Goal: Task Accomplishment & Management: Use online tool/utility

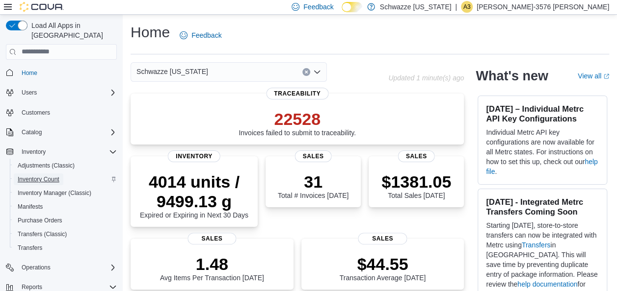
click at [46, 176] on span "Inventory Count" at bounding box center [39, 180] width 42 height 8
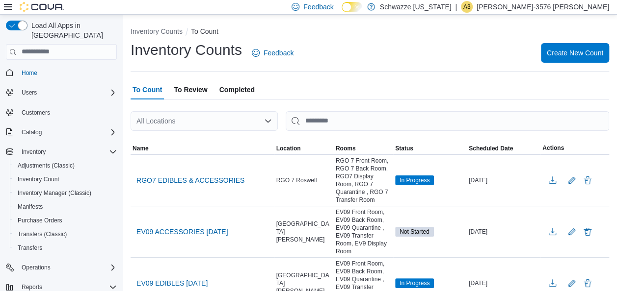
click at [156, 125] on div "All Locations" at bounding box center [203, 121] width 147 height 20
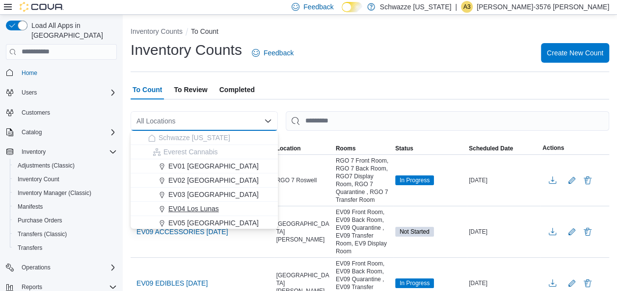
click at [191, 211] on span "EV04 Los Lunas" at bounding box center [193, 209] width 51 height 10
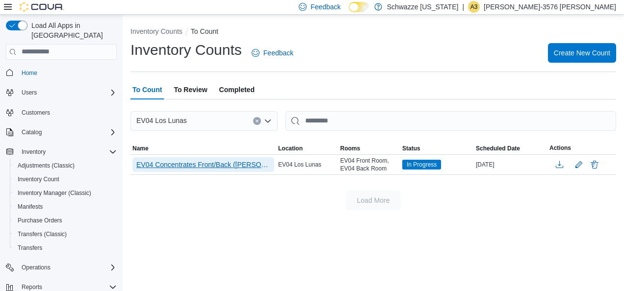
click at [239, 166] on span "EV04 Concentrates Front/Back ([PERSON_NAME]) - Recount" at bounding box center [203, 165] width 134 height 10
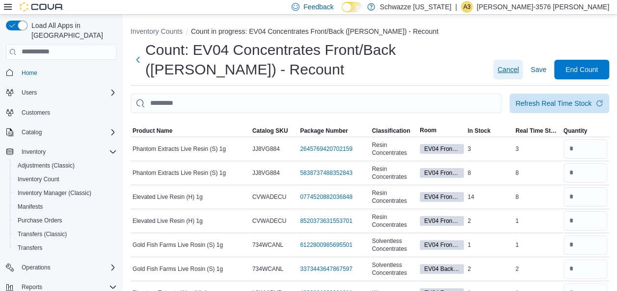
click at [518, 63] on span "Cancel" at bounding box center [508, 70] width 22 height 20
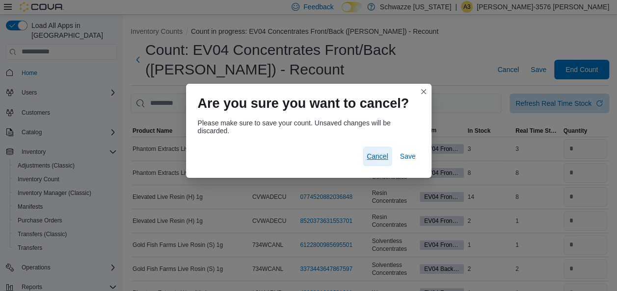
click at [374, 160] on span "Cancel" at bounding box center [377, 157] width 22 height 10
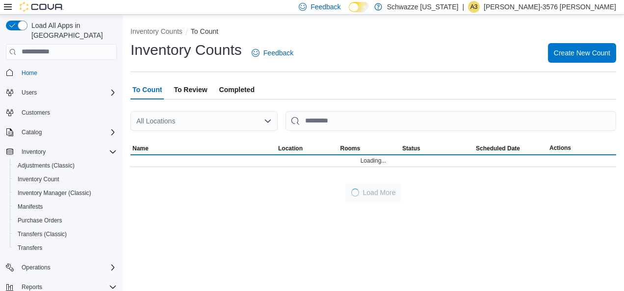
click at [190, 117] on div "All Locations" at bounding box center [203, 121] width 147 height 20
click at [192, 130] on div "All Locations" at bounding box center [203, 121] width 147 height 20
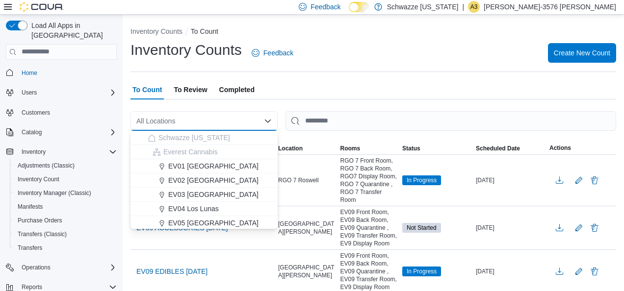
click at [189, 115] on div "All Locations Combo box. Selected. Combo box input. All Locations. Type some te…" at bounding box center [203, 121] width 147 height 20
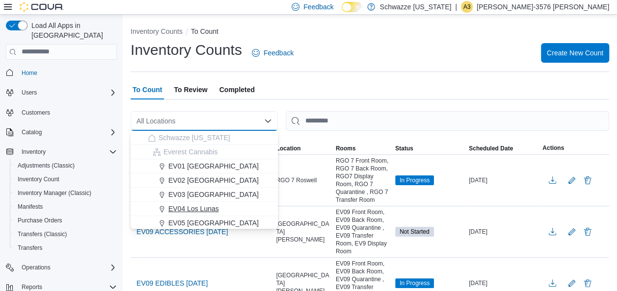
click at [195, 206] on span "EV04 Los Lunas" at bounding box center [193, 209] width 51 height 10
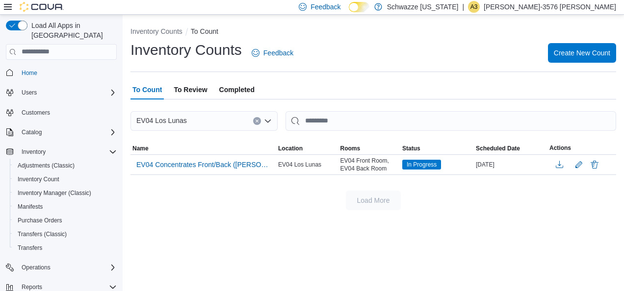
click at [202, 93] on span "To Review" at bounding box center [190, 90] width 33 height 20
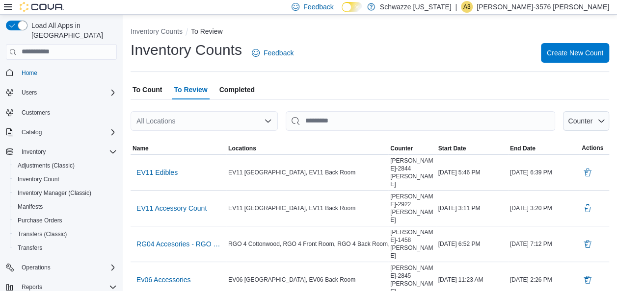
click at [195, 120] on div "All Locations" at bounding box center [203, 121] width 147 height 20
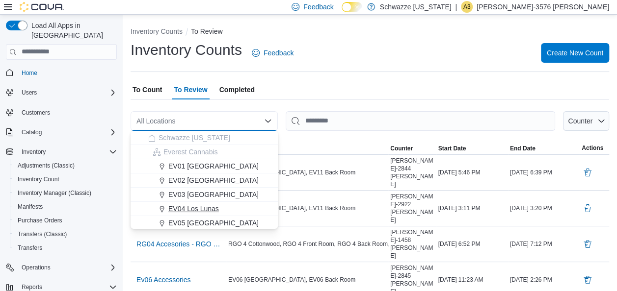
click at [186, 206] on span "EV04 Los Lunas" at bounding box center [193, 209] width 51 height 10
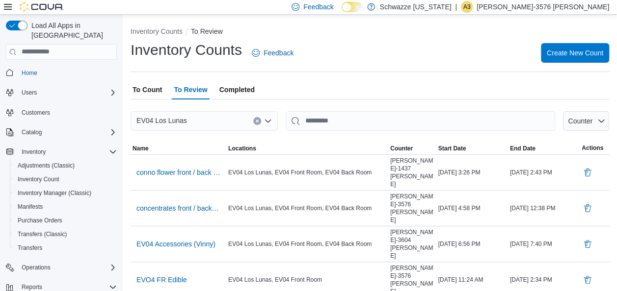
click at [143, 83] on span "To Count" at bounding box center [146, 90] width 29 height 20
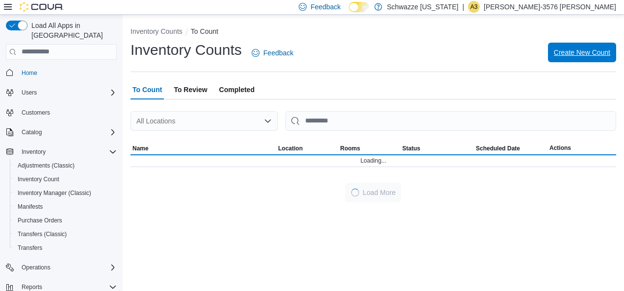
click at [588, 52] on span "Create New Count" at bounding box center [582, 53] width 56 height 10
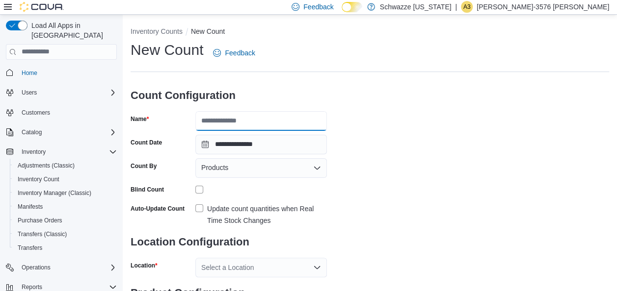
click at [261, 116] on input "Name" at bounding box center [260, 121] width 131 height 20
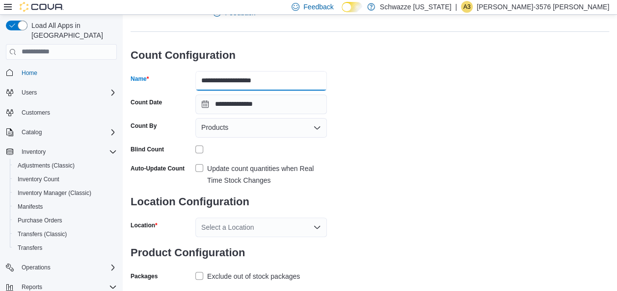
scroll to position [60, 0]
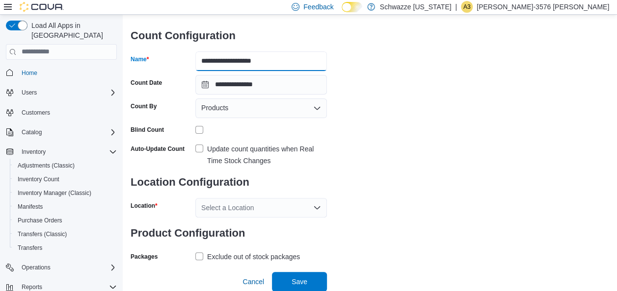
type input "**********"
click at [203, 146] on label "Update count quantities when Real Time Stock Changes" at bounding box center [260, 155] width 131 height 24
click at [263, 209] on div "Select a Location" at bounding box center [260, 208] width 131 height 20
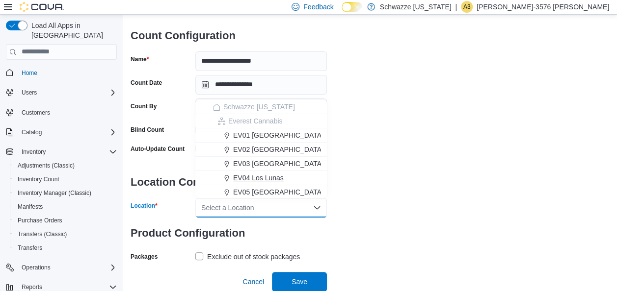
click at [254, 180] on span "EV04 Los Lunas" at bounding box center [258, 178] width 51 height 10
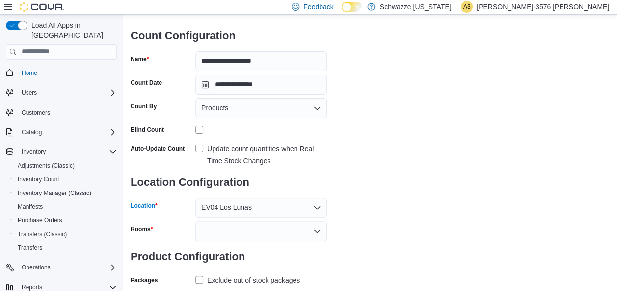
scroll to position [83, 0]
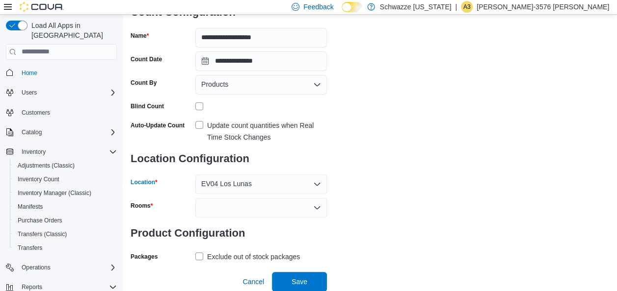
click at [261, 206] on div at bounding box center [260, 208] width 131 height 20
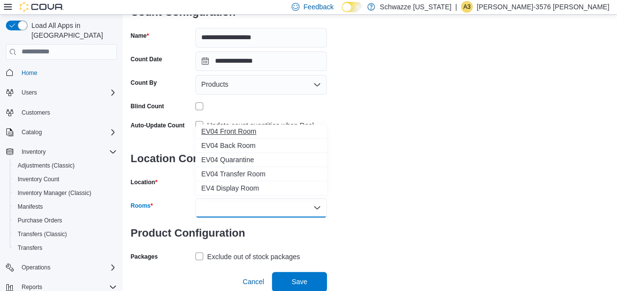
click at [240, 130] on span "EV04 Front Room" at bounding box center [261, 132] width 120 height 10
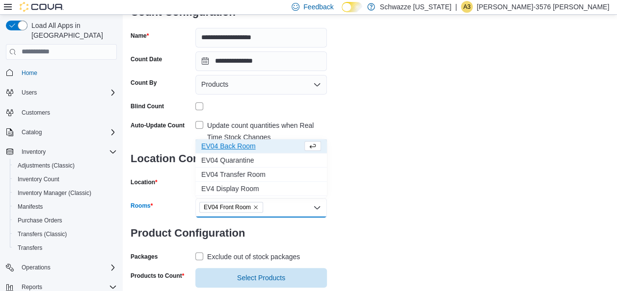
click at [201, 256] on label "Exclude out of stock packages" at bounding box center [247, 257] width 104 height 12
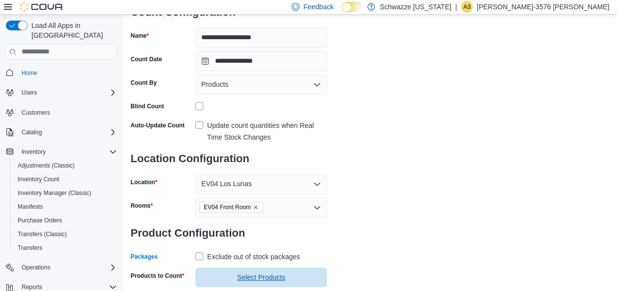
click at [297, 277] on span "Select Products" at bounding box center [261, 278] width 120 height 20
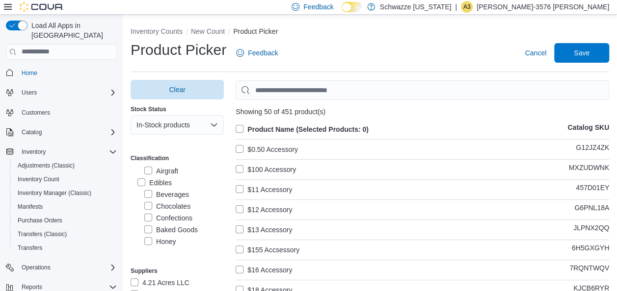
scroll to position [392, 0]
click at [138, 178] on label "Edibles" at bounding box center [154, 178] width 34 height 12
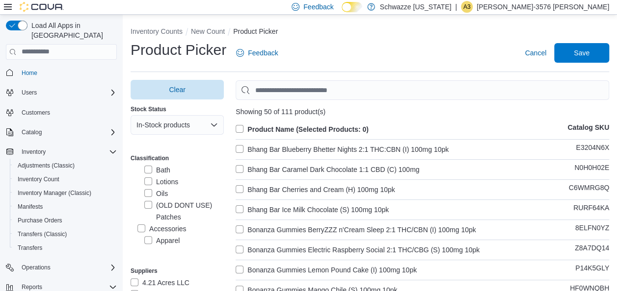
scroll to position [549, 0]
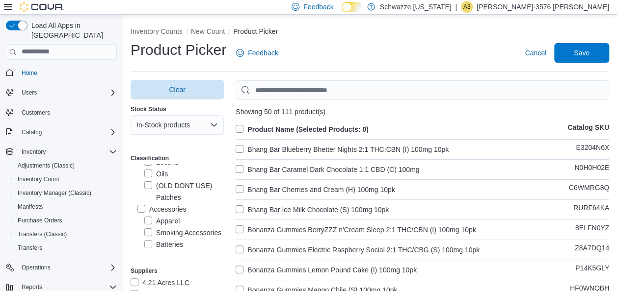
click at [245, 127] on label "Product Name (Selected Products: 0)" at bounding box center [301, 130] width 133 height 12
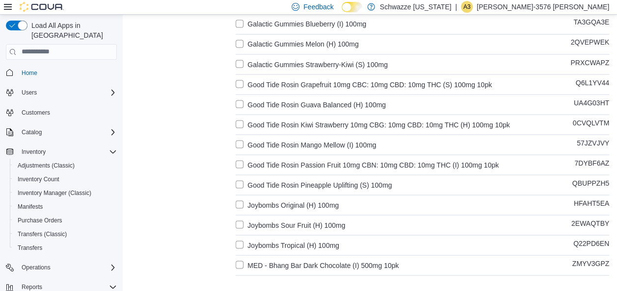
scroll to position [908, 0]
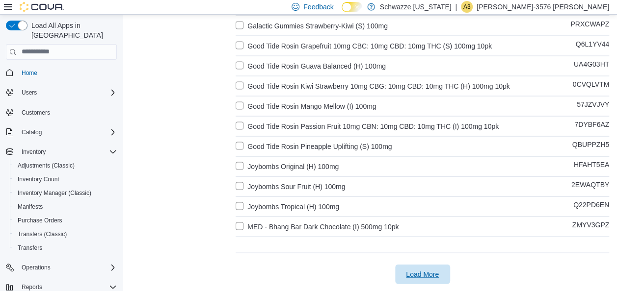
click at [439, 272] on span "Load More" at bounding box center [422, 274] width 33 height 10
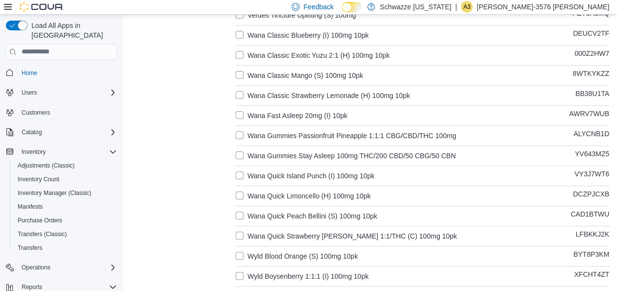
scroll to position [1914, 0]
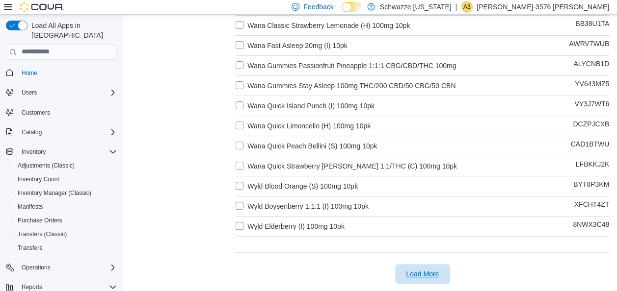
click at [444, 273] on span "Load More" at bounding box center [422, 274] width 43 height 20
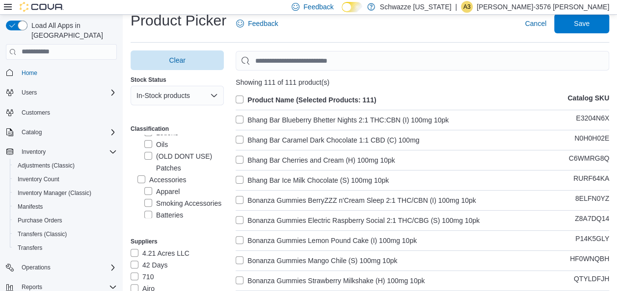
scroll to position [0, 0]
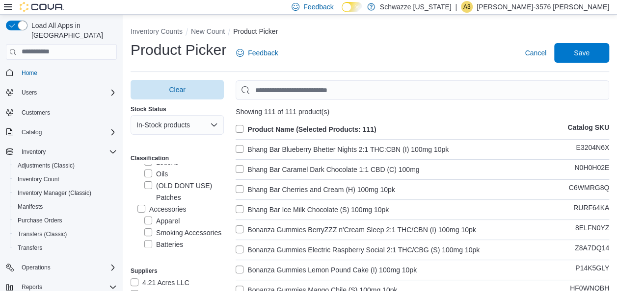
click at [144, 174] on div "Balms - Salves Bath Lotions Oils (OLD DONT USE) Patches" at bounding box center [180, 168] width 86 height 71
click at [154, 177] on label "Oils" at bounding box center [156, 174] width 24 height 12
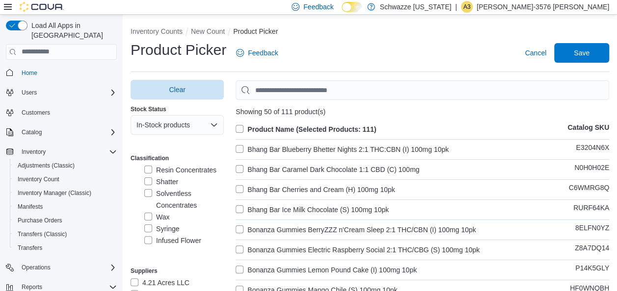
scroll to position [216, 0]
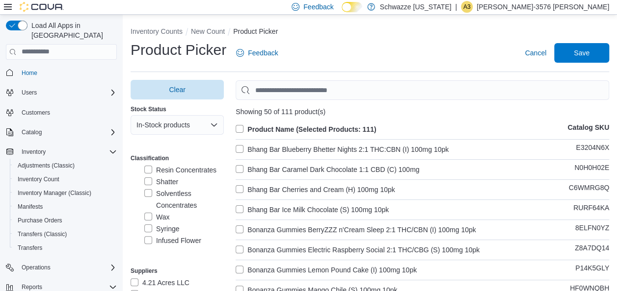
scroll to position [255, 0]
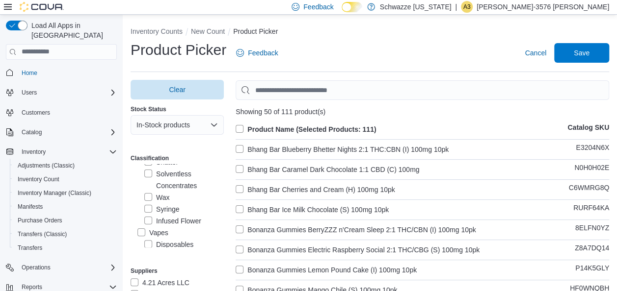
click at [149, 211] on label "Syringe" at bounding box center [161, 210] width 35 height 12
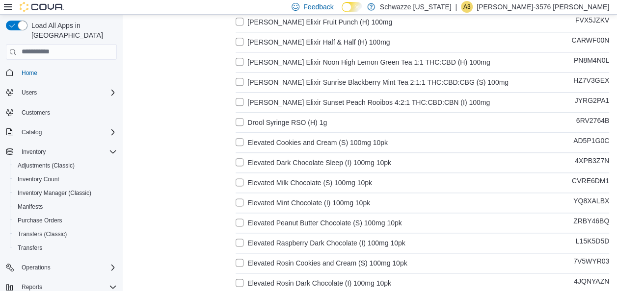
scroll to position [549, 0]
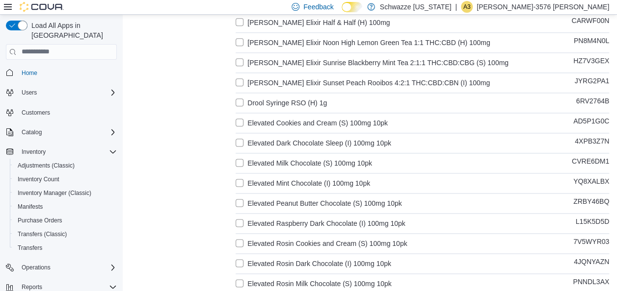
click at [238, 102] on label "Drool Syringe RSO (H) 1g" at bounding box center [280, 103] width 91 height 12
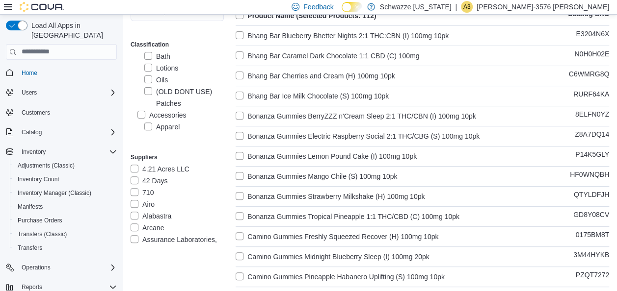
scroll to position [98, 0]
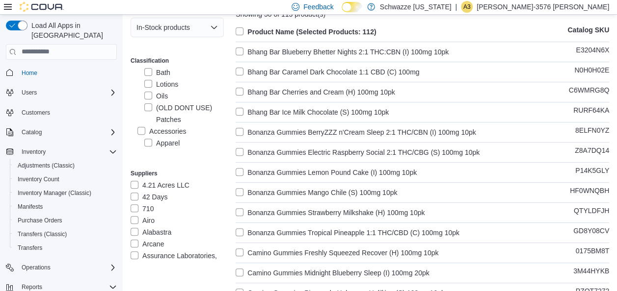
click at [150, 100] on label "Oils" at bounding box center [156, 96] width 24 height 12
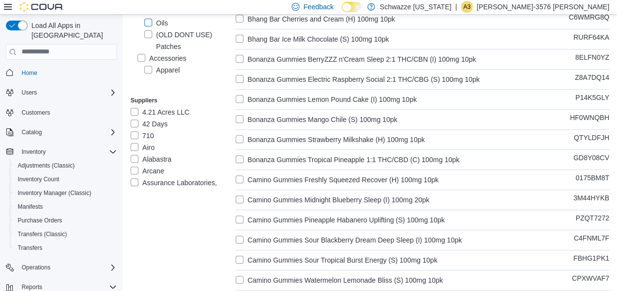
scroll to position [0, 0]
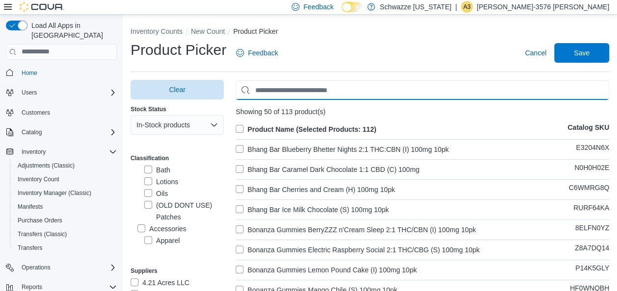
click at [327, 86] on input "Use aria labels when no actual label is in use" at bounding box center [421, 90] width 373 height 20
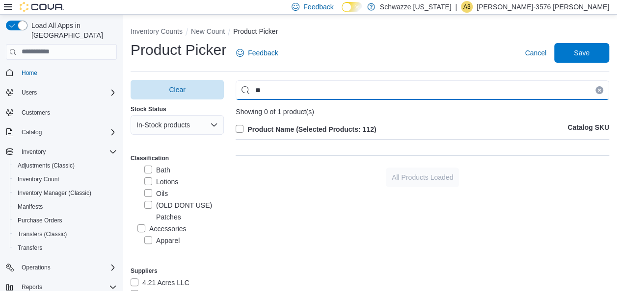
type input "*"
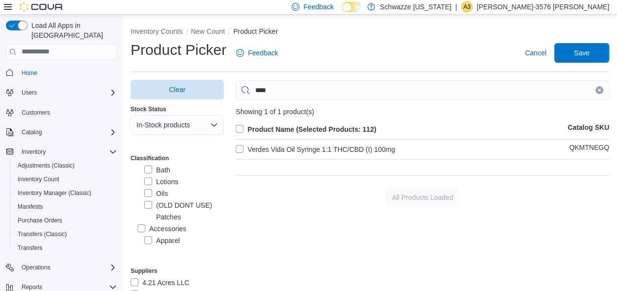
click at [242, 152] on label "Verdes Vida Oil Syringe 1:1 THC/CBD (I) 100mg" at bounding box center [314, 150] width 159 height 12
click at [302, 96] on input "****" at bounding box center [421, 90] width 373 height 20
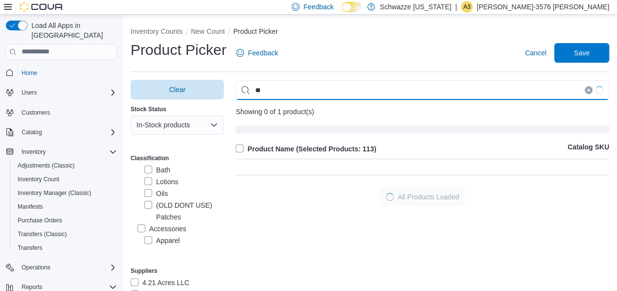
type input "*"
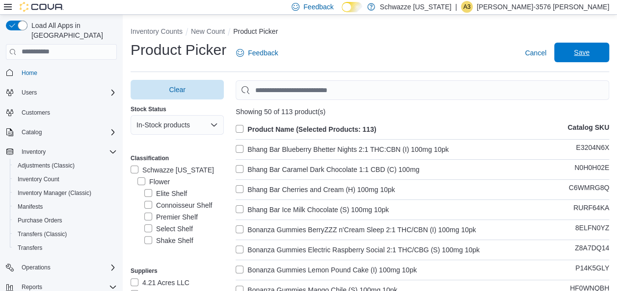
click at [574, 48] on span "Save" at bounding box center [581, 53] width 43 height 20
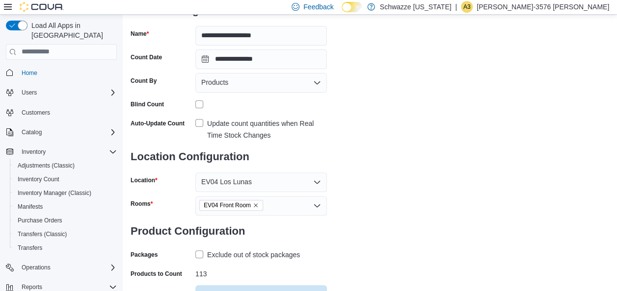
scroll to position [127, 0]
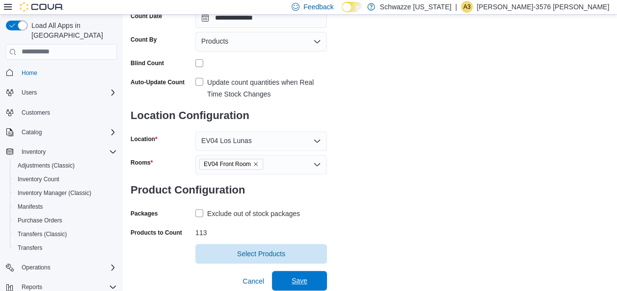
click at [315, 287] on span "Save" at bounding box center [299, 281] width 43 height 20
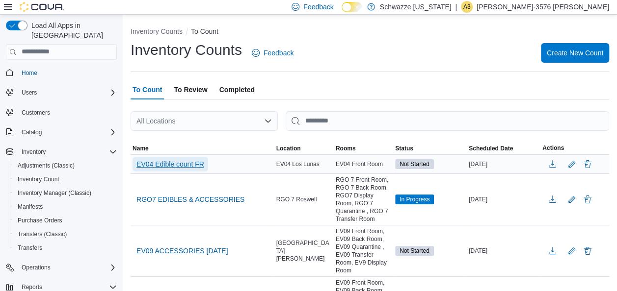
click at [178, 163] on span "EV04 Edible count FR" at bounding box center [170, 164] width 68 height 10
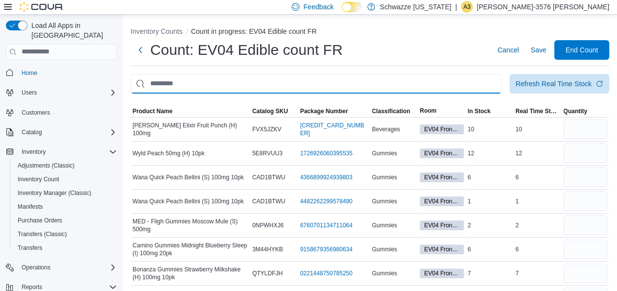
click at [179, 90] on input "This is a search bar. After typing your query, hit enter to filter the results …" at bounding box center [315, 84] width 371 height 20
type input "********"
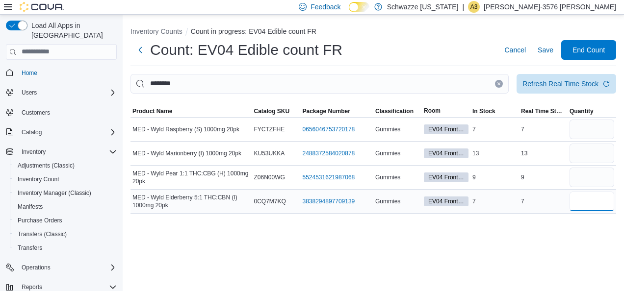
click at [579, 204] on input "number" at bounding box center [591, 202] width 45 height 20
type input "*"
click at [585, 182] on input "number" at bounding box center [591, 178] width 45 height 20
type input "*"
click at [573, 156] on input "number" at bounding box center [591, 154] width 45 height 20
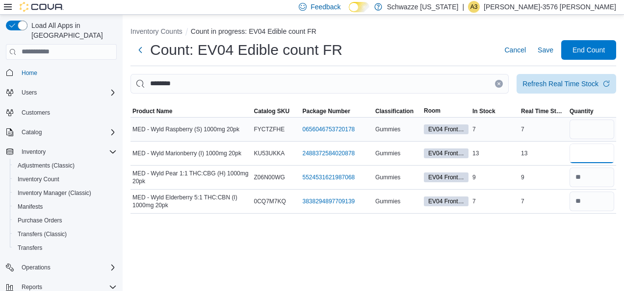
type input "**"
click at [580, 132] on input "number" at bounding box center [591, 130] width 45 height 20
type input "*"
click at [540, 45] on span "Save" at bounding box center [546, 50] width 16 height 10
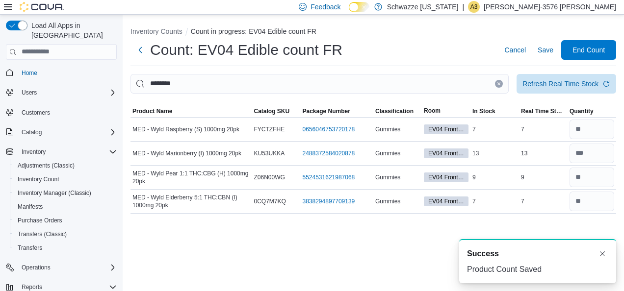
click at [472, 72] on div "Inventory Counts Count in progress: EV04 Edible count FR Count: EV04 Edible cou…" at bounding box center [373, 118] width 501 height 207
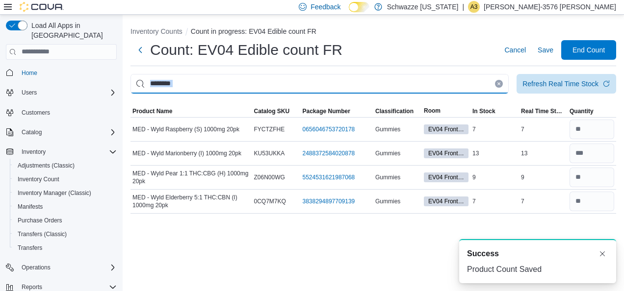
drag, startPoint x: 472, startPoint y: 72, endPoint x: 469, endPoint y: 91, distance: 19.3
click at [469, 91] on input "********" at bounding box center [319, 84] width 378 height 20
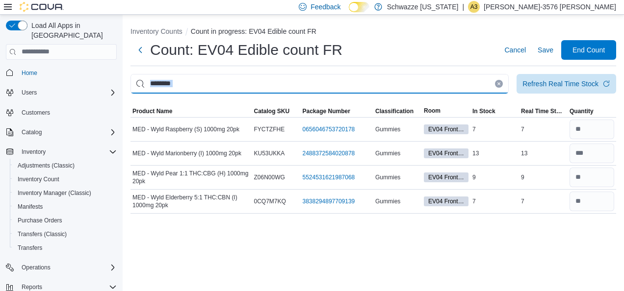
click at [469, 91] on input "********" at bounding box center [319, 84] width 378 height 20
type input "********"
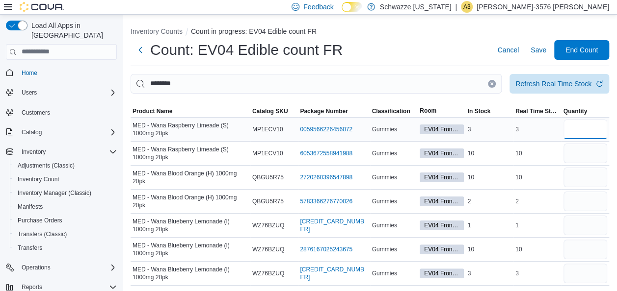
click at [596, 126] on input "number" at bounding box center [585, 130] width 44 height 20
click at [607, 137] on input "number" at bounding box center [585, 130] width 44 height 20
type input "*"
click at [595, 152] on input "number" at bounding box center [585, 154] width 44 height 20
type input "**"
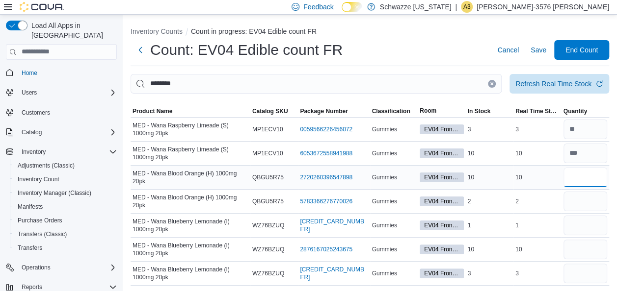
click at [598, 177] on input "number" at bounding box center [585, 178] width 44 height 20
type input "**"
click at [588, 195] on input "number" at bounding box center [585, 202] width 44 height 20
type input "*"
click at [581, 224] on input "number" at bounding box center [585, 226] width 44 height 20
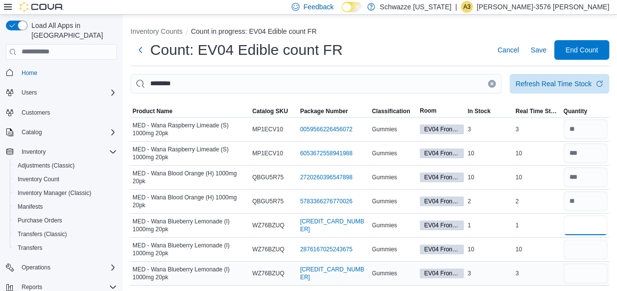
type input "*"
click at [584, 281] on input "number" at bounding box center [585, 274] width 44 height 20
click at [589, 247] on input "number" at bounding box center [585, 250] width 44 height 20
type input "**"
click at [589, 279] on input "number" at bounding box center [585, 274] width 44 height 20
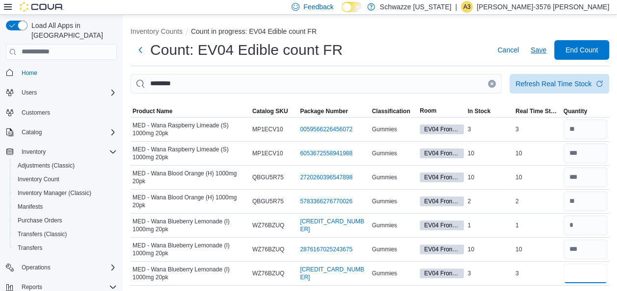
type input "*"
click at [546, 54] on span "Save" at bounding box center [538, 50] width 16 height 10
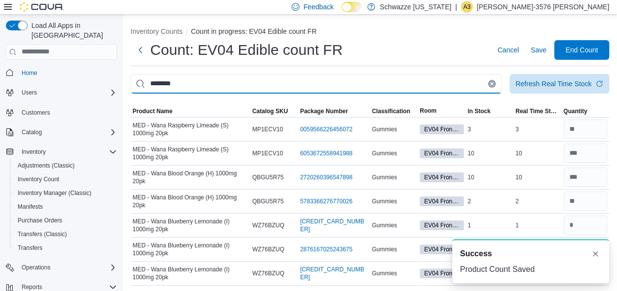
click at [463, 87] on input "********" at bounding box center [315, 84] width 371 height 20
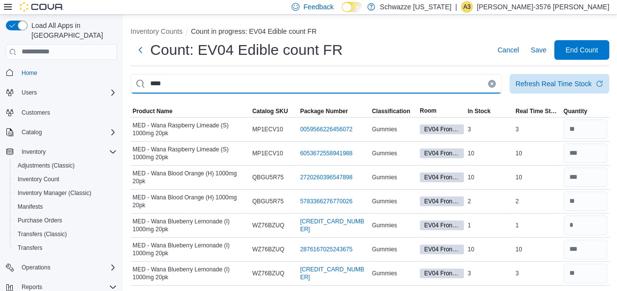
drag, startPoint x: 463, startPoint y: 87, endPoint x: 430, endPoint y: 86, distance: 32.4
click at [430, 86] on input "***" at bounding box center [315, 84] width 371 height 20
type input "**********"
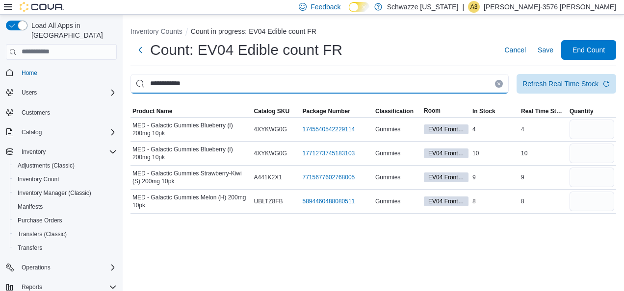
drag, startPoint x: 606, startPoint y: 121, endPoint x: 461, endPoint y: 81, distance: 150.5
click at [461, 81] on input "**********" at bounding box center [319, 84] width 378 height 20
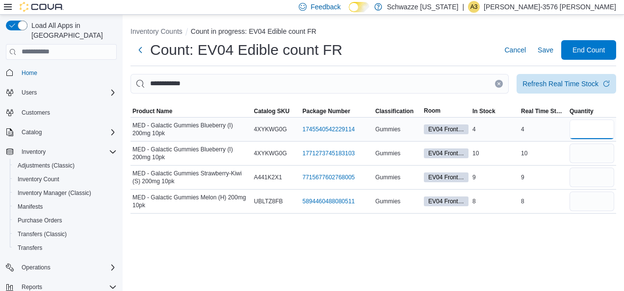
click at [586, 129] on input "number" at bounding box center [591, 130] width 45 height 20
type input "*"
click at [588, 153] on input "number" at bounding box center [591, 154] width 45 height 20
type input "**"
click at [589, 175] on input "number" at bounding box center [591, 178] width 45 height 20
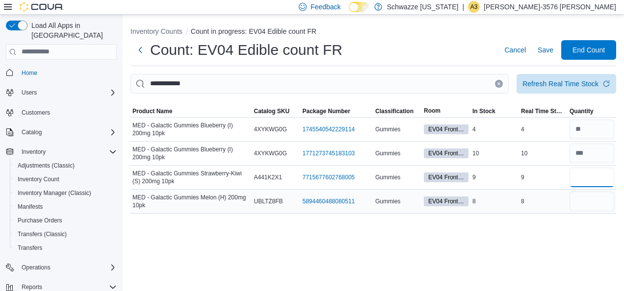
type input "*"
click at [603, 211] on div at bounding box center [592, 202] width 49 height 24
click at [594, 205] on input "number" at bounding box center [591, 202] width 45 height 20
type input "*"
click at [547, 42] on span "Save" at bounding box center [546, 50] width 16 height 20
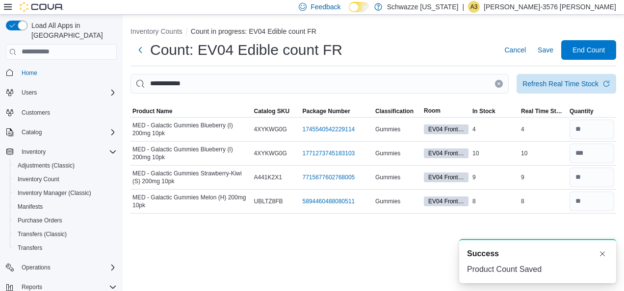
click at [501, 86] on button "Clear input" at bounding box center [499, 84] width 8 height 8
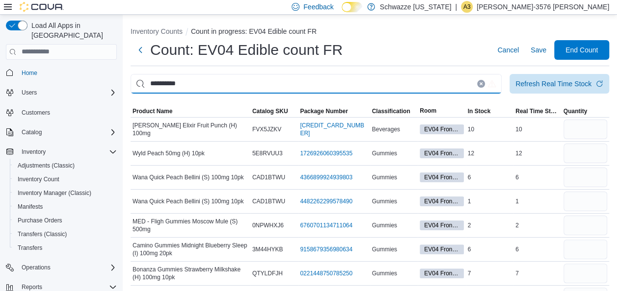
type input "**********"
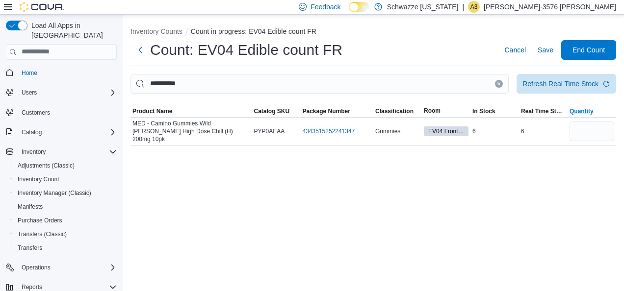
click at [574, 115] on span "Quantity" at bounding box center [581, 111] width 24 height 8
click at [577, 128] on input "number" at bounding box center [591, 132] width 45 height 20
type input "*"
click at [540, 52] on span "Save" at bounding box center [546, 50] width 16 height 10
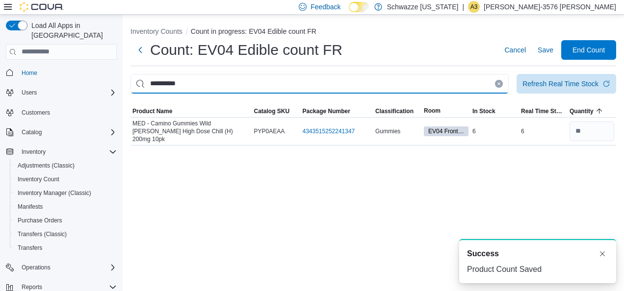
click at [264, 87] on input "**********" at bounding box center [319, 84] width 378 height 20
type input "**********"
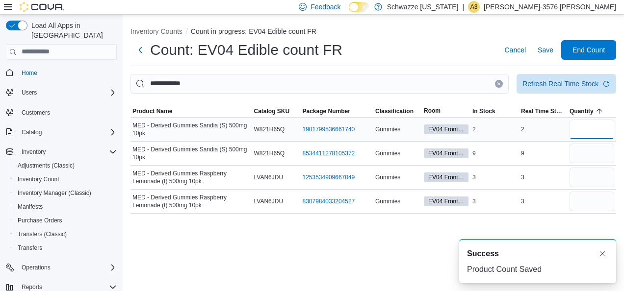
click at [584, 133] on input "number" at bounding box center [591, 130] width 45 height 20
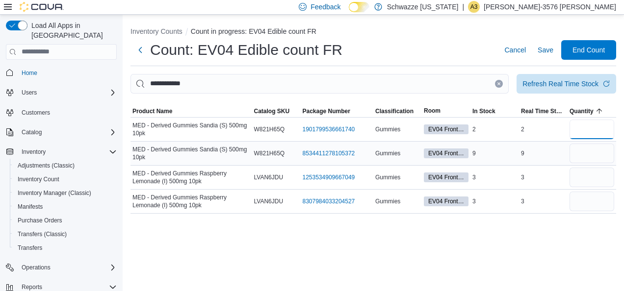
type input "*"
click at [575, 148] on input "number" at bounding box center [591, 154] width 45 height 20
type input "*"
click at [593, 181] on input "number" at bounding box center [591, 178] width 45 height 20
click at [587, 202] on input "number" at bounding box center [591, 202] width 45 height 20
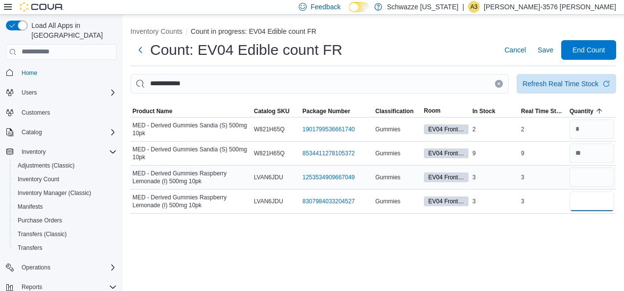
type input "*"
click at [586, 174] on input "number" at bounding box center [591, 178] width 45 height 20
click at [586, 149] on input "number" at bounding box center [591, 154] width 45 height 20
type input "*"
click at [587, 179] on input "number" at bounding box center [591, 178] width 45 height 20
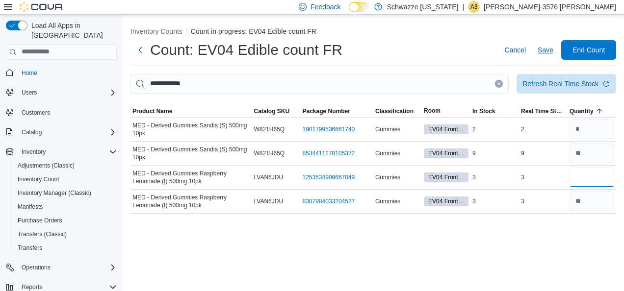
type input "*"
click at [552, 50] on span "Save" at bounding box center [546, 50] width 16 height 10
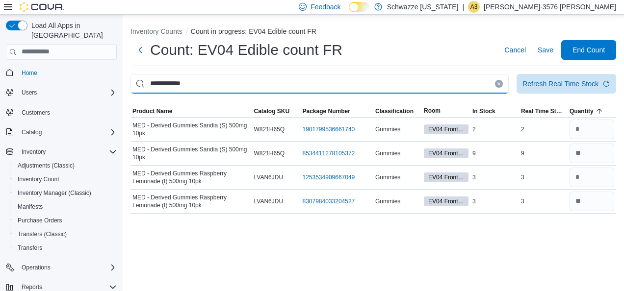
click at [492, 85] on input "**********" at bounding box center [319, 84] width 378 height 20
type input "*********"
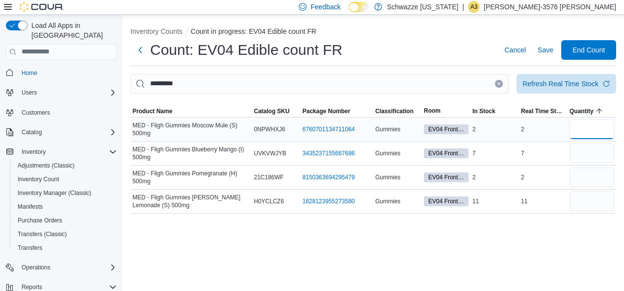
click at [577, 123] on input "number" at bounding box center [591, 130] width 45 height 20
type input "*"
click at [584, 153] on input "number" at bounding box center [591, 154] width 45 height 20
click at [589, 170] on input "number" at bounding box center [591, 178] width 45 height 20
type input "*"
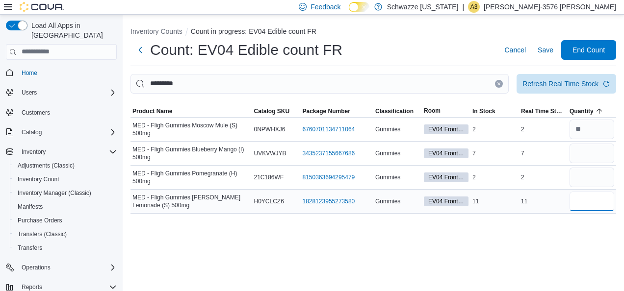
click at [589, 197] on input "number" at bounding box center [591, 202] width 45 height 20
type input "**"
click at [574, 156] on input "number" at bounding box center [591, 154] width 45 height 20
type input "*"
click at [538, 51] on span "Save" at bounding box center [546, 50] width 16 height 10
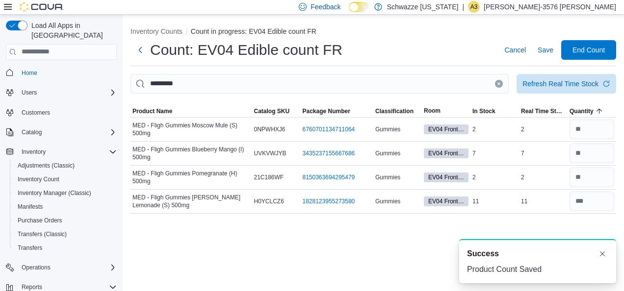
click at [500, 85] on icon "Clear input" at bounding box center [499, 84] width 4 height 4
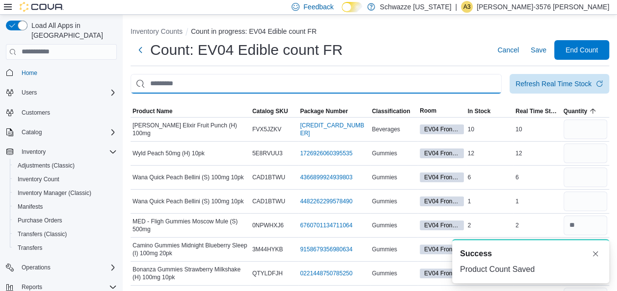
click at [477, 83] on input "This is a search bar. After typing your query, hit enter to filter the results …" at bounding box center [315, 84] width 371 height 20
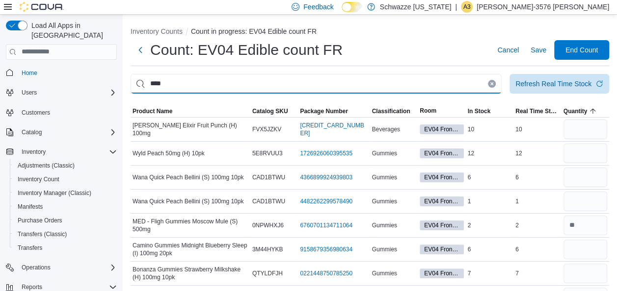
type input "****"
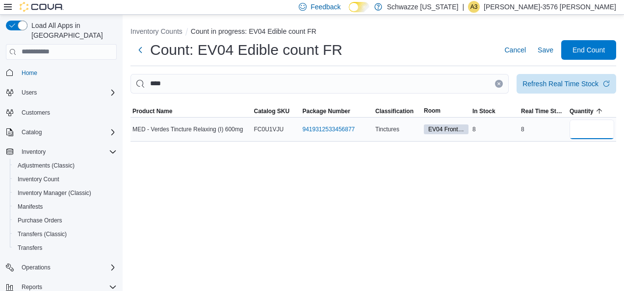
click at [591, 129] on input "number" at bounding box center [591, 130] width 45 height 20
type input "*"
click at [539, 53] on span "Save" at bounding box center [546, 50] width 16 height 10
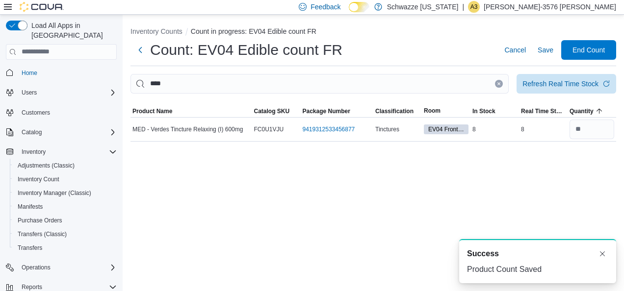
click at [500, 85] on icon "Clear input" at bounding box center [499, 84] width 4 height 4
click at [474, 87] on input "This is a search bar. After typing your query, hit enter to filter the results …" at bounding box center [319, 84] width 378 height 20
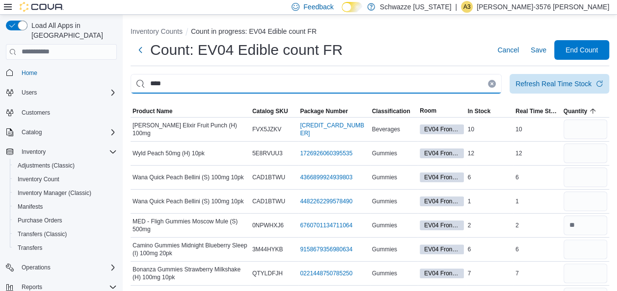
type input "****"
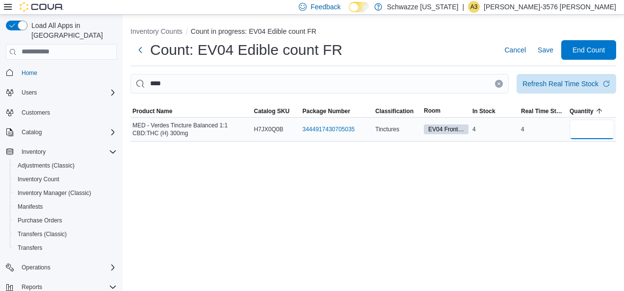
click at [575, 120] on input "number" at bounding box center [591, 130] width 45 height 20
type input "*"
click at [554, 46] on button "Save" at bounding box center [546, 50] width 24 height 20
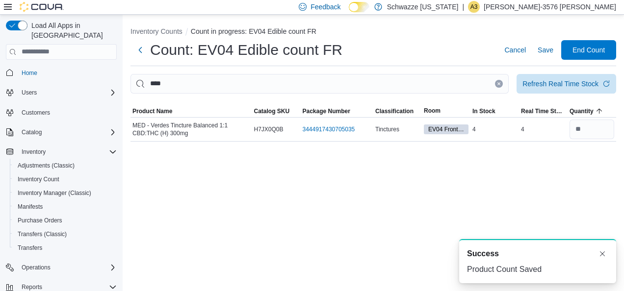
click at [498, 84] on icon "Clear input" at bounding box center [499, 83] width 2 height 2
click at [480, 84] on input "This is a search bar. After typing your query, hit enter to filter the results …" at bounding box center [319, 84] width 378 height 20
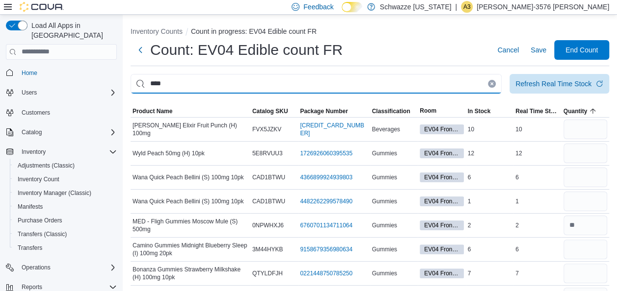
type input "****"
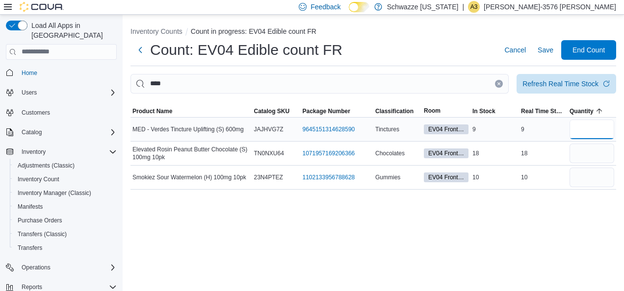
click at [584, 120] on input "number" at bounding box center [591, 130] width 45 height 20
type input "*"
click at [550, 51] on span "Save" at bounding box center [546, 50] width 16 height 10
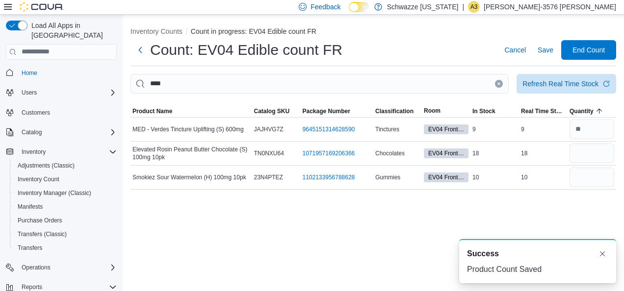
click at [500, 83] on icon "Clear input" at bounding box center [499, 83] width 2 height 2
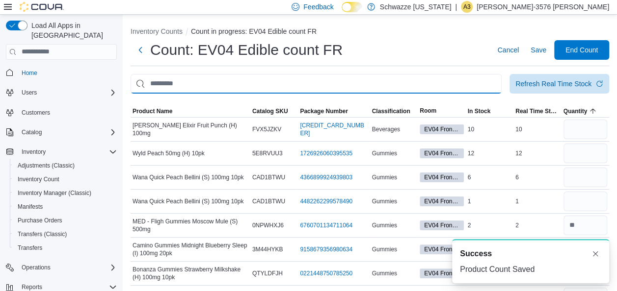
click at [468, 80] on input "This is a search bar. After typing your query, hit enter to filter the results …" at bounding box center [315, 84] width 371 height 20
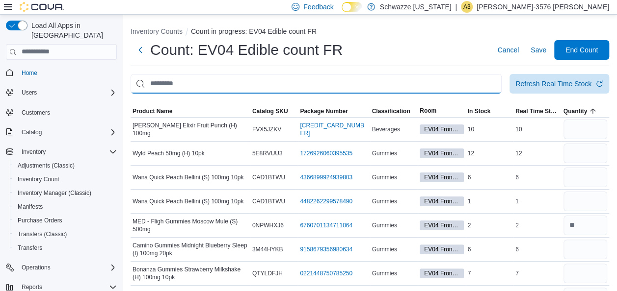
click at [468, 80] on input "This is a search bar. After typing your query, hit enter to filter the results …" at bounding box center [315, 84] width 371 height 20
type input "****"
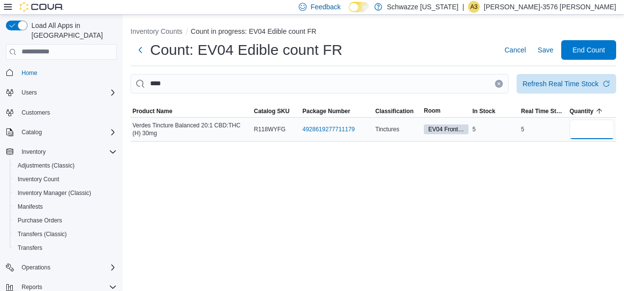
click at [577, 124] on input "number" at bounding box center [591, 130] width 45 height 20
type input "*"
click at [546, 51] on span "Save" at bounding box center [546, 50] width 16 height 10
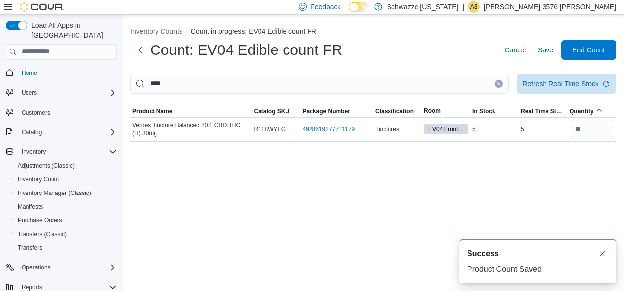
click at [498, 84] on icon "Clear input" at bounding box center [499, 83] width 2 height 2
click at [467, 74] on div "Inventory Counts Count in progress: EV04 Edible count FR Count: EV04 Edible cou…" at bounding box center [373, 82] width 501 height 135
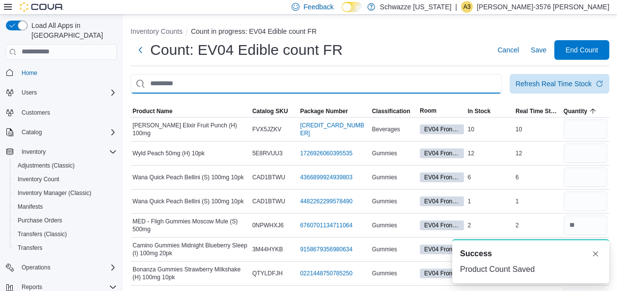
click at [456, 85] on input "This is a search bar. After typing your query, hit enter to filter the results …" at bounding box center [315, 84] width 371 height 20
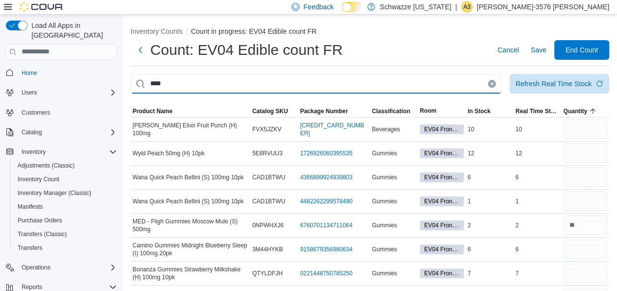
type input "****"
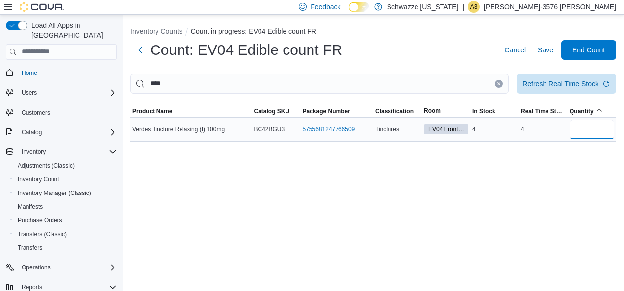
click at [572, 130] on input "number" at bounding box center [591, 130] width 45 height 20
type input "*"
click at [539, 49] on span "Save" at bounding box center [546, 50] width 16 height 10
click at [537, 57] on button "Save" at bounding box center [546, 50] width 24 height 20
click at [543, 49] on span "Save" at bounding box center [546, 50] width 16 height 10
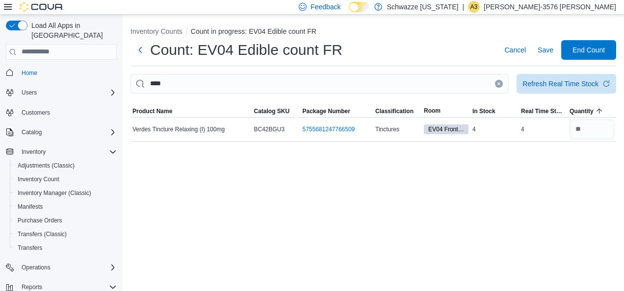
click at [496, 83] on button "Clear input" at bounding box center [499, 84] width 8 height 8
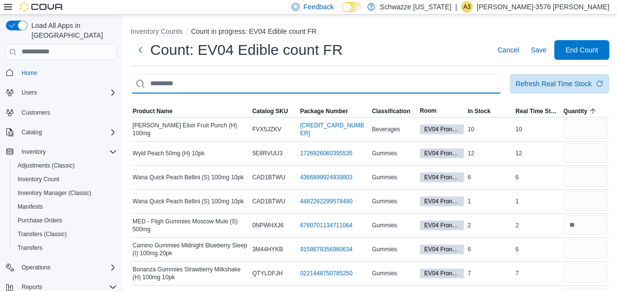
click at [481, 82] on input "This is a search bar. After typing your query, hit enter to filter the results …" at bounding box center [315, 84] width 371 height 20
type input "****"
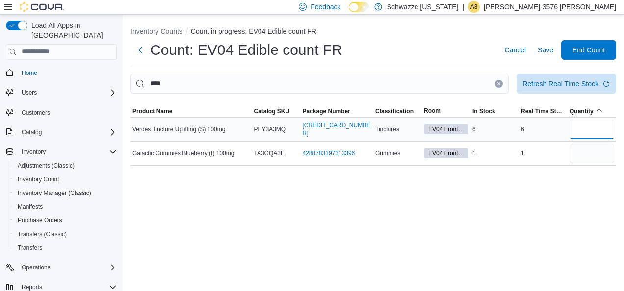
click at [594, 126] on input "number" at bounding box center [591, 130] width 45 height 20
type input "*"
click at [550, 51] on span "Save" at bounding box center [546, 50] width 16 height 10
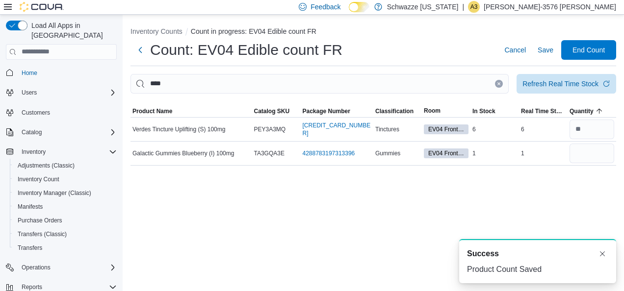
click at [500, 84] on icon "Clear input" at bounding box center [499, 83] width 2 height 2
click at [480, 90] on input "This is a search bar. After typing your query, hit enter to filter the results …" at bounding box center [319, 84] width 378 height 20
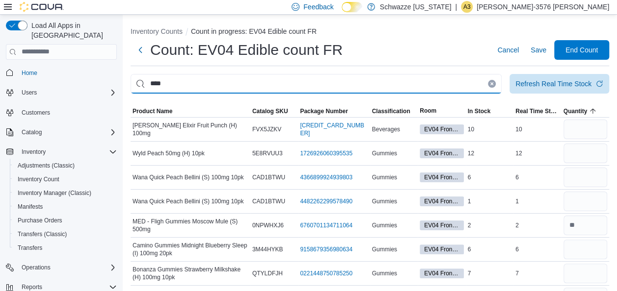
type input "****"
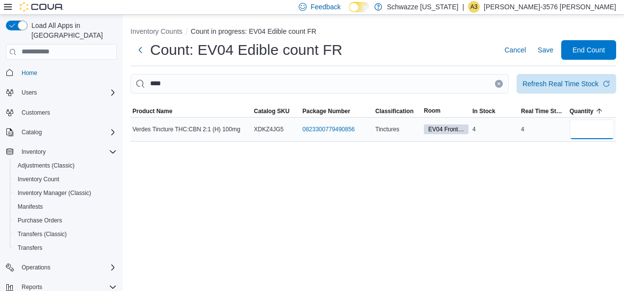
click at [575, 129] on input "number" at bounding box center [591, 130] width 45 height 20
type input "*"
click at [552, 44] on span "Save" at bounding box center [546, 50] width 16 height 20
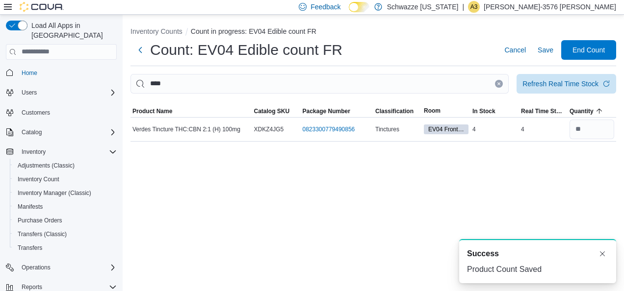
click at [499, 87] on button "Clear input" at bounding box center [499, 84] width 8 height 8
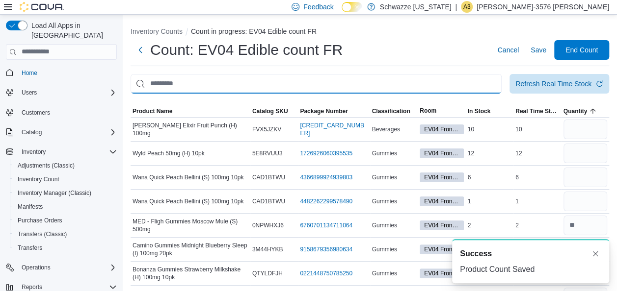
type input "*"
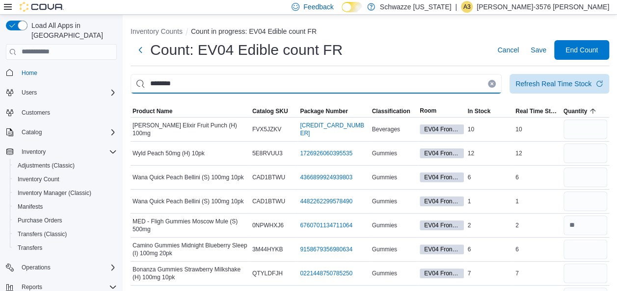
type input "********"
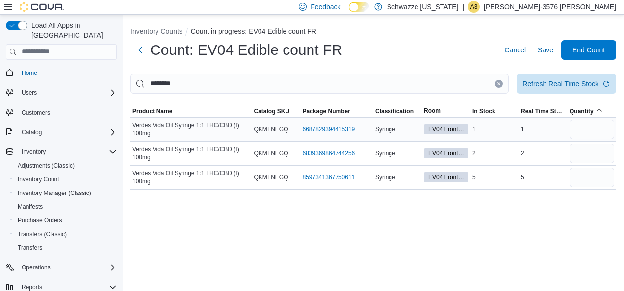
click at [567, 130] on div "1" at bounding box center [543, 130] width 49 height 12
click at [585, 180] on input "number" at bounding box center [591, 178] width 45 height 20
type input "*"
click at [579, 151] on input "number" at bounding box center [591, 154] width 45 height 20
type input "*"
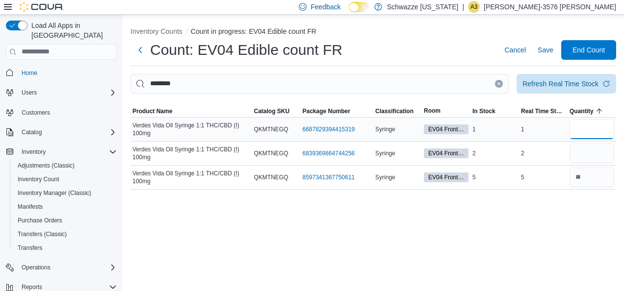
click at [585, 123] on input "number" at bounding box center [591, 130] width 45 height 20
type input "*"
click at [544, 50] on span "Save" at bounding box center [546, 50] width 16 height 10
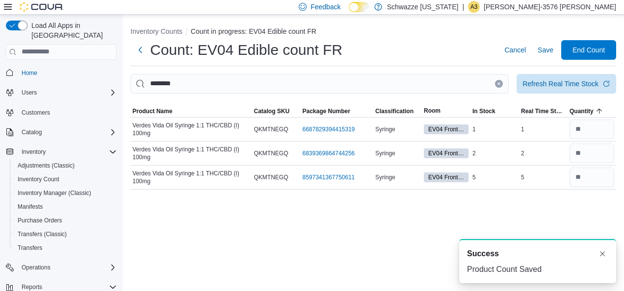
click at [500, 83] on icon "Clear input" at bounding box center [499, 84] width 4 height 4
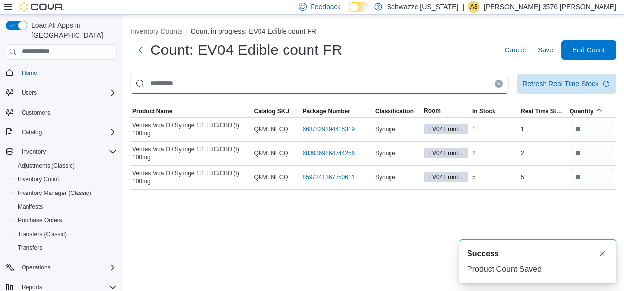
click at [481, 84] on input "This is a search bar. After typing your query, hit enter to filter the results …" at bounding box center [319, 84] width 378 height 20
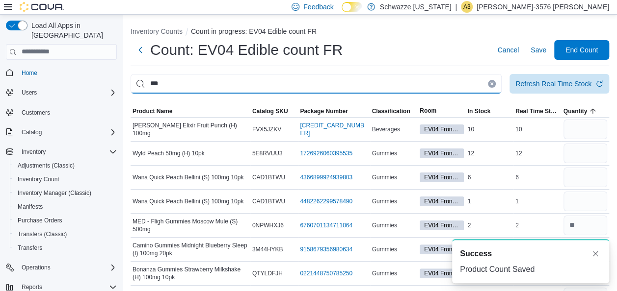
type input "***"
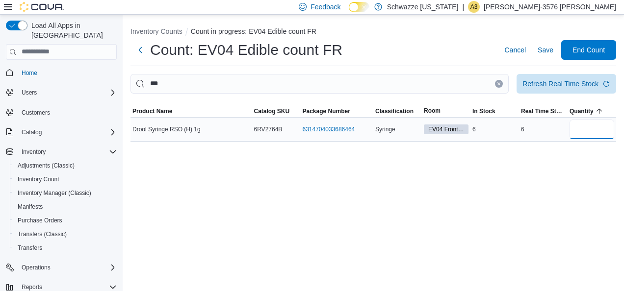
click at [585, 128] on input "number" at bounding box center [591, 130] width 45 height 20
type input "*"
click at [552, 56] on span "Save" at bounding box center [546, 50] width 16 height 20
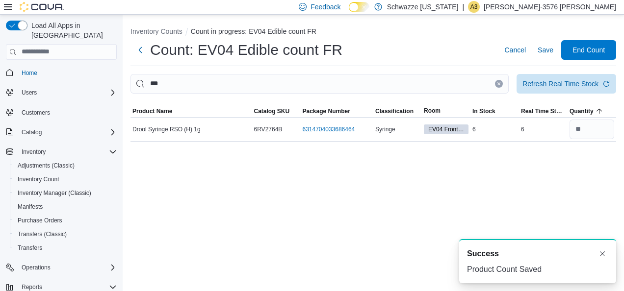
click at [501, 85] on button "Clear input" at bounding box center [499, 84] width 8 height 8
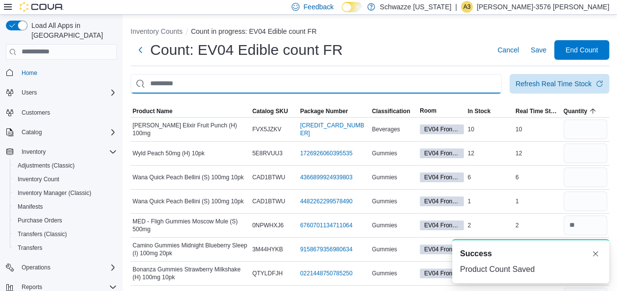
click at [492, 85] on input "This is a search bar. After typing your query, hit enter to filter the results …" at bounding box center [315, 84] width 371 height 20
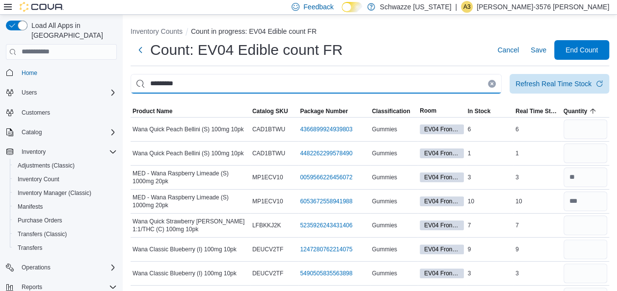
type input "*********"
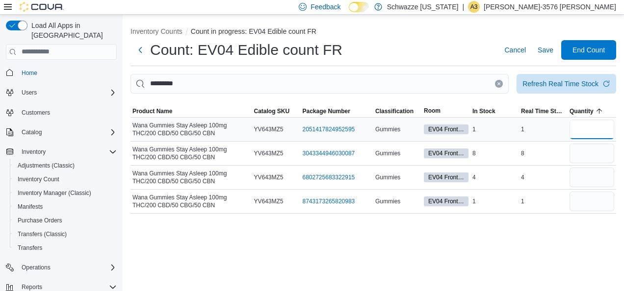
click at [591, 137] on input "number" at bounding box center [591, 130] width 45 height 20
drag, startPoint x: 600, startPoint y: 155, endPoint x: 595, endPoint y: 158, distance: 6.0
click at [595, 158] on input "number" at bounding box center [591, 154] width 45 height 20
type input "*"
click at [586, 128] on input "number" at bounding box center [591, 130] width 45 height 20
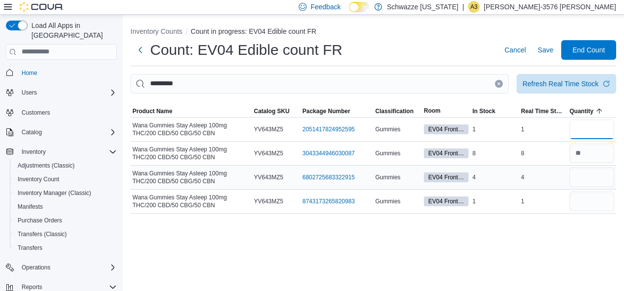
type input "*"
click at [588, 179] on input "number" at bounding box center [591, 178] width 45 height 20
type input "*"
click at [589, 197] on input "number" at bounding box center [591, 202] width 45 height 20
type input "*"
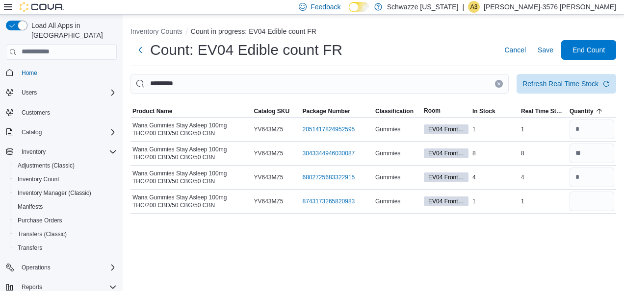
click at [581, 242] on div "Inventory Counts Count in progress: EV04 Edible count FR Count: EV04 Edible cou…" at bounding box center [373, 153] width 501 height 277
click at [541, 46] on span "Save" at bounding box center [546, 50] width 16 height 10
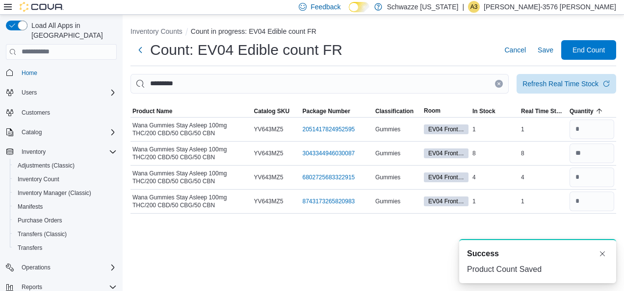
click at [497, 87] on button "Clear input" at bounding box center [499, 84] width 8 height 8
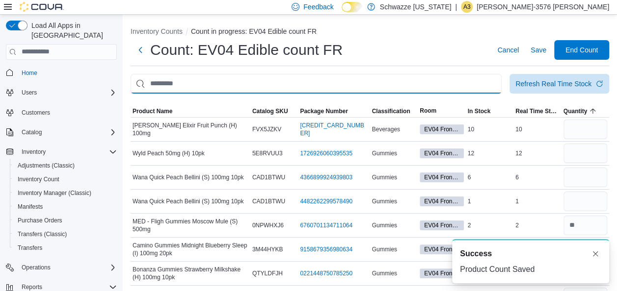
click at [466, 88] on input "This is a search bar. After typing your query, hit enter to filter the results …" at bounding box center [315, 84] width 371 height 20
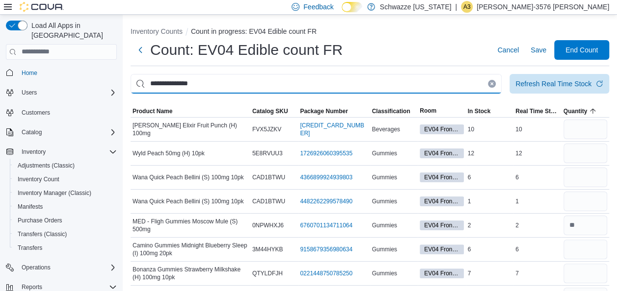
type input "**********"
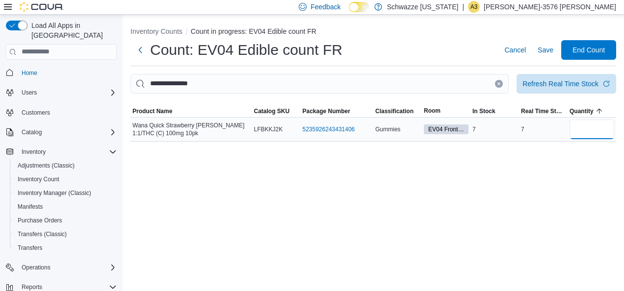
click at [575, 130] on input "number" at bounding box center [591, 130] width 45 height 20
type input "*"
click at [547, 51] on span "Save" at bounding box center [546, 50] width 16 height 10
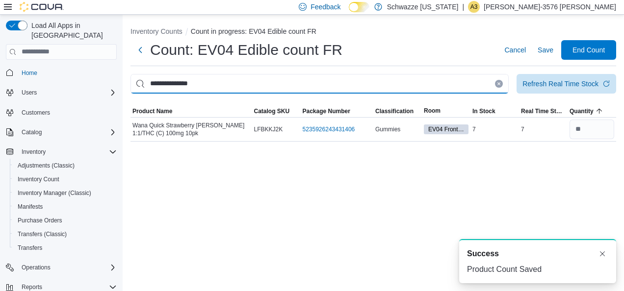
click at [494, 83] on input "**********" at bounding box center [319, 84] width 378 height 20
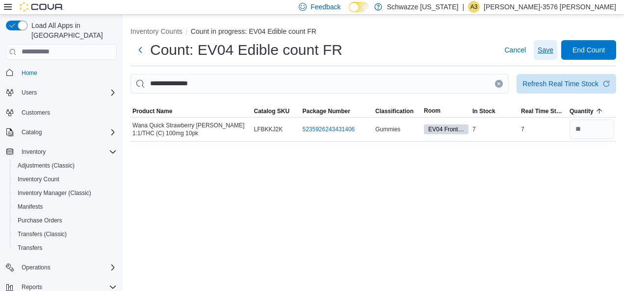
click at [550, 55] on span "Save" at bounding box center [546, 50] width 16 height 20
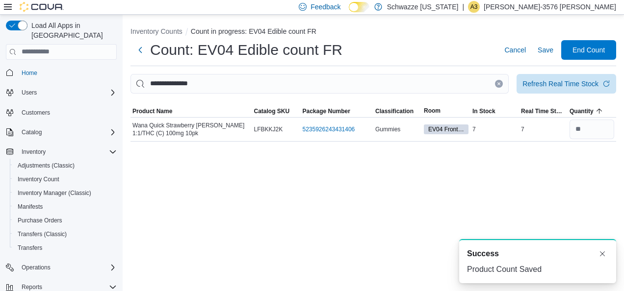
click at [498, 84] on icon "Clear input" at bounding box center [499, 84] width 4 height 4
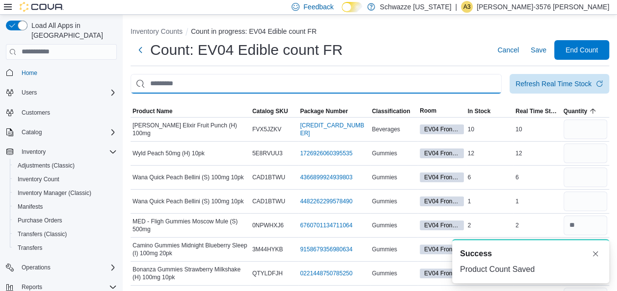
click at [461, 84] on input "This is a search bar. After typing your query, hit enter to filter the results …" at bounding box center [315, 84] width 371 height 20
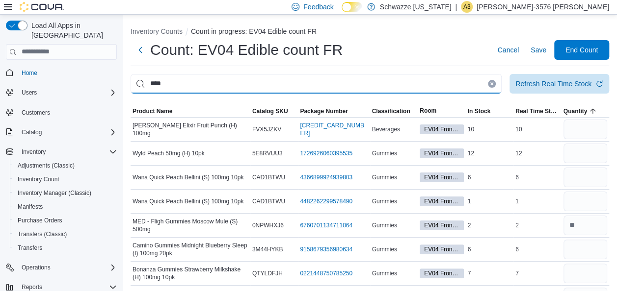
type input "****"
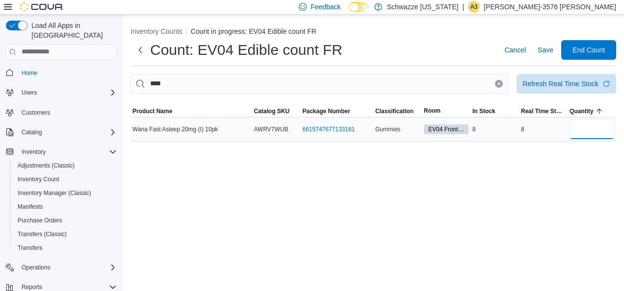
click at [592, 123] on input "number" at bounding box center [591, 130] width 45 height 20
type input "*"
click at [542, 50] on span "Save" at bounding box center [546, 50] width 16 height 10
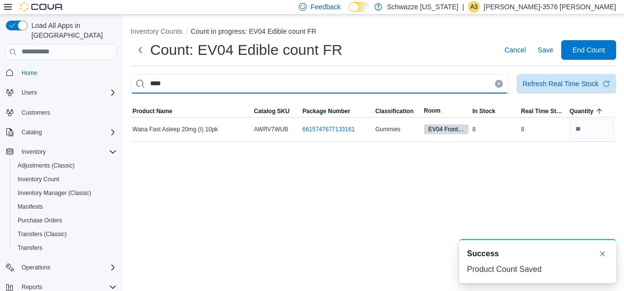
click at [495, 86] on input "****" at bounding box center [319, 84] width 378 height 20
click at [501, 81] on button "Clear input" at bounding box center [499, 84] width 8 height 8
click at [488, 81] on input "This is a search bar. After typing your query, hit enter to filter the results …" at bounding box center [319, 84] width 378 height 20
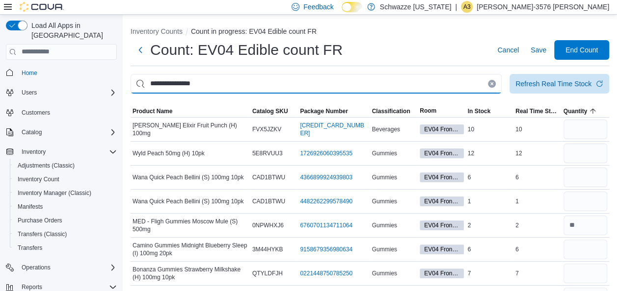
type input "**********"
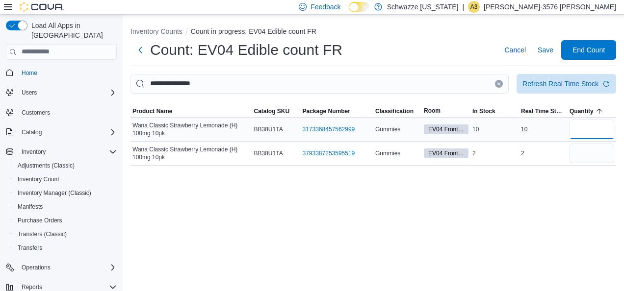
click at [586, 129] on input "number" at bounding box center [591, 130] width 45 height 20
type input "**"
click at [578, 147] on input "number" at bounding box center [591, 154] width 45 height 20
type input "*"
click at [545, 55] on span "Save" at bounding box center [546, 50] width 16 height 20
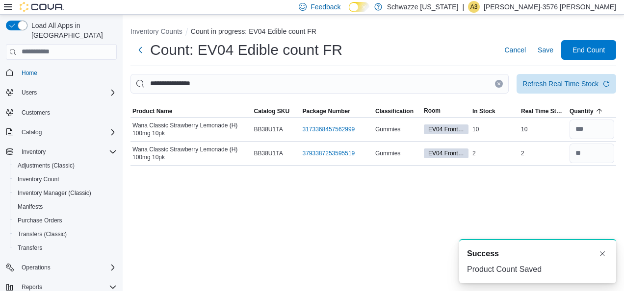
click at [498, 85] on icon "Clear input" at bounding box center [499, 84] width 4 height 4
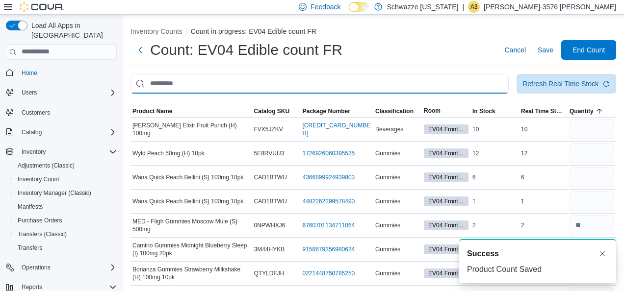
click at [487, 86] on input "This is a search bar. After typing your query, hit enter to filter the results …" at bounding box center [319, 84] width 378 height 20
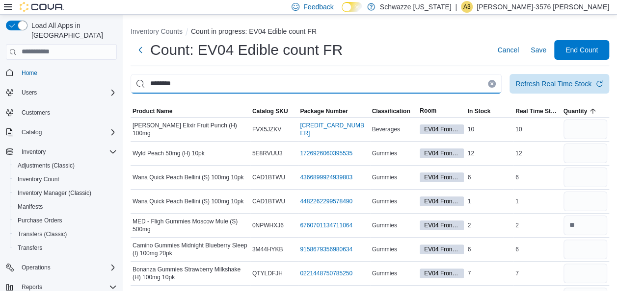
type input "********"
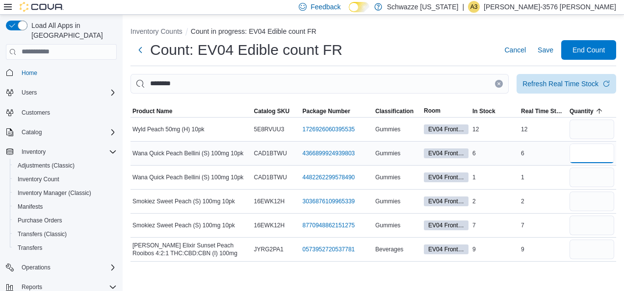
click at [582, 156] on input "number" at bounding box center [591, 154] width 45 height 20
type input "*"
click at [578, 178] on input "number" at bounding box center [591, 178] width 45 height 20
type input "*"
click at [549, 51] on span "Save" at bounding box center [546, 50] width 16 height 10
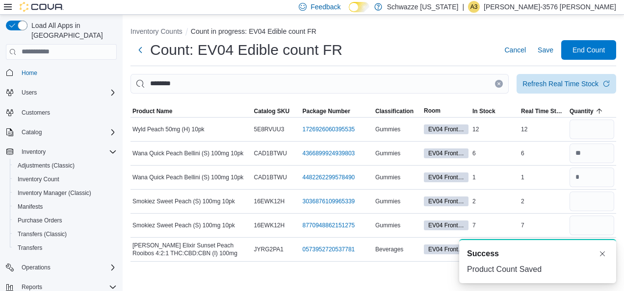
click at [500, 83] on icon "Clear input" at bounding box center [499, 84] width 4 height 4
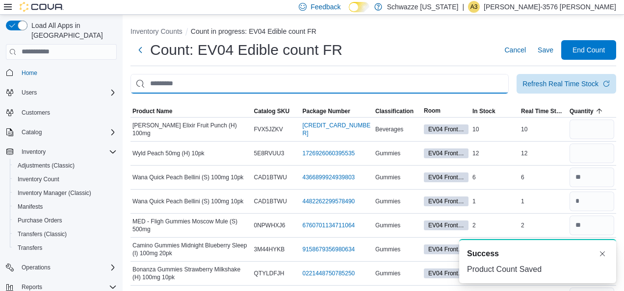
click at [490, 83] on input "This is a search bar. After typing your query, hit enter to filter the results …" at bounding box center [319, 84] width 378 height 20
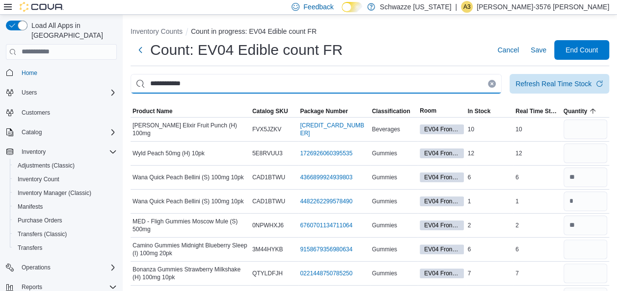
type input "**********"
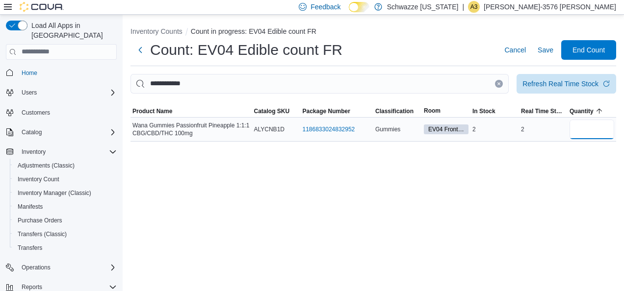
click at [602, 130] on input "number" at bounding box center [591, 130] width 45 height 20
type input "*"
click at [547, 47] on span "Save" at bounding box center [546, 50] width 16 height 10
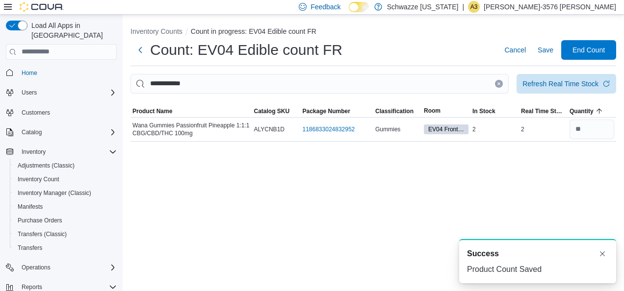
click at [498, 83] on icon "Clear input" at bounding box center [499, 84] width 4 height 4
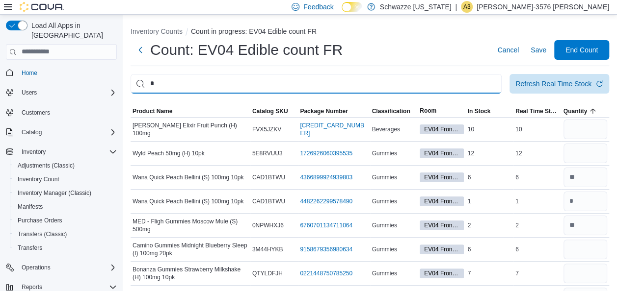
click at [498, 83] on input "*" at bounding box center [315, 84] width 371 height 20
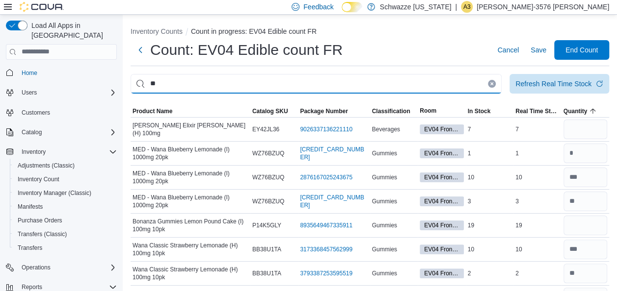
type input "*"
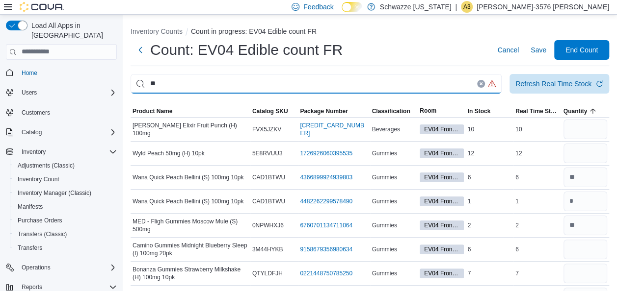
type input "*"
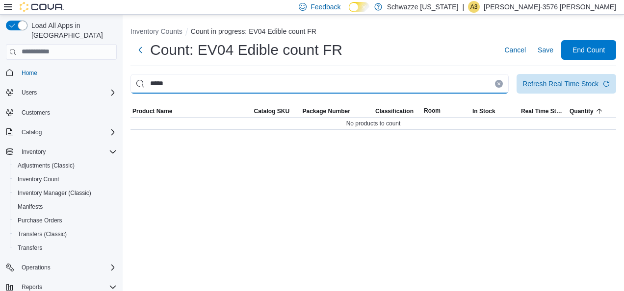
type input "****"
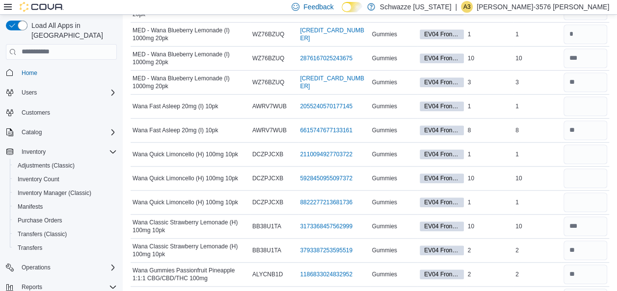
scroll to position [405, 0]
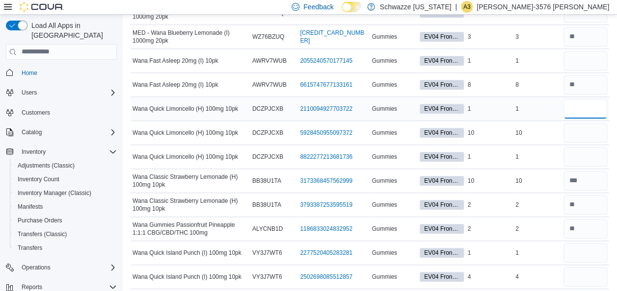
click at [572, 104] on input "number" at bounding box center [585, 109] width 44 height 20
type input "*"
click at [575, 127] on input "number" at bounding box center [585, 133] width 44 height 20
type input "**"
click at [587, 147] on input "number" at bounding box center [585, 157] width 44 height 20
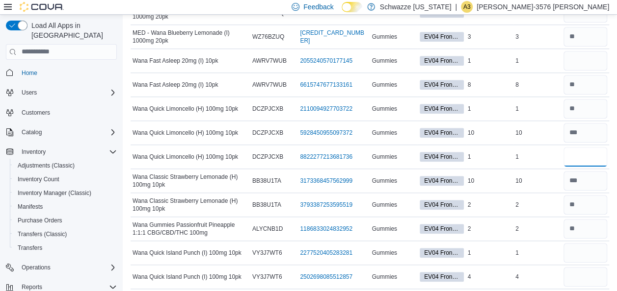
scroll to position [0, 0]
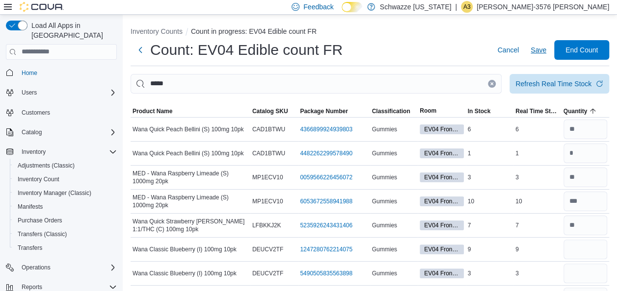
type input "*"
click at [546, 51] on span "Save" at bounding box center [538, 50] width 16 height 10
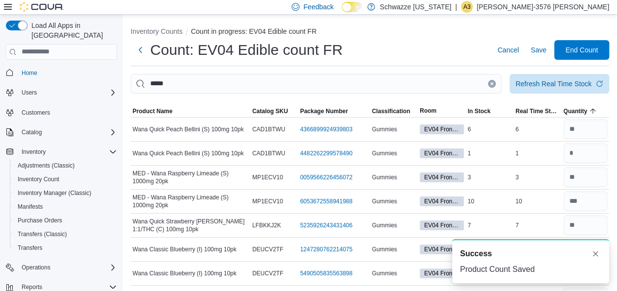
click at [493, 85] on icon "Clear input" at bounding box center [492, 84] width 4 height 4
click at [464, 96] on div at bounding box center [369, 100] width 478 height 12
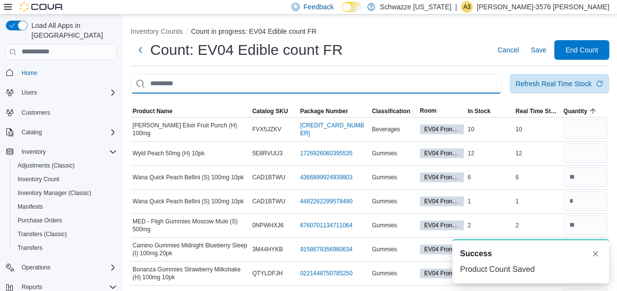
click at [458, 86] on input "This is a search bar. After typing your query, hit enter to filter the results …" at bounding box center [315, 84] width 371 height 20
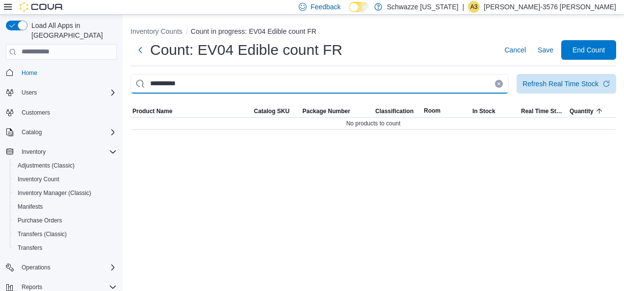
type input "**********"
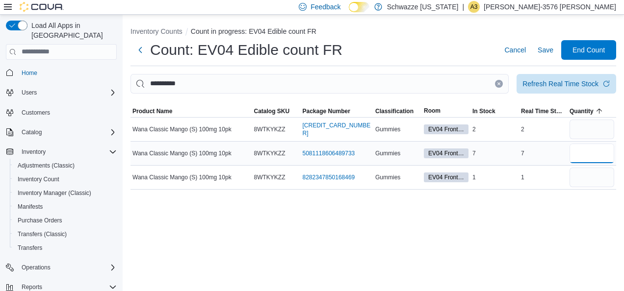
click at [593, 161] on input "number" at bounding box center [591, 154] width 45 height 20
type input "*"
click at [582, 164] on div at bounding box center [592, 154] width 49 height 24
click at [585, 177] on input "number" at bounding box center [591, 178] width 45 height 20
type input "*"
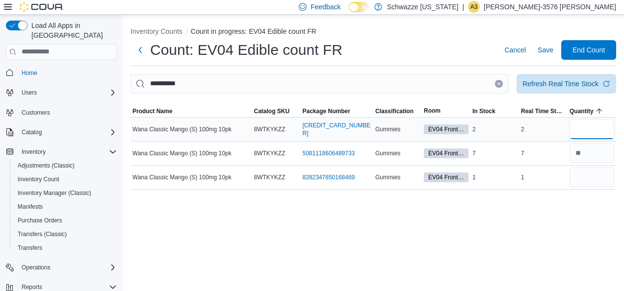
click at [589, 135] on input "number" at bounding box center [591, 130] width 45 height 20
type input "*"
click at [543, 47] on span "Save" at bounding box center [546, 50] width 16 height 10
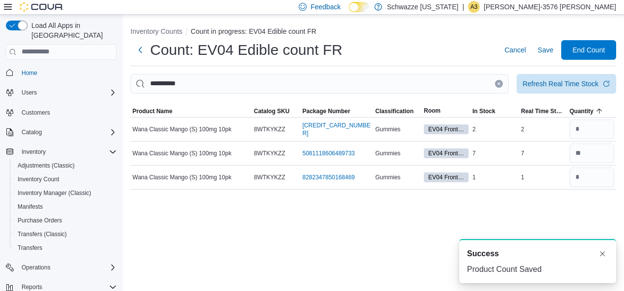
click at [498, 86] on button "Clear input" at bounding box center [499, 84] width 8 height 8
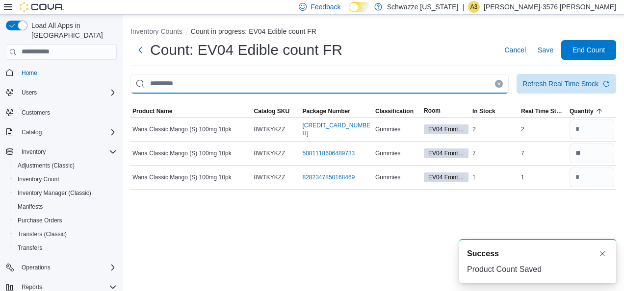
click at [483, 86] on input "This is a search bar. After typing your query, hit enter to filter the results …" at bounding box center [319, 84] width 378 height 20
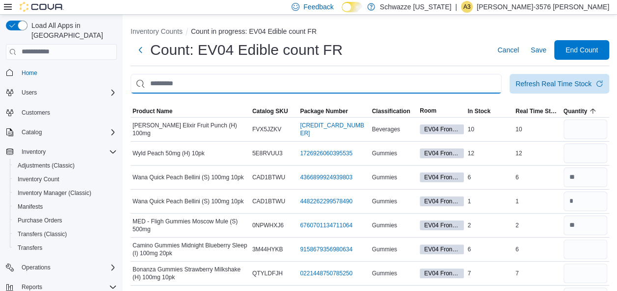
type input "*"
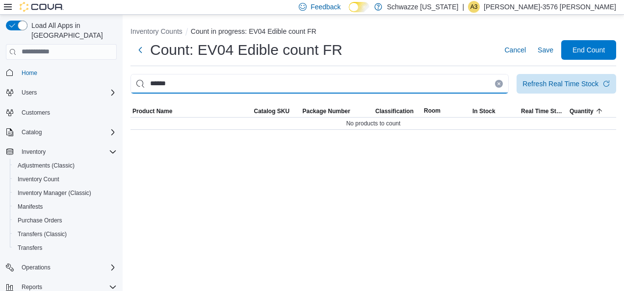
type input "******"
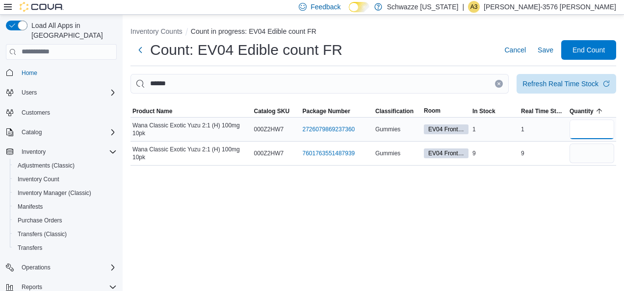
click at [582, 134] on input "number" at bounding box center [591, 130] width 45 height 20
click at [576, 158] on input "number" at bounding box center [591, 154] width 45 height 20
type input "*"
click at [591, 136] on input "number" at bounding box center [591, 130] width 45 height 20
type input "*"
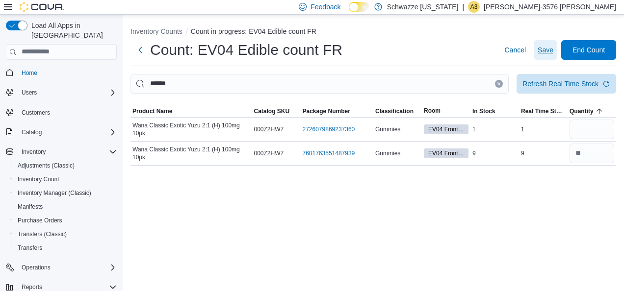
click at [547, 52] on span "Save" at bounding box center [546, 50] width 16 height 10
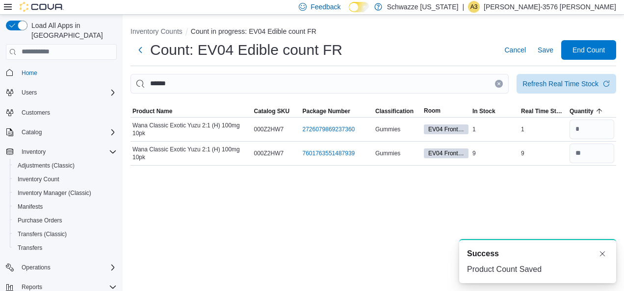
click at [498, 83] on icon "Clear input" at bounding box center [499, 84] width 4 height 4
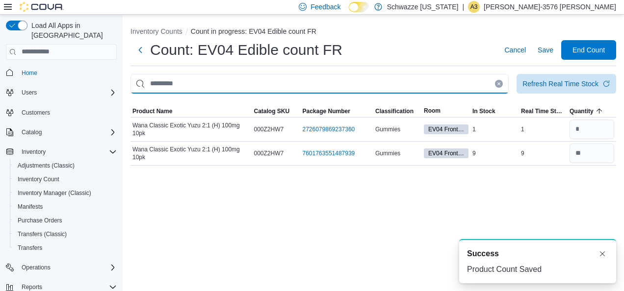
click at [485, 83] on input "This is a search bar. After typing your query, hit enter to filter the results …" at bounding box center [319, 84] width 378 height 20
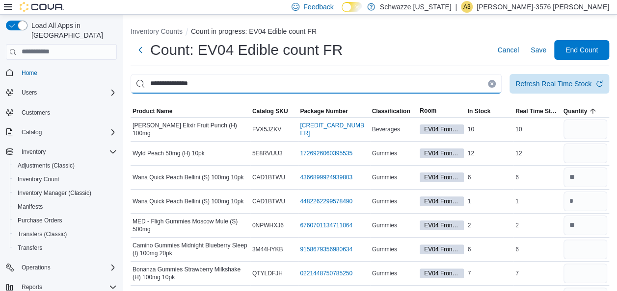
type input "**********"
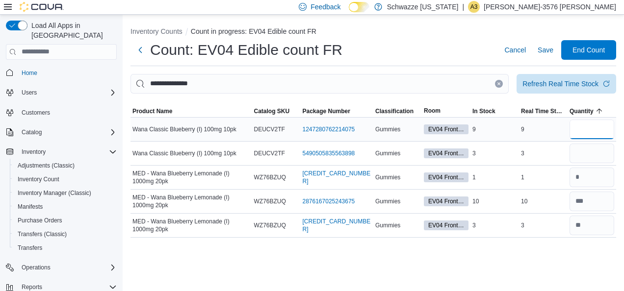
click at [588, 120] on input "number" at bounding box center [591, 130] width 45 height 20
click at [591, 125] on input "number" at bounding box center [591, 130] width 45 height 20
click at [589, 156] on input "number" at bounding box center [591, 154] width 45 height 20
type input "*"
click at [578, 126] on input "number" at bounding box center [591, 130] width 45 height 20
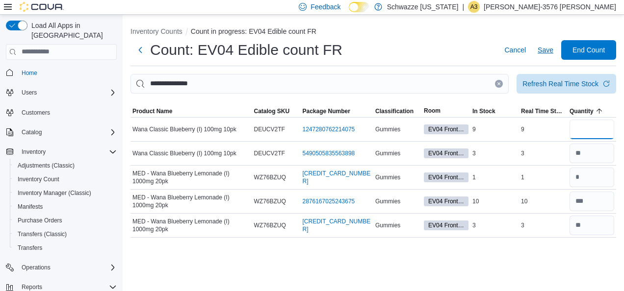
type input "*"
click at [535, 52] on button "Save" at bounding box center [546, 50] width 24 height 20
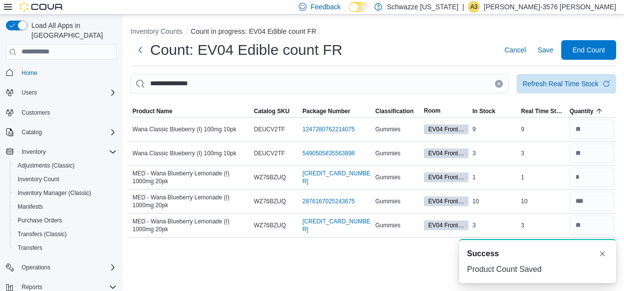
click at [500, 83] on icon "Clear input" at bounding box center [499, 84] width 4 height 4
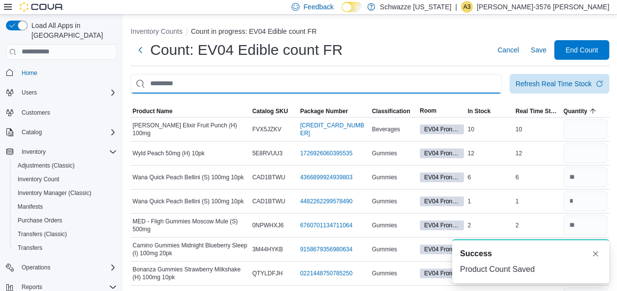
click at [487, 82] on input "This is a search bar. After typing your query, hit enter to filter the results …" at bounding box center [315, 84] width 371 height 20
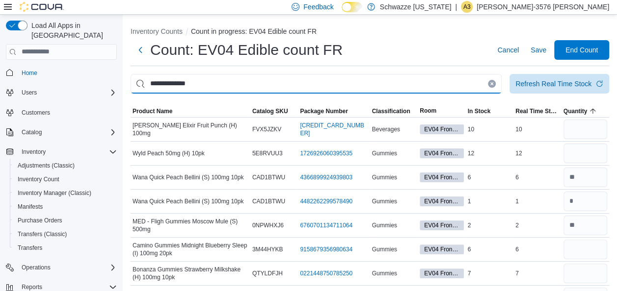
type input "**********"
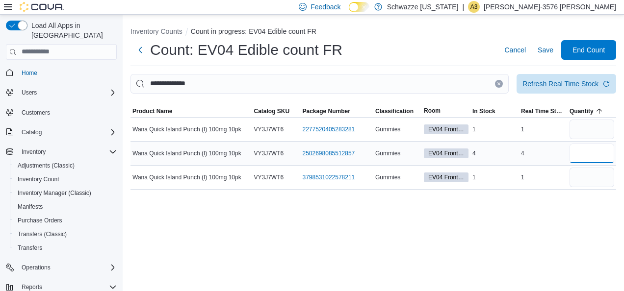
click at [575, 157] on input "number" at bounding box center [591, 154] width 45 height 20
type input "*"
click at [580, 121] on input "number" at bounding box center [591, 130] width 45 height 20
type input "*"
click at [583, 181] on input "number" at bounding box center [591, 178] width 45 height 20
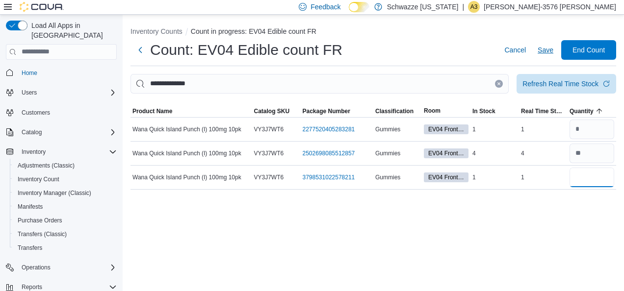
type input "*"
click at [546, 50] on span "Save" at bounding box center [546, 50] width 16 height 10
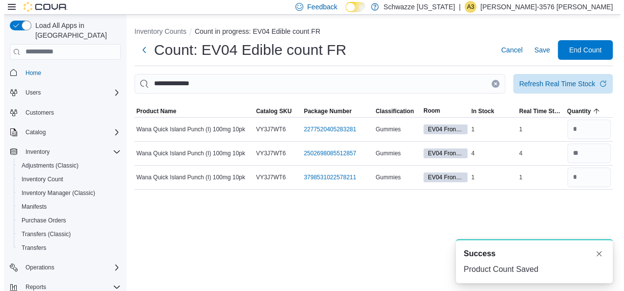
scroll to position [1, 0]
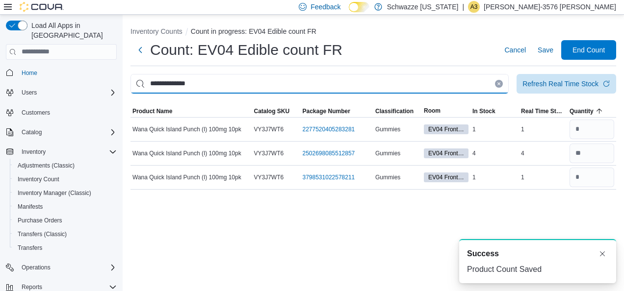
click at [479, 86] on input "**********" at bounding box center [319, 84] width 378 height 20
type input "*"
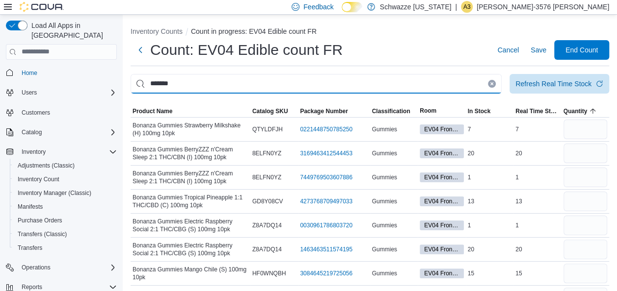
click at [384, 92] on input "*******" at bounding box center [315, 84] width 371 height 20
type input "**********"
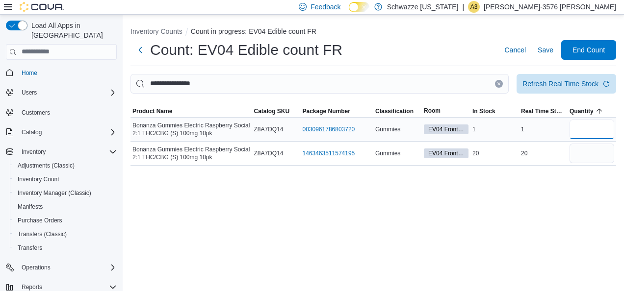
click at [581, 127] on input "number" at bounding box center [591, 130] width 45 height 20
type input "*"
click at [588, 158] on input "number" at bounding box center [591, 154] width 45 height 20
type input "**"
click at [542, 53] on span "Save" at bounding box center [546, 50] width 16 height 10
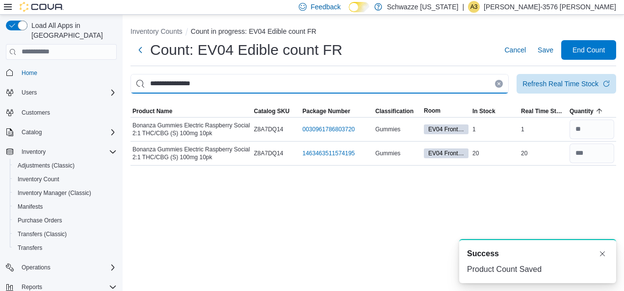
click at [491, 83] on input "**********" at bounding box center [319, 84] width 378 height 20
click at [495, 85] on button "Clear input" at bounding box center [499, 84] width 8 height 8
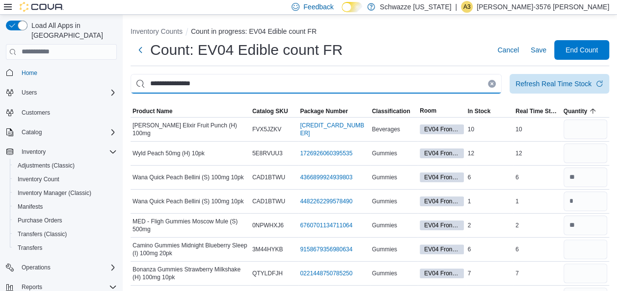
type input "**********"
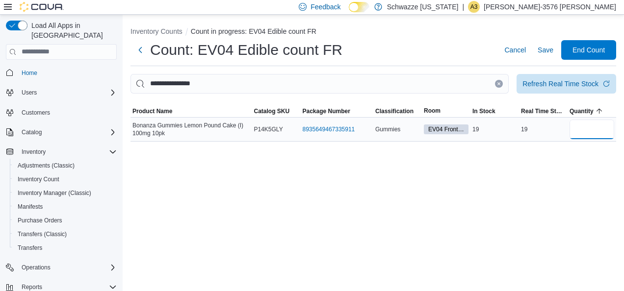
click at [595, 132] on input "number" at bounding box center [591, 130] width 45 height 20
type input "**"
click at [545, 43] on span "Save" at bounding box center [546, 50] width 16 height 20
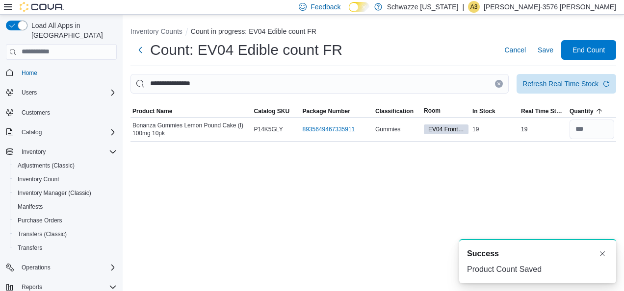
click at [498, 86] on button "Clear input" at bounding box center [499, 84] width 8 height 8
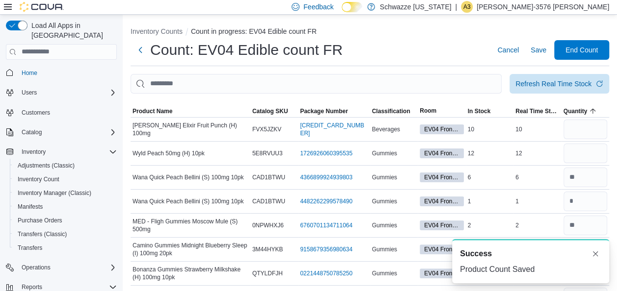
click at [456, 94] on div at bounding box center [369, 100] width 478 height 12
click at [457, 88] on input "This is a search bar. After typing your query, hit enter to filter the results …" at bounding box center [315, 84] width 371 height 20
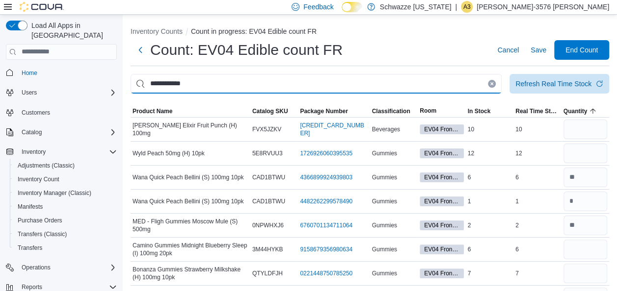
type input "**********"
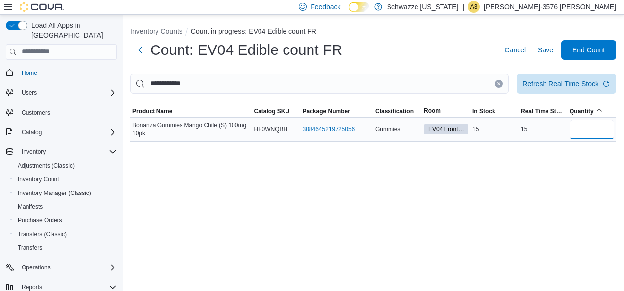
click at [592, 128] on input "number" at bounding box center [591, 130] width 45 height 20
type input "**"
click at [545, 50] on span "Save" at bounding box center [546, 50] width 16 height 10
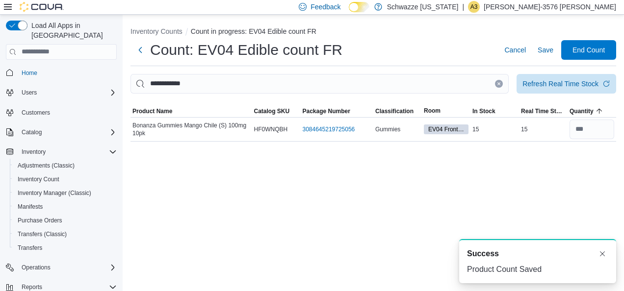
click at [497, 82] on icon "Clear input" at bounding box center [499, 84] width 4 height 4
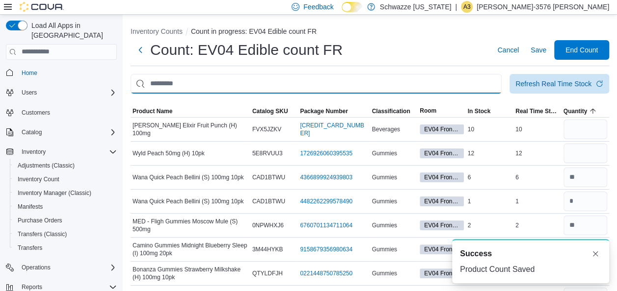
click at [486, 78] on input "This is a search bar. After typing your query, hit enter to filter the results …" at bounding box center [315, 84] width 371 height 20
type input "********"
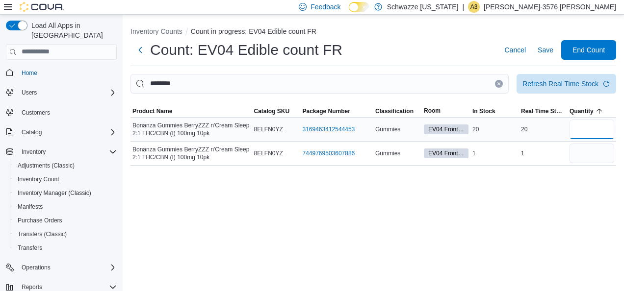
click at [580, 129] on input "number" at bounding box center [591, 130] width 45 height 20
type input "*"
click at [576, 155] on input "number" at bounding box center [591, 154] width 45 height 20
type input "*"
click at [587, 131] on input "number" at bounding box center [591, 130] width 45 height 20
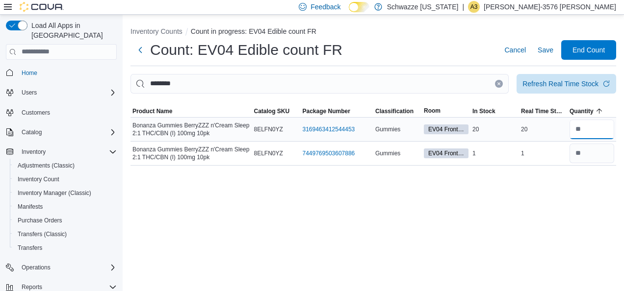
type input "*"
type input "**"
click at [554, 52] on button "Save" at bounding box center [546, 50] width 24 height 20
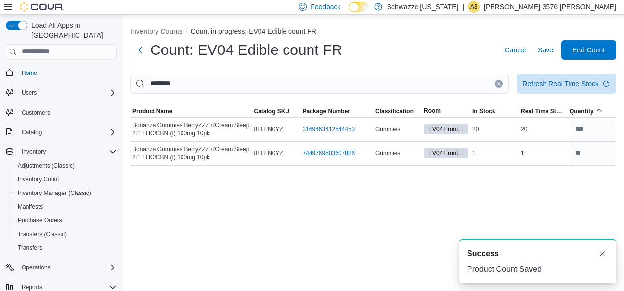
click at [500, 82] on icon "Clear input" at bounding box center [499, 84] width 4 height 4
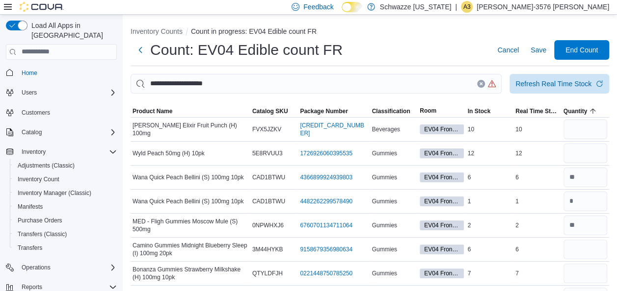
click at [327, 94] on div at bounding box center [369, 100] width 478 height 12
click at [323, 82] on input "**********" at bounding box center [315, 84] width 371 height 20
type input "**********"
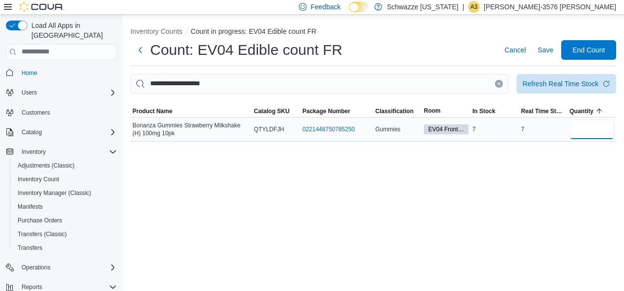
click at [600, 129] on input "number" at bounding box center [591, 130] width 45 height 20
type input "*"
click at [550, 50] on span "Save" at bounding box center [546, 50] width 16 height 10
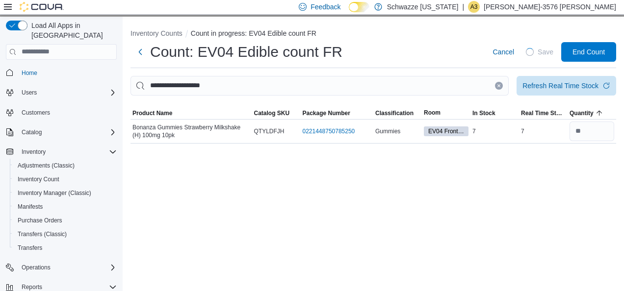
click at [499, 86] on button "Clear input" at bounding box center [499, 86] width 8 height 8
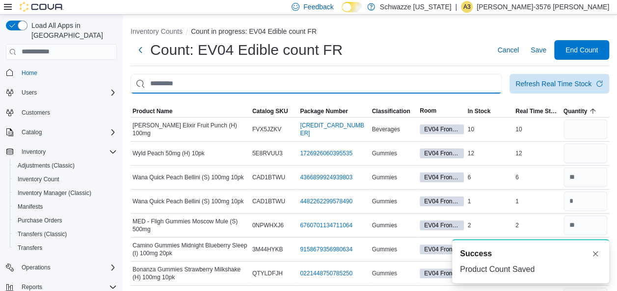
click at [485, 86] on input "This is a search bar. After typing your query, hit enter to filter the results …" at bounding box center [315, 84] width 371 height 20
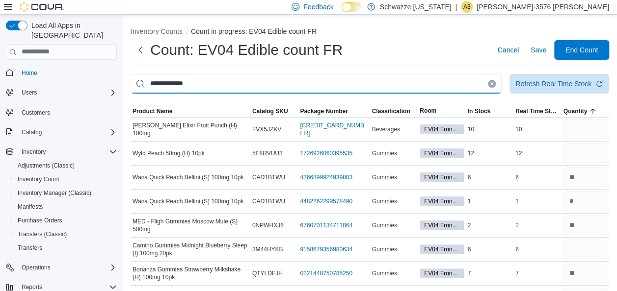
type input "**********"
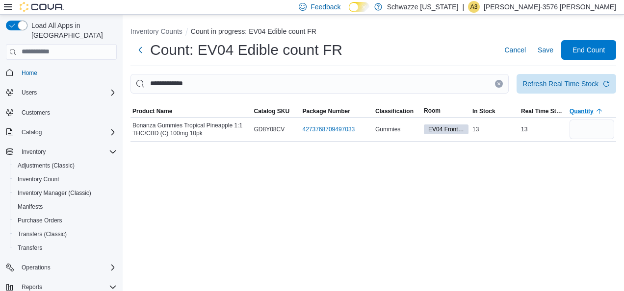
click at [600, 116] on span "Quantity" at bounding box center [592, 111] width 49 height 12
click at [602, 136] on input "number" at bounding box center [591, 130] width 45 height 20
type input "**"
click at [546, 52] on span "Save" at bounding box center [546, 50] width 16 height 10
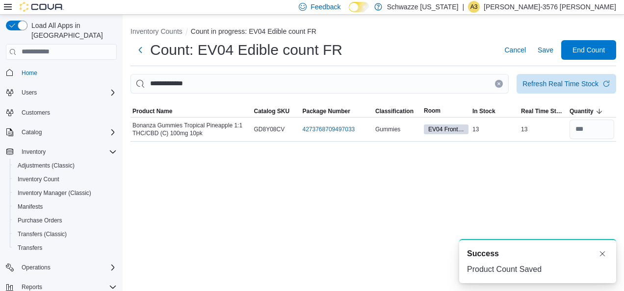
click at [497, 86] on button "Clear input" at bounding box center [499, 84] width 8 height 8
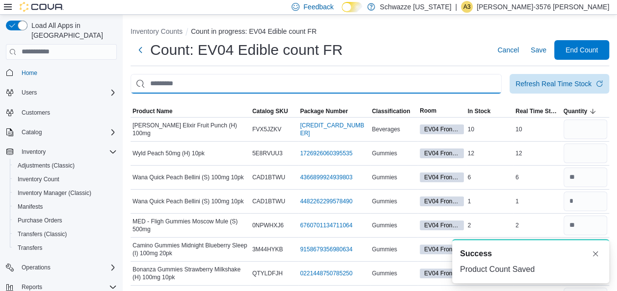
click at [473, 88] on input "This is a search bar. After typing your query, hit enter to filter the results …" at bounding box center [315, 84] width 371 height 20
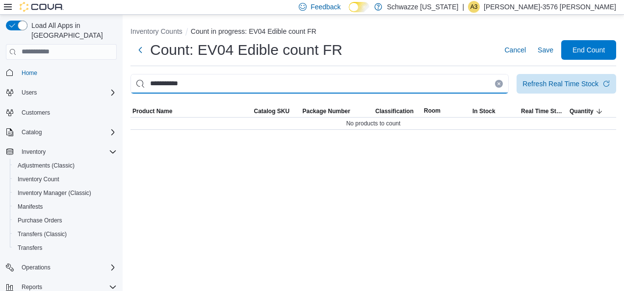
type input "**********"
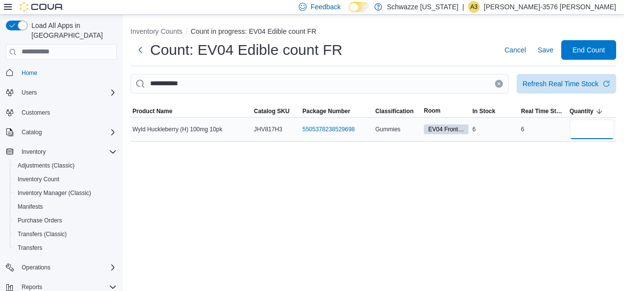
click at [588, 130] on input "number" at bounding box center [591, 130] width 45 height 20
type input "*"
click at [553, 53] on button "Save" at bounding box center [546, 50] width 24 height 20
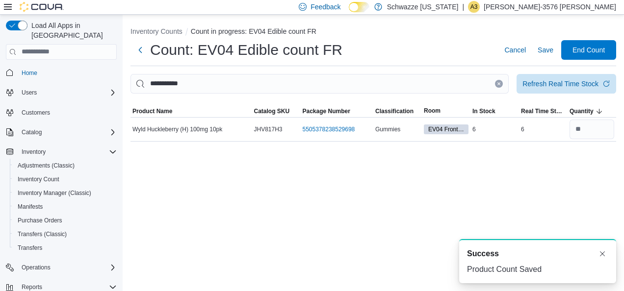
click at [497, 83] on icon "Clear input" at bounding box center [499, 84] width 4 height 4
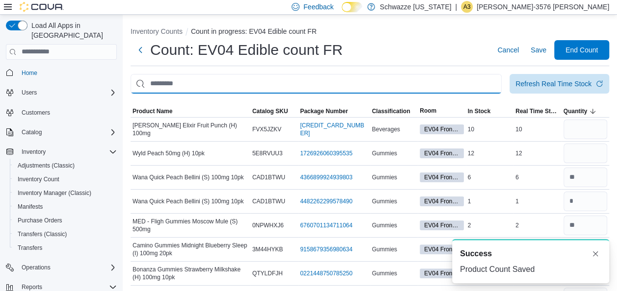
click at [476, 83] on input "This is a search bar. After typing your query, hit enter to filter the results …" at bounding box center [315, 84] width 371 height 20
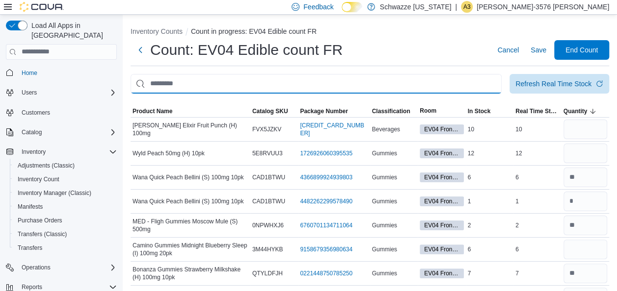
click at [476, 83] on input "This is a search bar. After typing your query, hit enter to filter the results …" at bounding box center [315, 84] width 371 height 20
type input "****"
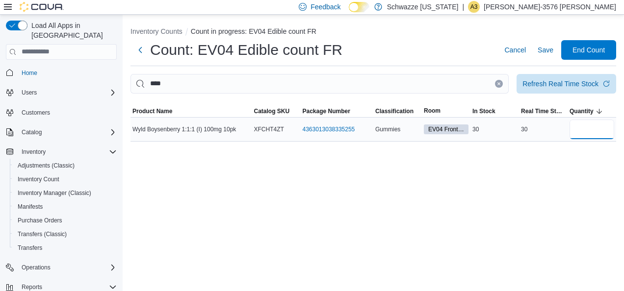
click at [594, 128] on input "number" at bounding box center [591, 130] width 45 height 20
type input "**"
click at [543, 48] on span "Save" at bounding box center [546, 50] width 16 height 10
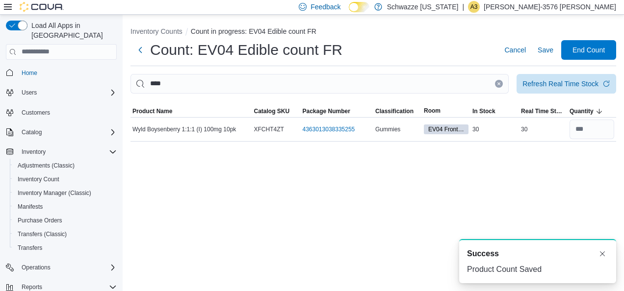
click at [500, 86] on button "Clear input" at bounding box center [499, 84] width 8 height 8
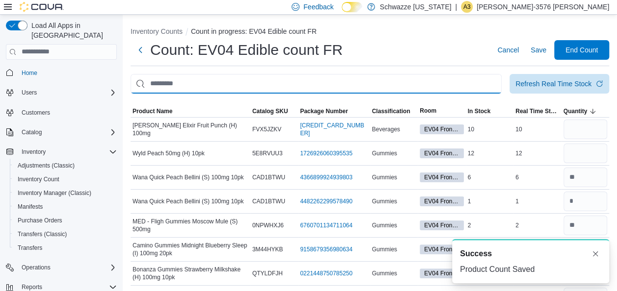
click at [464, 79] on input "This is a search bar. After typing your query, hit enter to filter the results …" at bounding box center [315, 84] width 371 height 20
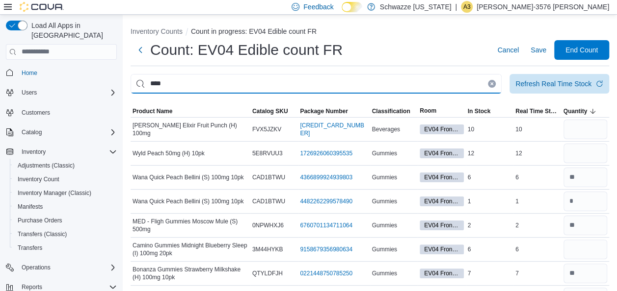
type input "****"
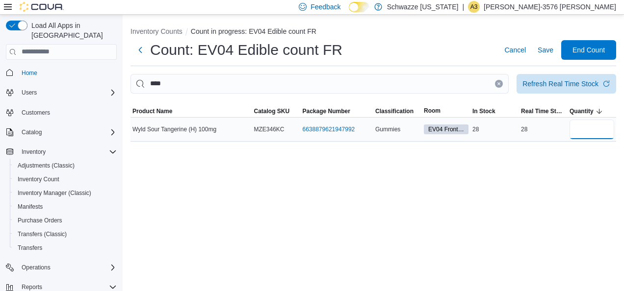
click at [582, 127] on input "number" at bounding box center [591, 130] width 45 height 20
type input "**"
click at [546, 50] on span "Save" at bounding box center [546, 50] width 16 height 10
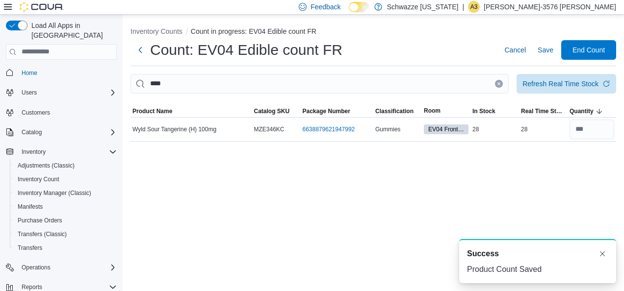
click at [501, 85] on button "Clear input" at bounding box center [499, 84] width 8 height 8
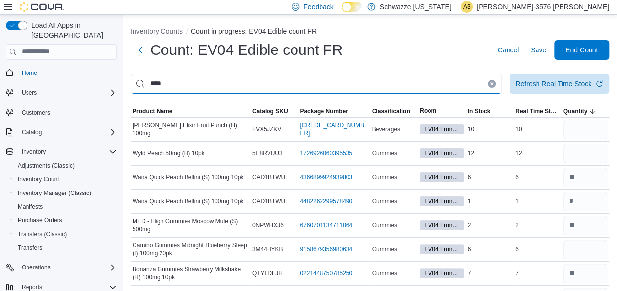
type input "****"
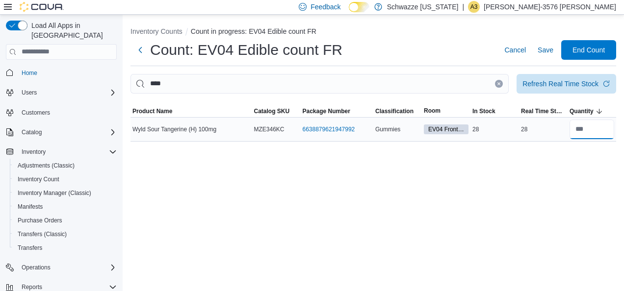
drag, startPoint x: 571, startPoint y: 131, endPoint x: 526, endPoint y: 135, distance: 45.3
click at [526, 135] on tr "Wyld Sour Tangerine (H) 100mg Catalog SKU MZE346KC Package Number 6638879621947…" at bounding box center [373, 129] width 486 height 24
type input "**"
click at [543, 50] on span "Save" at bounding box center [546, 50] width 16 height 10
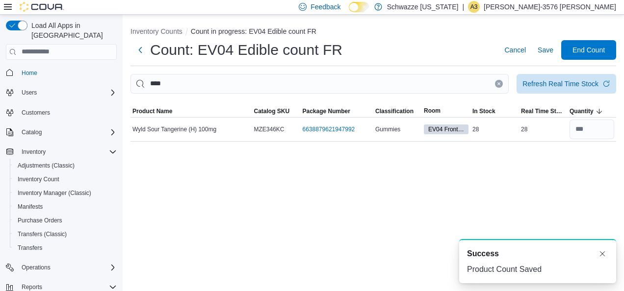
click at [498, 85] on icon "Clear input" at bounding box center [499, 84] width 4 height 4
click at [489, 85] on input "This is a search bar. After typing your query, hit enter to filter the results …" at bounding box center [319, 84] width 378 height 20
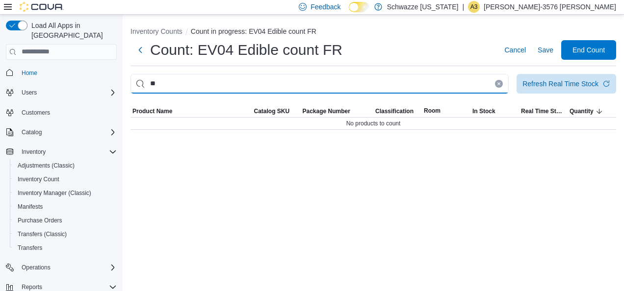
type input "*"
type input "****"
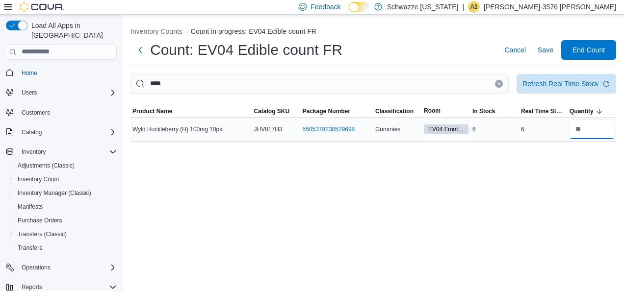
click at [591, 124] on input "number" at bounding box center [591, 130] width 45 height 20
click at [499, 82] on icon "Clear input" at bounding box center [499, 84] width 4 height 4
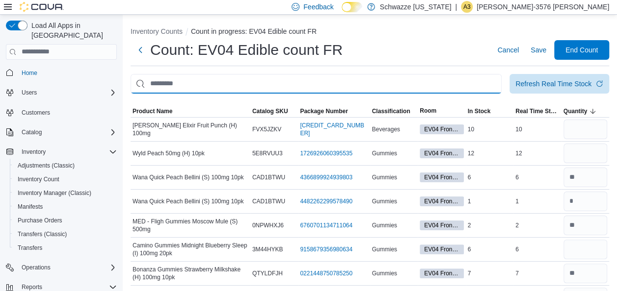
click at [484, 83] on input "This is a search bar. After typing your query, hit enter to filter the results …" at bounding box center [315, 84] width 371 height 20
type input "**********"
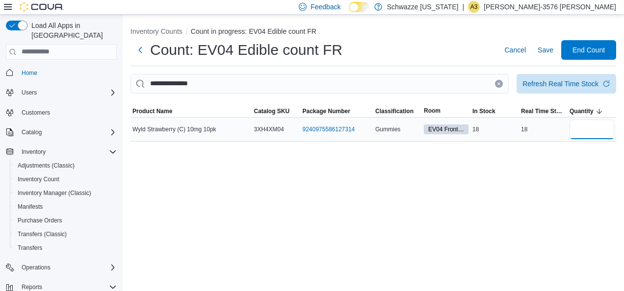
click at [591, 126] on input "number" at bounding box center [591, 130] width 45 height 20
type input "**"
click at [543, 49] on span "Save" at bounding box center [546, 50] width 16 height 10
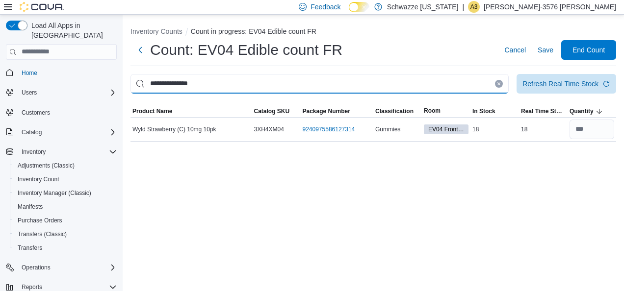
click at [486, 81] on input "**********" at bounding box center [319, 84] width 378 height 20
type input "*********"
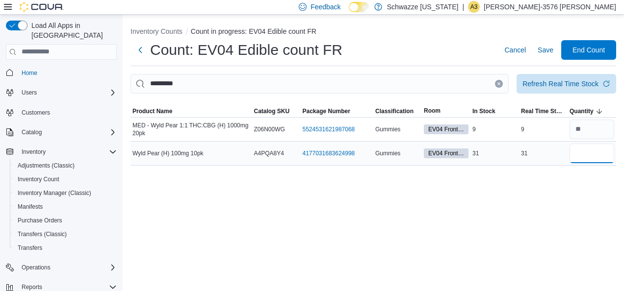
click at [584, 153] on input "number" at bounding box center [591, 154] width 45 height 20
click at [601, 157] on input "number" at bounding box center [591, 154] width 45 height 20
type input "*"
click at [549, 48] on span "Save" at bounding box center [546, 50] width 16 height 10
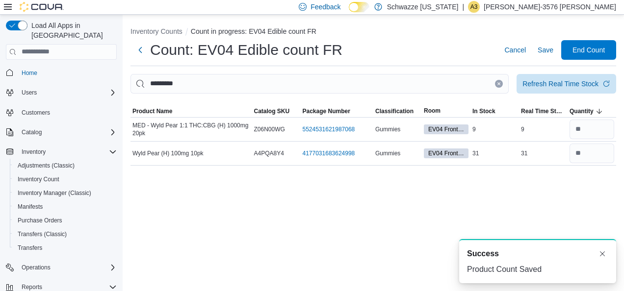
click at [499, 85] on icon "Clear input" at bounding box center [499, 84] width 4 height 4
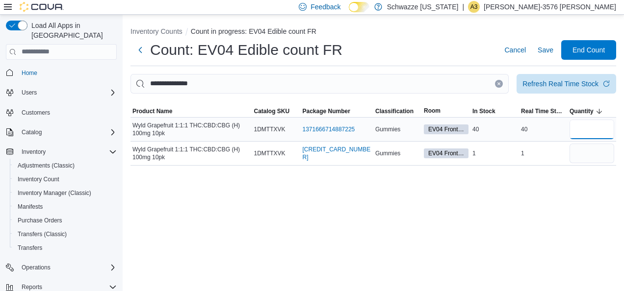
click at [592, 133] on input "number" at bounding box center [591, 130] width 45 height 20
click at [590, 151] on input "number" at bounding box center [591, 154] width 45 height 20
click at [544, 53] on span "Save" at bounding box center [546, 50] width 16 height 10
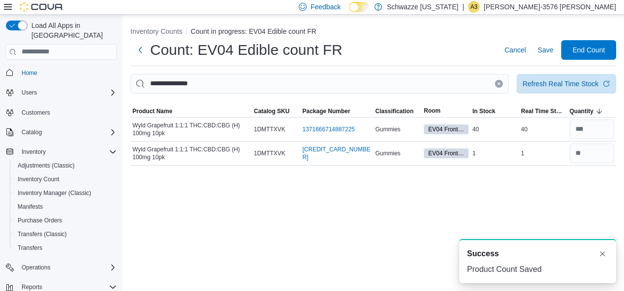
click at [498, 83] on icon "Clear input" at bounding box center [499, 83] width 2 height 2
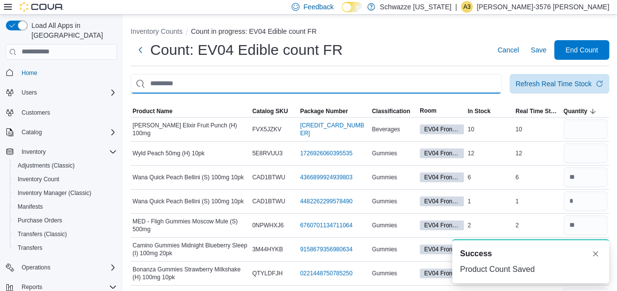
click at [490, 82] on input "This is a search bar. After typing your query, hit enter to filter the results …" at bounding box center [315, 84] width 371 height 20
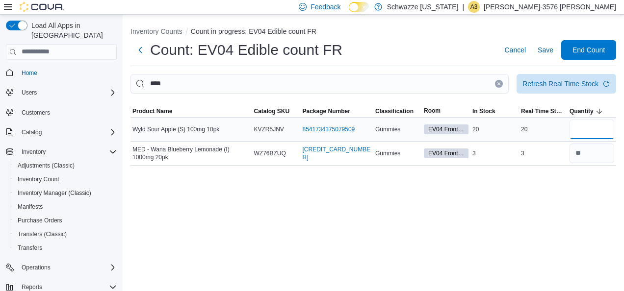
click at [608, 129] on input "number" at bounding box center [591, 130] width 45 height 20
click at [545, 50] on span "Save" at bounding box center [546, 50] width 16 height 10
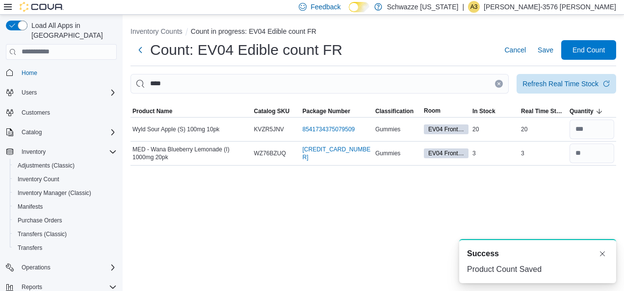
click at [496, 86] on button "Clear input" at bounding box center [499, 84] width 8 height 8
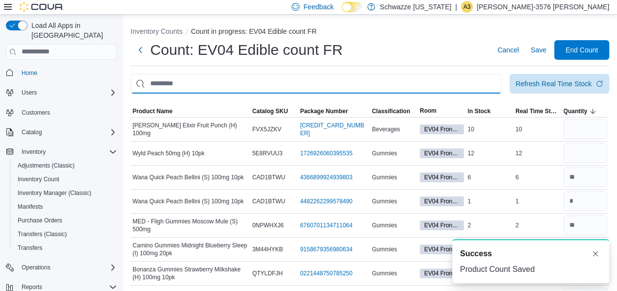
click at [465, 88] on input "This is a search bar. After typing your query, hit enter to filter the results …" at bounding box center [315, 84] width 371 height 20
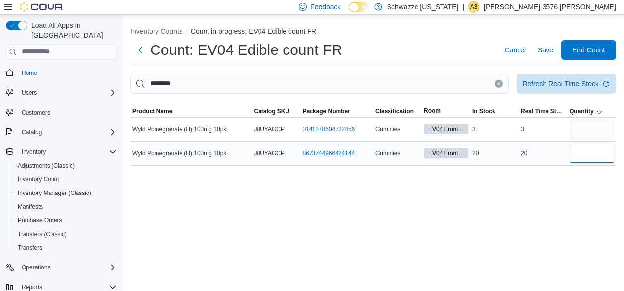
click at [594, 151] on input "number" at bounding box center [591, 154] width 45 height 20
click at [583, 134] on input "number" at bounding box center [591, 130] width 45 height 20
click at [545, 54] on span "Save" at bounding box center [546, 50] width 16 height 10
click at [549, 53] on span "Save" at bounding box center [546, 50] width 16 height 10
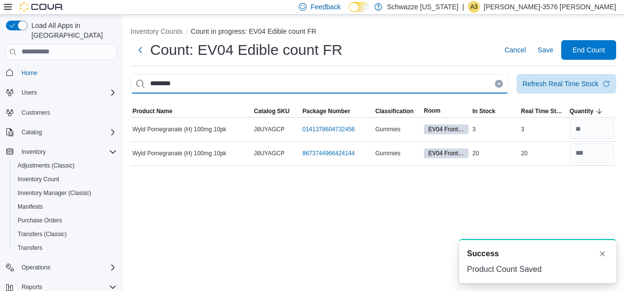
click at [490, 84] on input "********" at bounding box center [319, 84] width 378 height 20
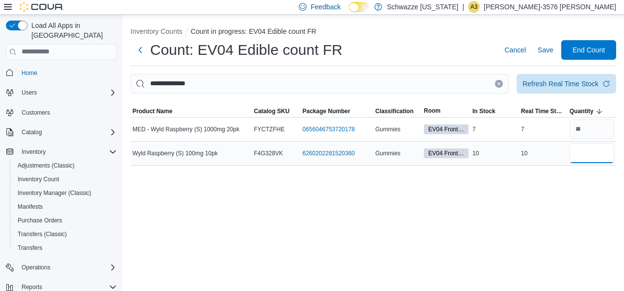
click at [579, 156] on input "number" at bounding box center [591, 154] width 45 height 20
click at [545, 46] on span "Save" at bounding box center [546, 50] width 16 height 10
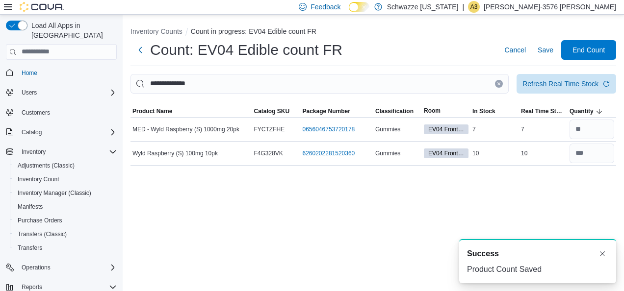
click at [497, 83] on icon "Clear input" at bounding box center [499, 84] width 4 height 4
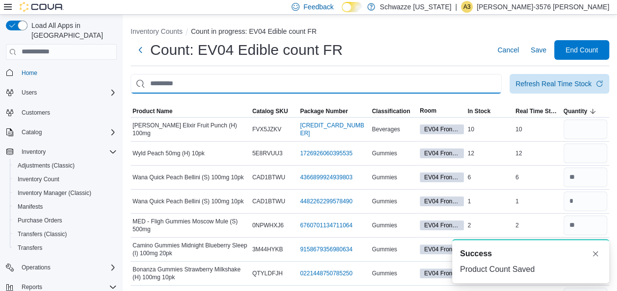
click at [483, 85] on input "This is a search bar. After typing your query, hit enter to filter the results …" at bounding box center [315, 84] width 371 height 20
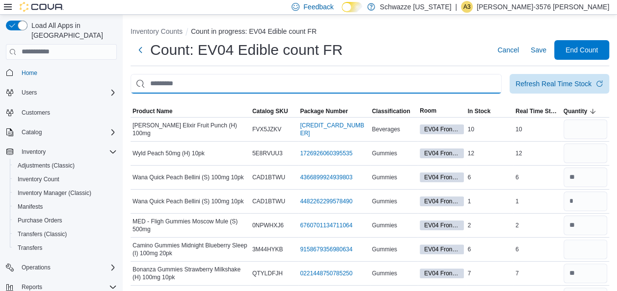
click at [483, 88] on input "This is a search bar. After typing your query, hit enter to filter the results …" at bounding box center [315, 84] width 371 height 20
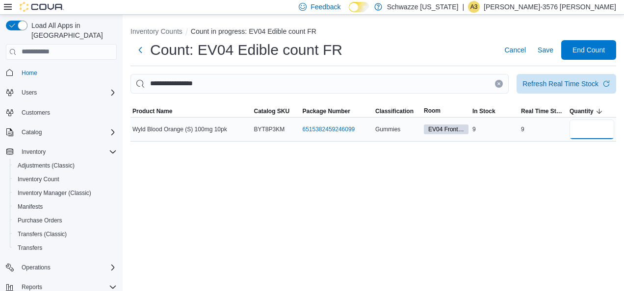
click at [589, 122] on input "number" at bounding box center [591, 130] width 45 height 20
click at [545, 51] on span "Save" at bounding box center [546, 50] width 16 height 10
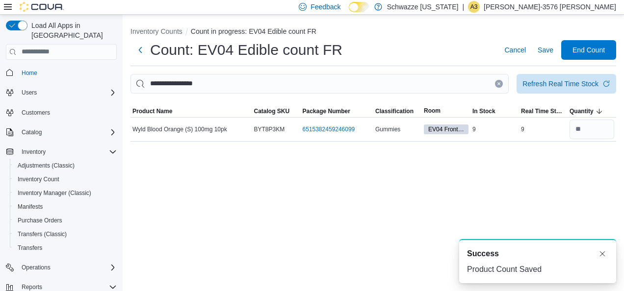
click at [500, 86] on button "Clear input" at bounding box center [499, 84] width 8 height 8
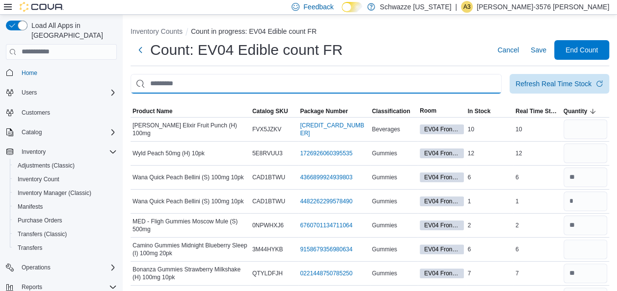
click at [500, 86] on input "This is a search bar. After typing your query, hit enter to filter the results …" at bounding box center [315, 84] width 371 height 20
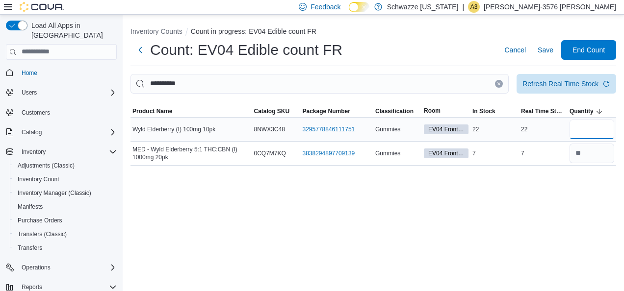
click at [574, 128] on input "number" at bounding box center [591, 130] width 45 height 20
click at [535, 50] on button "Save" at bounding box center [546, 50] width 24 height 20
click at [542, 52] on span "Save" at bounding box center [546, 50] width 16 height 10
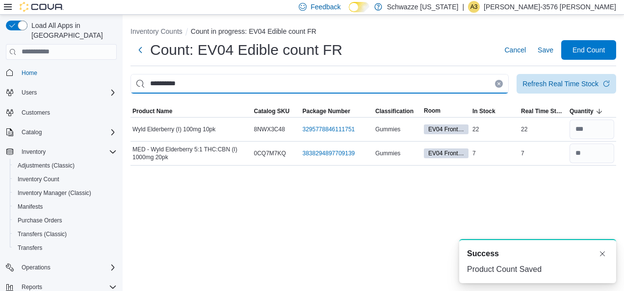
click at [476, 85] on input "**********" at bounding box center [319, 84] width 378 height 20
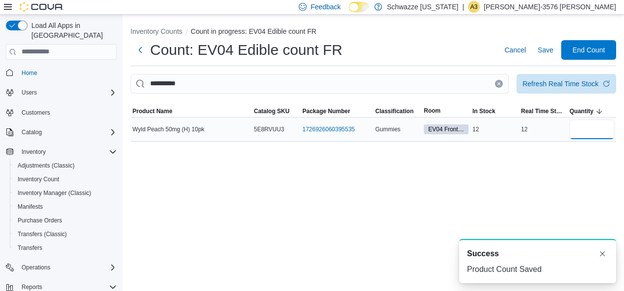
click at [583, 132] on input "number" at bounding box center [591, 130] width 45 height 20
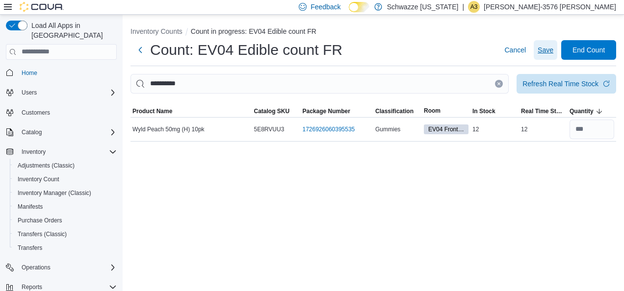
click at [544, 53] on span "Save" at bounding box center [546, 50] width 16 height 10
drag, startPoint x: 543, startPoint y: 54, endPoint x: 462, endPoint y: 31, distance: 84.6
click at [462, 31] on ol "Inventory Counts Count in progress: EV04 Edible count FR" at bounding box center [373, 32] width 486 height 12
click at [548, 54] on span "Save" at bounding box center [546, 50] width 16 height 10
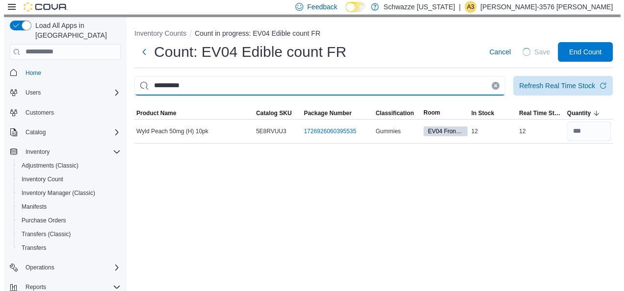
scroll to position [1, 0]
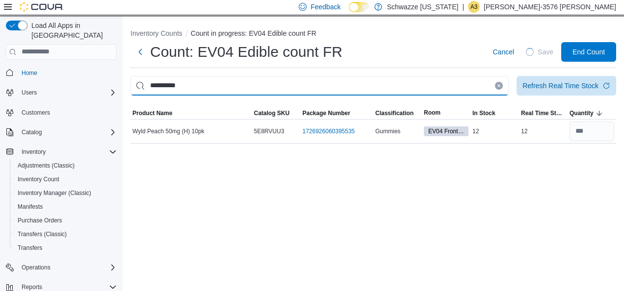
click at [474, 86] on input "**********" at bounding box center [319, 86] width 378 height 20
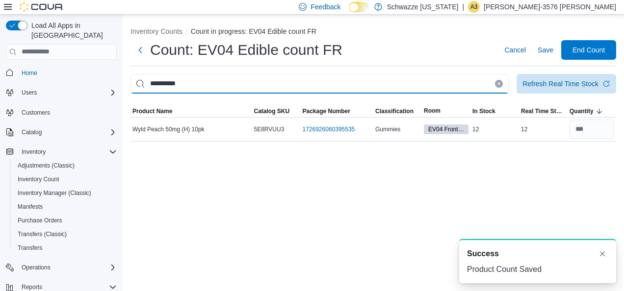
scroll to position [0, 0]
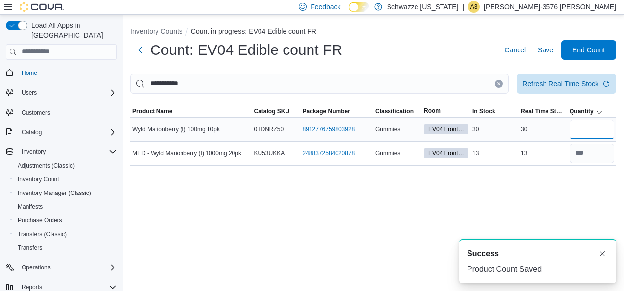
click at [591, 130] on input "number" at bounding box center [591, 130] width 45 height 20
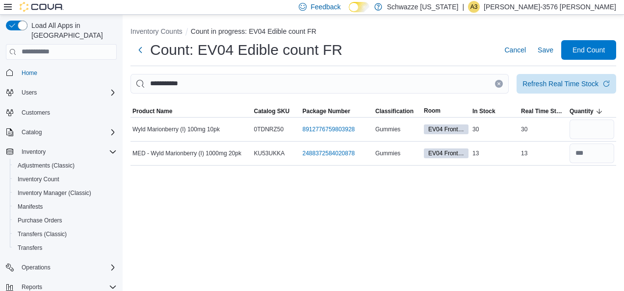
click at [539, 36] on ol "Inventory Counts Count in progress: EV04 Edible count FR" at bounding box center [373, 32] width 486 height 12
click at [543, 52] on span "Save" at bounding box center [546, 50] width 16 height 10
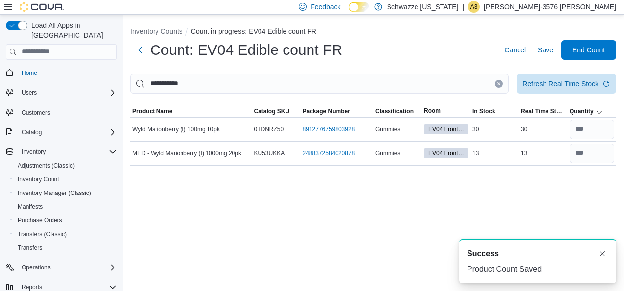
click at [500, 84] on icon "Clear input" at bounding box center [499, 84] width 4 height 4
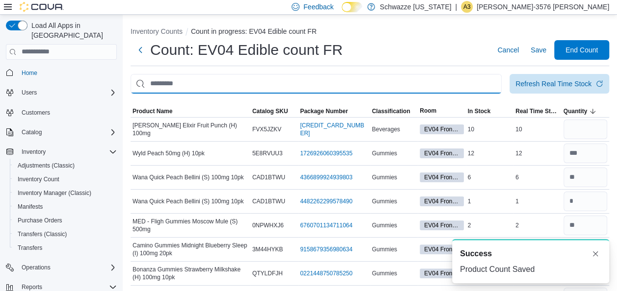
click at [469, 87] on input "This is a search bar. After typing your query, hit enter to filter the results …" at bounding box center [315, 84] width 371 height 20
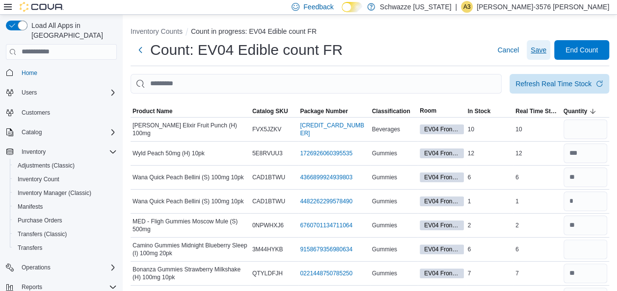
click at [546, 55] on span "Save" at bounding box center [538, 50] width 16 height 20
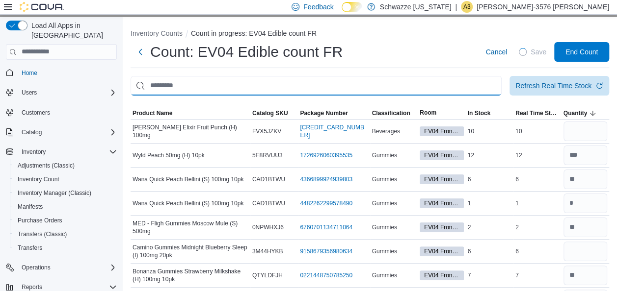
click at [490, 82] on input "This is a search bar. After typing your query, hit enter to filter the results …" at bounding box center [315, 86] width 371 height 20
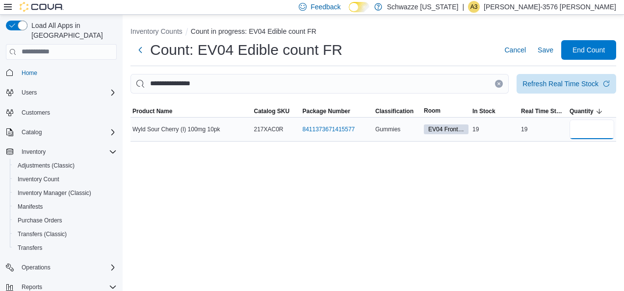
click at [593, 133] on input "number" at bounding box center [591, 130] width 45 height 20
click at [547, 50] on span "Save" at bounding box center [546, 50] width 16 height 10
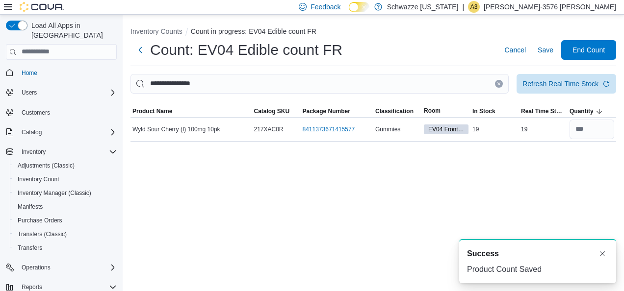
click at [499, 83] on icon "Clear input" at bounding box center [499, 83] width 2 height 2
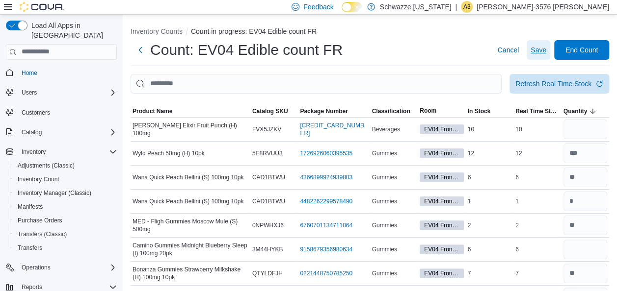
click at [546, 52] on span "Save" at bounding box center [538, 50] width 16 height 10
click at [546, 51] on span "Save" at bounding box center [538, 50] width 16 height 10
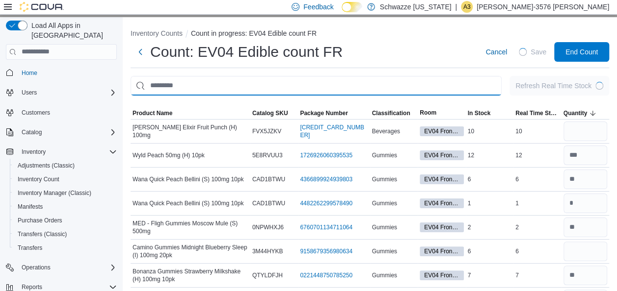
click at [487, 93] on input "This is a search bar. After typing your query, hit enter to filter the results …" at bounding box center [315, 86] width 371 height 20
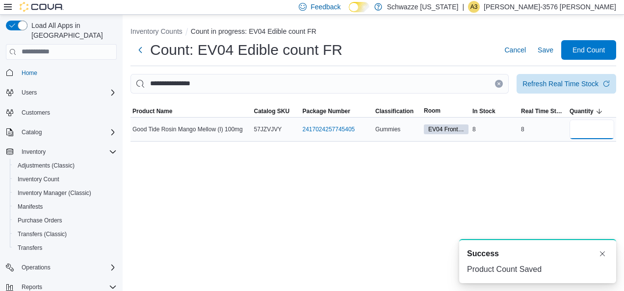
click at [590, 134] on input "number" at bounding box center [591, 130] width 45 height 20
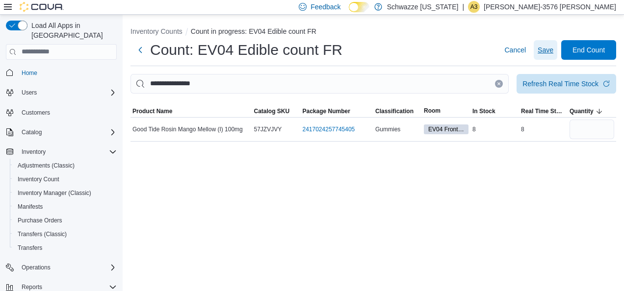
click at [547, 50] on span "Save" at bounding box center [546, 50] width 16 height 10
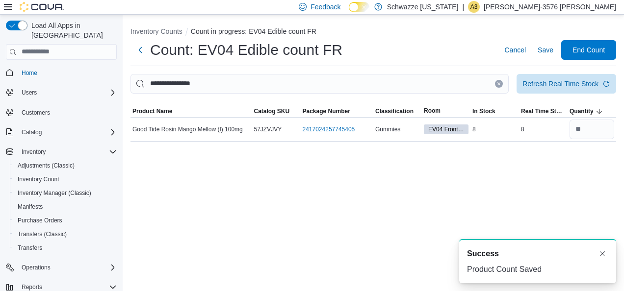
click at [498, 84] on icon "Clear input" at bounding box center [499, 83] width 2 height 2
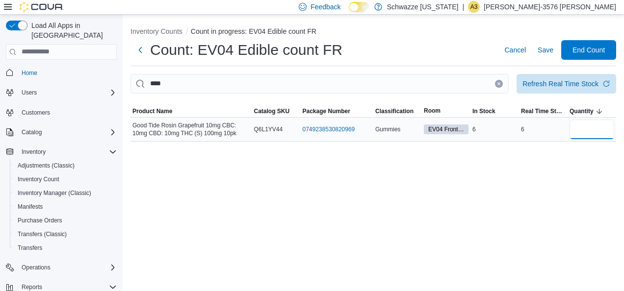
click at [595, 124] on input "number" at bounding box center [591, 130] width 45 height 20
click at [545, 49] on span "Save" at bounding box center [546, 50] width 16 height 10
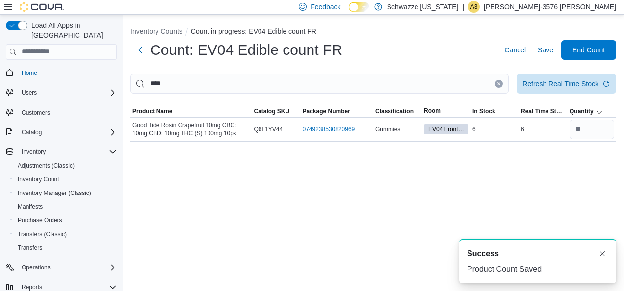
click at [499, 85] on icon "Clear input" at bounding box center [499, 84] width 4 height 4
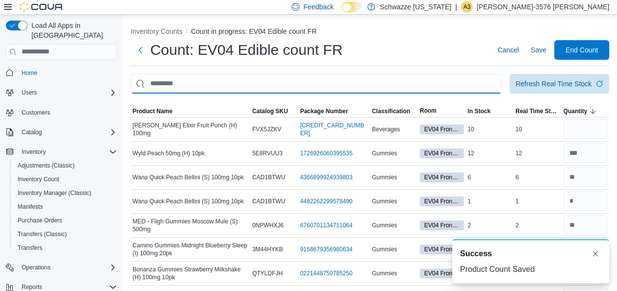
click at [474, 82] on input "This is a search bar. After typing your query, hit enter to filter the results …" at bounding box center [315, 84] width 371 height 20
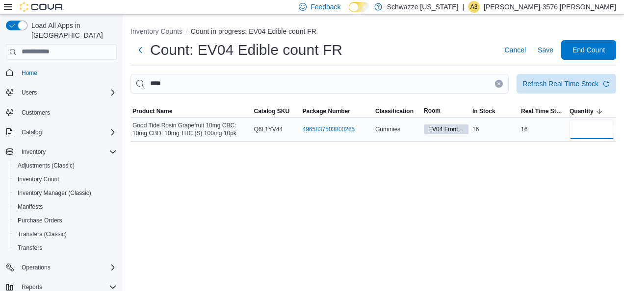
click at [583, 129] on input "number" at bounding box center [591, 130] width 45 height 20
click at [540, 48] on span "Save" at bounding box center [546, 50] width 16 height 10
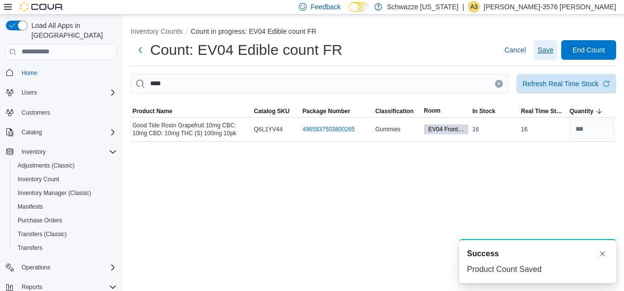
click at [540, 48] on span "Save" at bounding box center [546, 50] width 16 height 10
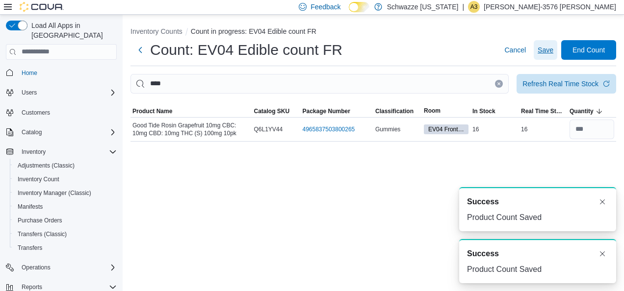
click at [540, 48] on span "Save" at bounding box center [546, 50] width 16 height 10
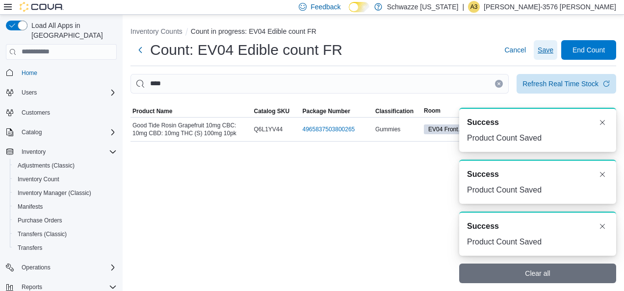
click at [540, 48] on span "Save" at bounding box center [546, 50] width 16 height 10
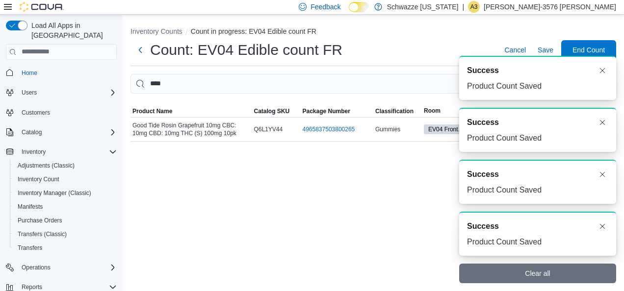
click at [299, 187] on div "Inventory Counts Count in progress: EV04 Edible count FR Count: EV04 Edible cou…" at bounding box center [373, 153] width 501 height 277
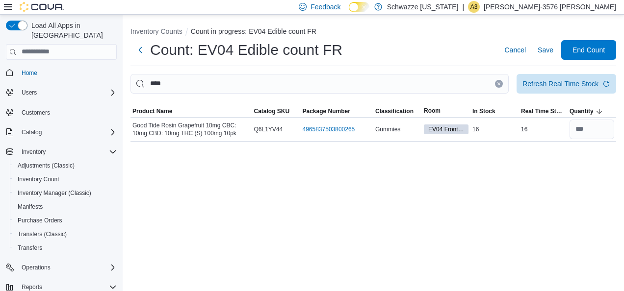
click at [501, 86] on button "Clear input" at bounding box center [499, 84] width 8 height 8
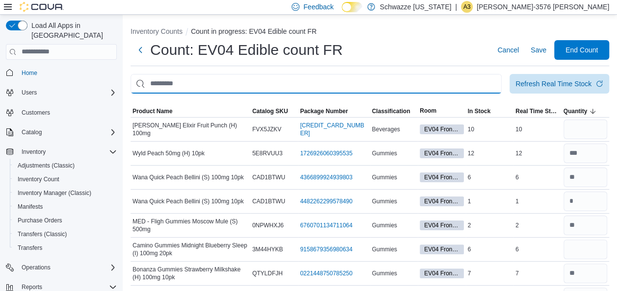
click at [461, 86] on input "This is a search bar. After typing your query, hit enter to filter the results …" at bounding box center [315, 84] width 371 height 20
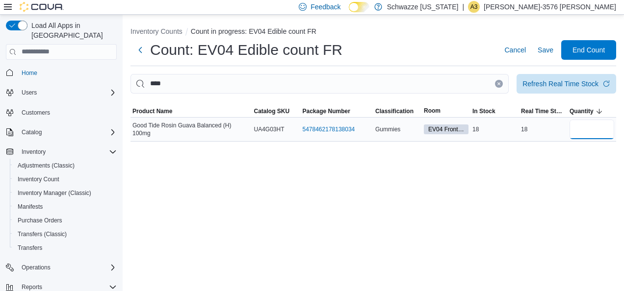
click at [588, 129] on input "number" at bounding box center [591, 130] width 45 height 20
click at [545, 50] on span "Save" at bounding box center [546, 50] width 16 height 10
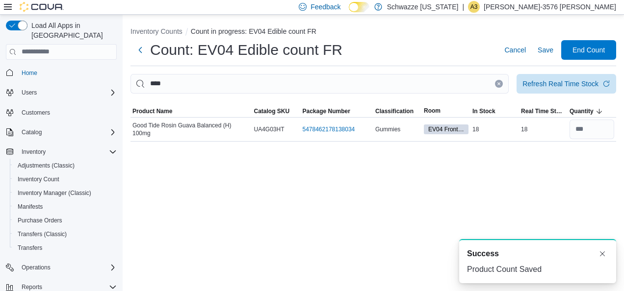
click at [498, 86] on button "Clear input" at bounding box center [499, 84] width 8 height 8
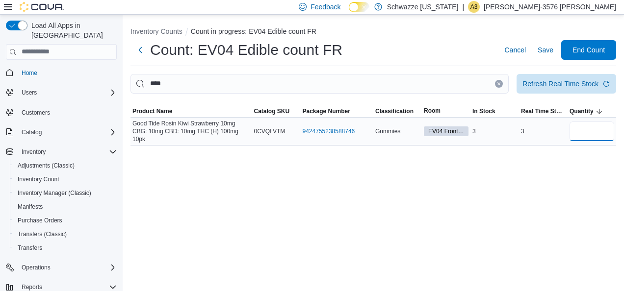
click at [587, 130] on input "number" at bounding box center [591, 132] width 45 height 20
click at [544, 49] on span "Save" at bounding box center [546, 50] width 16 height 10
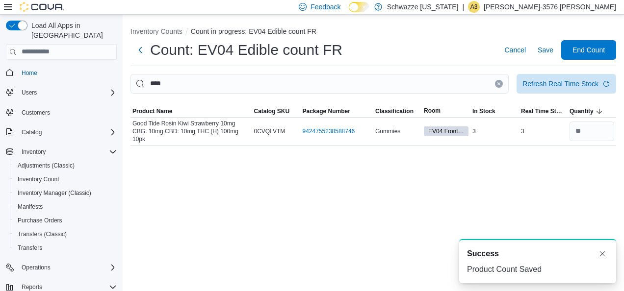
click at [499, 83] on icon "Clear input" at bounding box center [499, 83] width 2 height 2
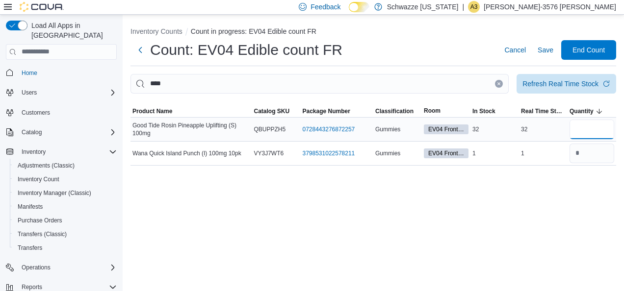
click at [589, 129] on input "number" at bounding box center [591, 130] width 45 height 20
click at [549, 51] on span "Save" at bounding box center [546, 50] width 16 height 10
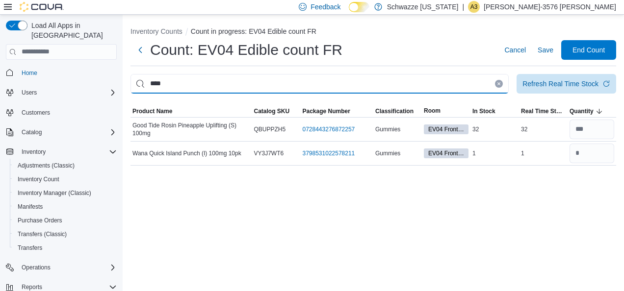
click at [497, 78] on input "****" at bounding box center [319, 84] width 378 height 20
click at [497, 84] on icon "Clear input" at bounding box center [499, 84] width 4 height 4
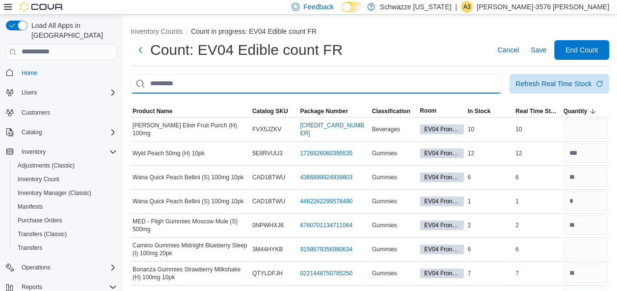
click at [478, 79] on input "This is a search bar. After typing your query, hit enter to filter the results …" at bounding box center [315, 84] width 371 height 20
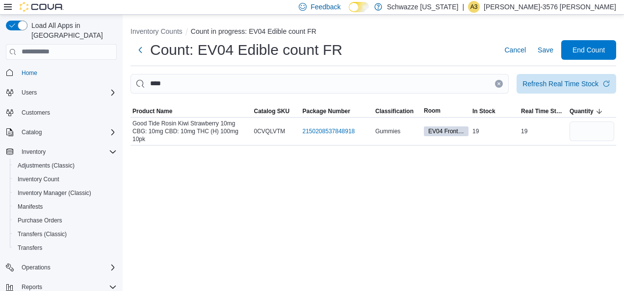
click at [616, 149] on div "Inventory Counts Count in progress: EV04 Edible count FR Count: EV04 Edible cou…" at bounding box center [373, 84] width 501 height 139
click at [570, 125] on input "number" at bounding box center [591, 132] width 45 height 20
click at [550, 46] on span "Save" at bounding box center [546, 50] width 16 height 10
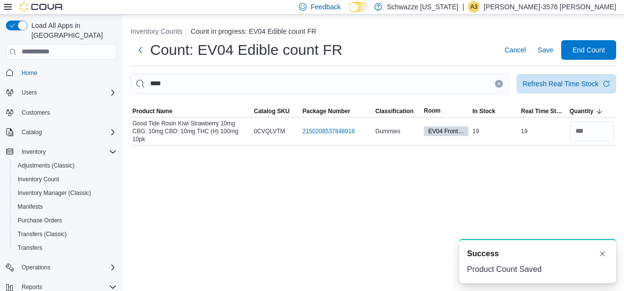
click at [497, 84] on icon "Clear input" at bounding box center [499, 84] width 4 height 4
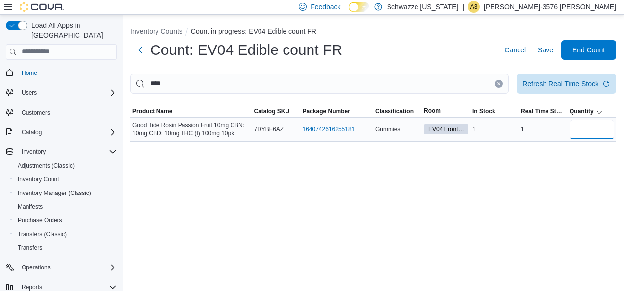
click at [595, 136] on input "number" at bounding box center [591, 130] width 45 height 20
click at [547, 50] on span "Save" at bounding box center [546, 50] width 16 height 10
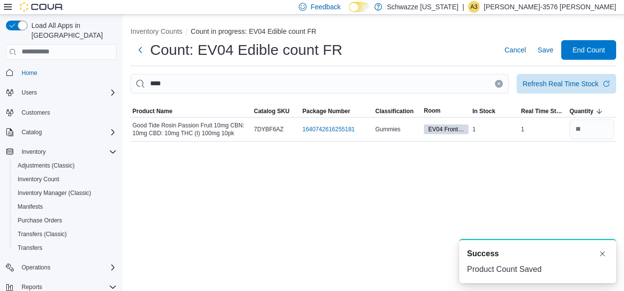
click at [495, 84] on button "Clear input" at bounding box center [499, 84] width 8 height 8
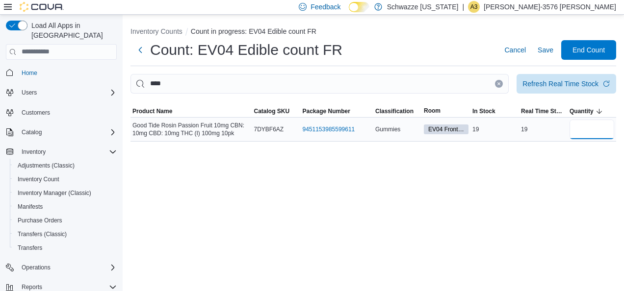
click at [572, 129] on input "number" at bounding box center [591, 130] width 45 height 20
click at [543, 56] on span "Save" at bounding box center [546, 50] width 16 height 20
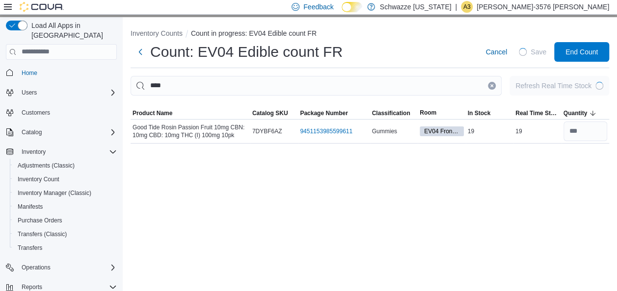
click at [493, 85] on icon "Clear input" at bounding box center [492, 85] width 2 height 2
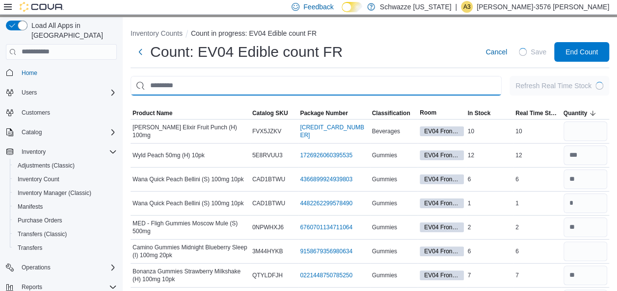
click at [466, 84] on input "This is a search bar. After typing your query, hit enter to filter the results …" at bounding box center [315, 86] width 371 height 20
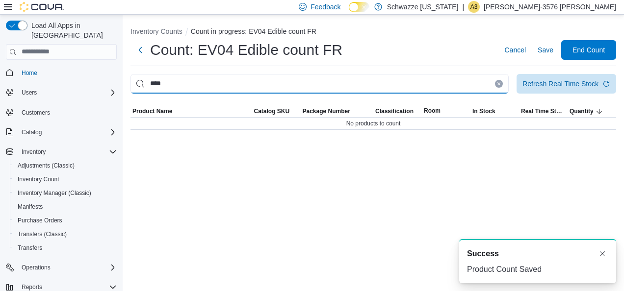
click at [398, 81] on input "****" at bounding box center [319, 84] width 378 height 20
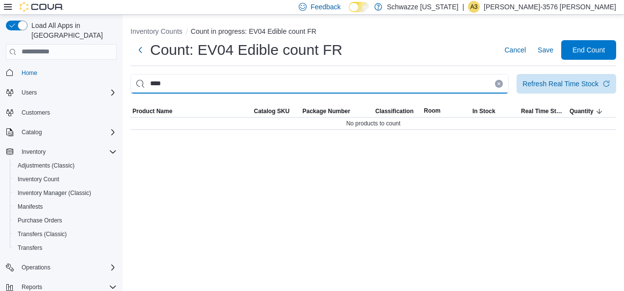
click at [240, 78] on input "****" at bounding box center [319, 84] width 378 height 20
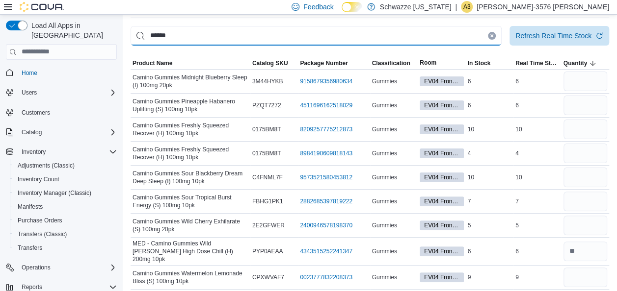
scroll to position [49, 0]
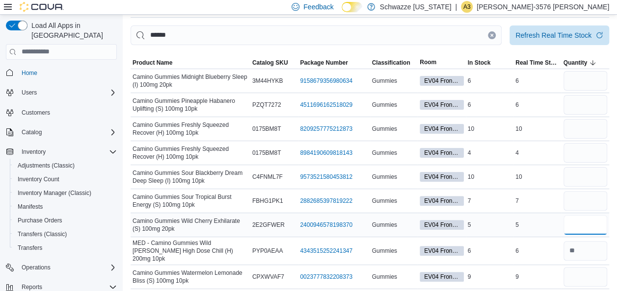
click at [588, 223] on input "number" at bounding box center [585, 225] width 44 height 20
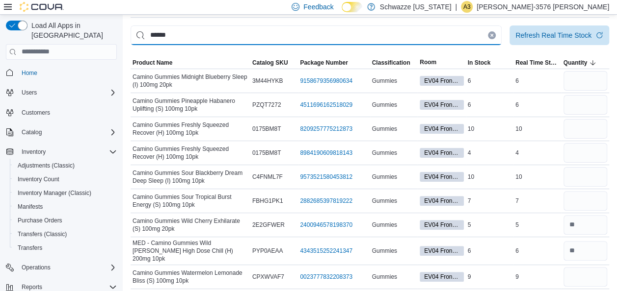
click at [499, 40] on input "******" at bounding box center [315, 36] width 371 height 20
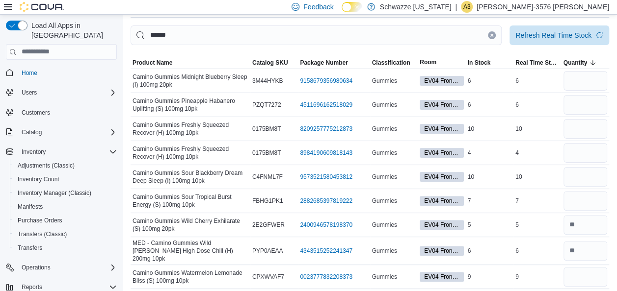
click at [493, 34] on icon "Clear input" at bounding box center [492, 35] width 4 height 4
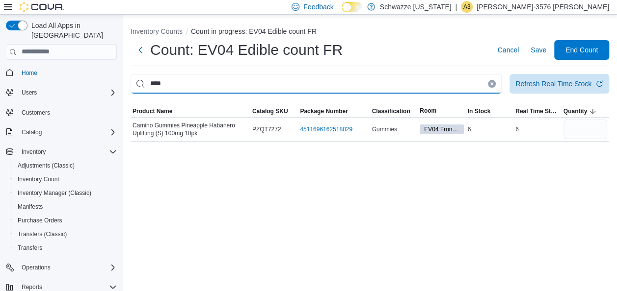
scroll to position [0, 0]
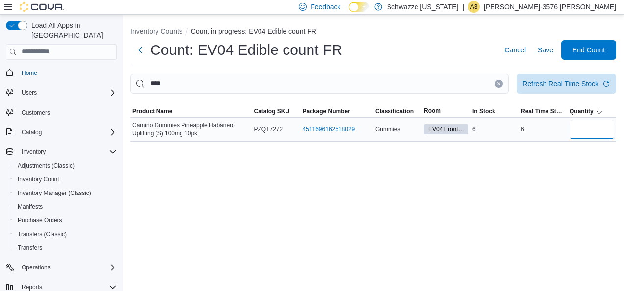
click at [594, 121] on input "number" at bounding box center [591, 130] width 45 height 20
click at [546, 54] on span "Save" at bounding box center [546, 50] width 16 height 10
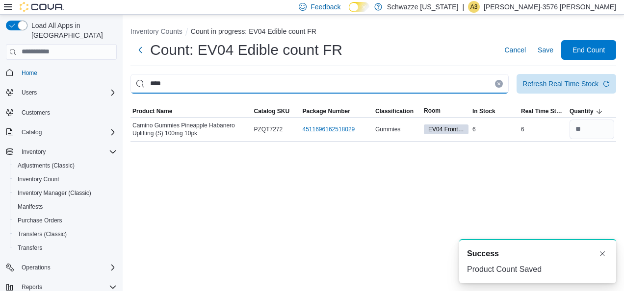
click at [495, 85] on input "****" at bounding box center [319, 84] width 378 height 20
click at [503, 84] on input "****" at bounding box center [319, 84] width 378 height 20
click at [495, 84] on button "Clear input" at bounding box center [499, 84] width 8 height 8
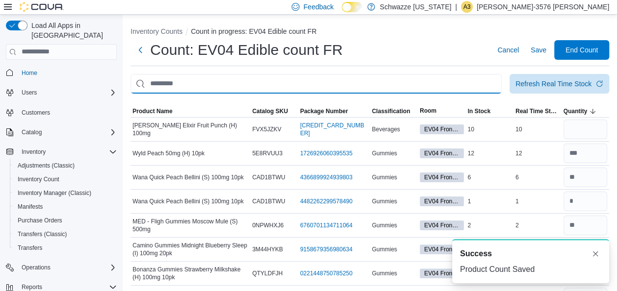
click at [466, 82] on input "This is a search bar. After typing your query, hit enter to filter the results …" at bounding box center [315, 84] width 371 height 20
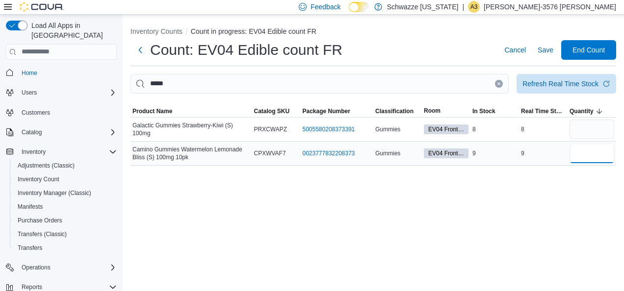
click at [587, 155] on input "number" at bounding box center [591, 154] width 45 height 20
click at [543, 53] on span "Save" at bounding box center [546, 50] width 16 height 10
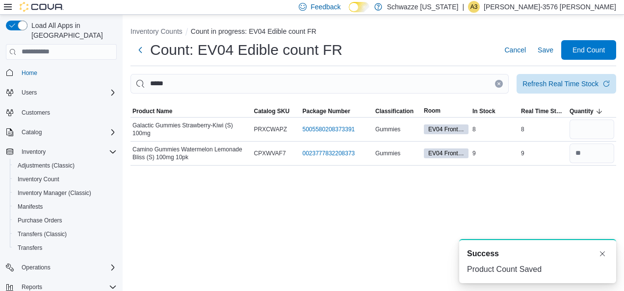
click at [498, 83] on icon "Clear input" at bounding box center [499, 83] width 2 height 2
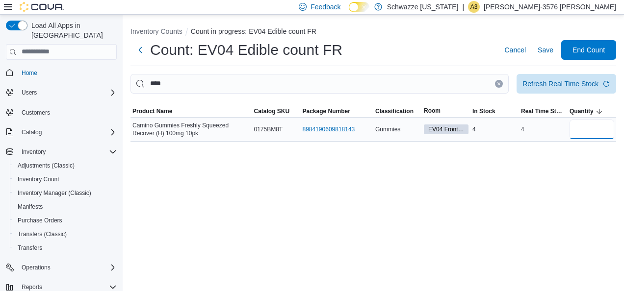
click at [580, 121] on input "number" at bounding box center [591, 130] width 45 height 20
click at [541, 54] on span "Save" at bounding box center [546, 50] width 16 height 10
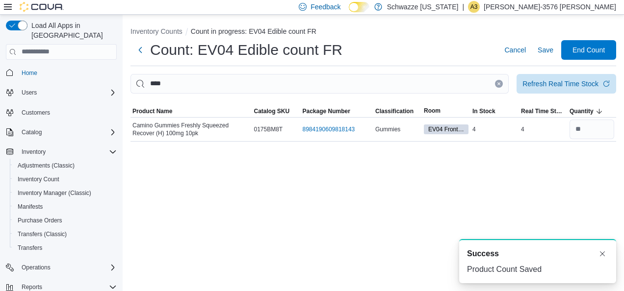
click at [499, 84] on icon "Clear input" at bounding box center [499, 83] width 2 height 2
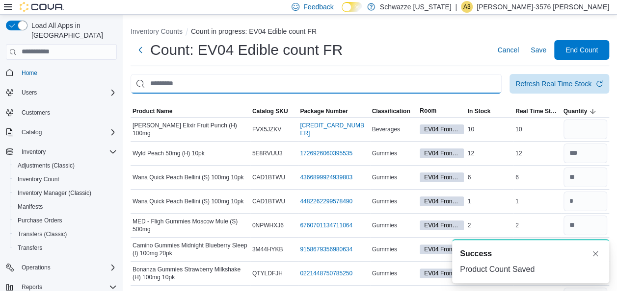
click at [478, 85] on input "This is a search bar. After typing your query, hit enter to filter the results …" at bounding box center [315, 84] width 371 height 20
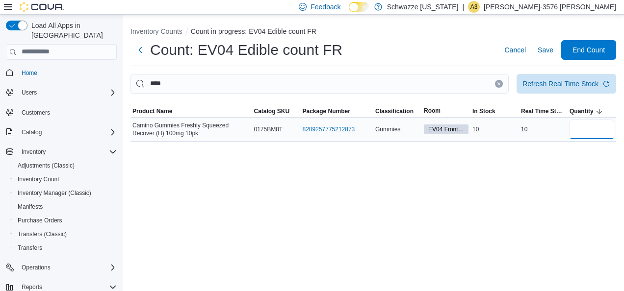
click at [591, 133] on input "number" at bounding box center [591, 130] width 45 height 20
click at [550, 52] on span "Save" at bounding box center [546, 50] width 16 height 10
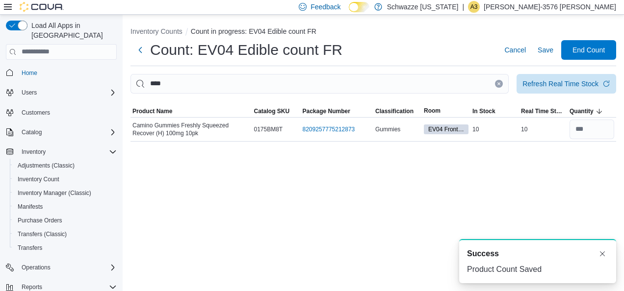
click at [499, 83] on icon "Clear input" at bounding box center [499, 84] width 4 height 4
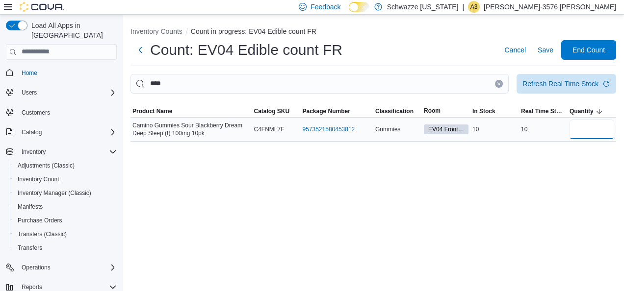
click at [591, 129] on input "number" at bounding box center [591, 130] width 45 height 20
click at [553, 57] on span "Save" at bounding box center [546, 50] width 16 height 20
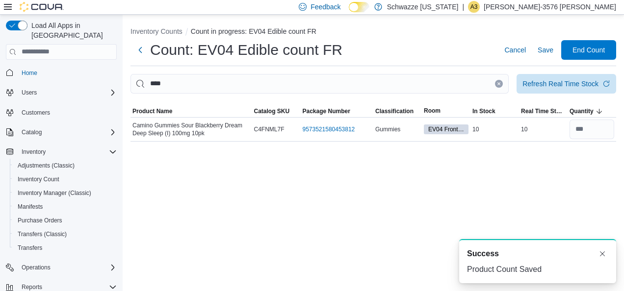
click at [498, 85] on icon "Clear input" at bounding box center [499, 84] width 4 height 4
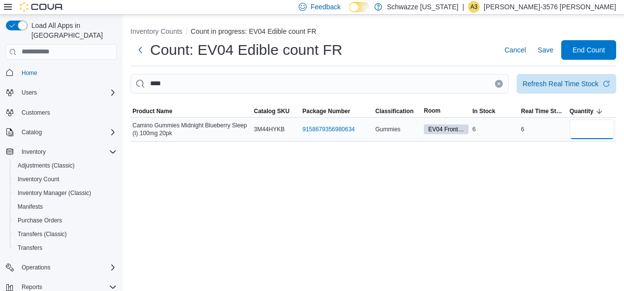
click at [580, 123] on input "number" at bounding box center [591, 130] width 45 height 20
click at [546, 54] on span "Save" at bounding box center [546, 50] width 16 height 10
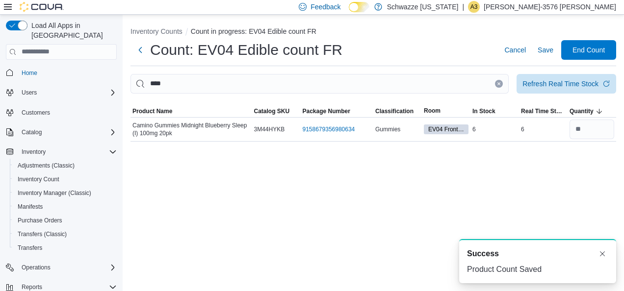
click at [496, 84] on button "Clear input" at bounding box center [499, 84] width 8 height 8
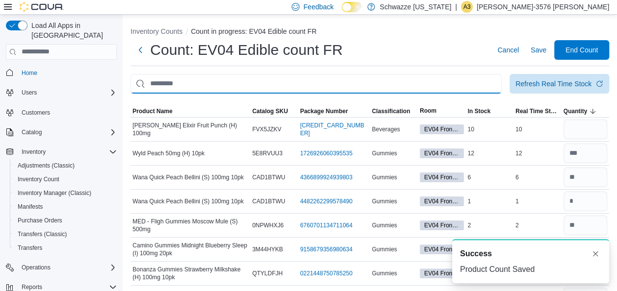
click at [492, 85] on input "This is a search bar. After typing your query, hit enter to filter the results …" at bounding box center [315, 84] width 371 height 20
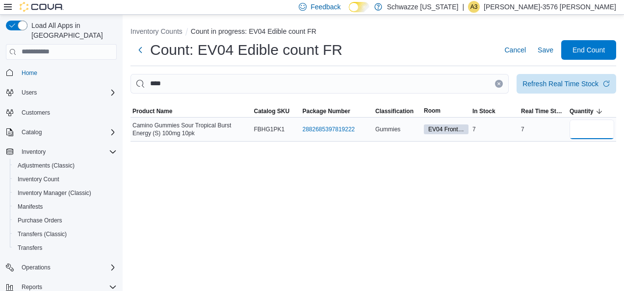
click at [594, 123] on input "number" at bounding box center [591, 130] width 45 height 20
click at [541, 52] on span "Save" at bounding box center [546, 50] width 16 height 10
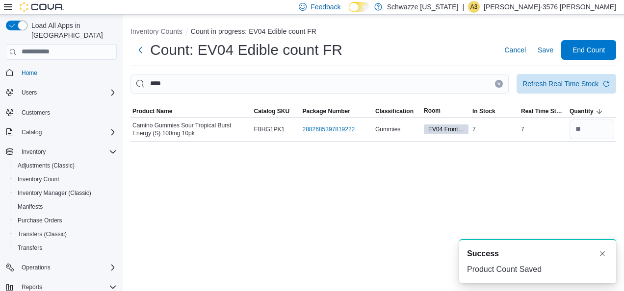
click at [501, 83] on button "Clear input" at bounding box center [499, 84] width 8 height 8
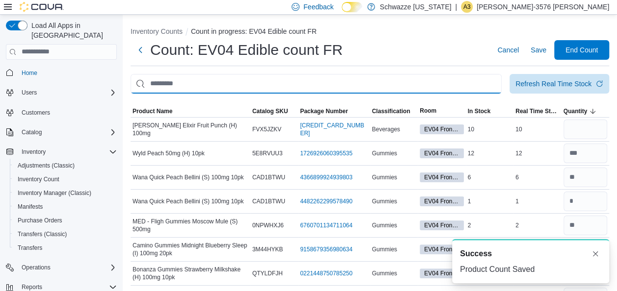
click at [488, 84] on input "This is a search bar. After typing your query, hit enter to filter the results …" at bounding box center [315, 84] width 371 height 20
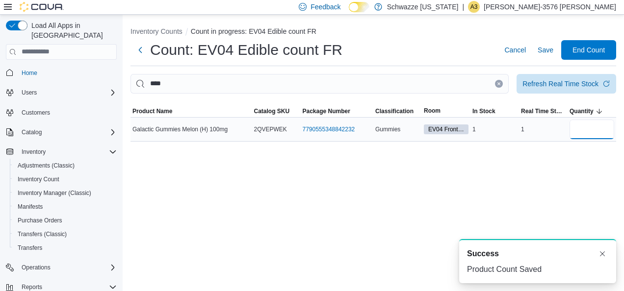
click at [579, 128] on input "number" at bounding box center [591, 130] width 45 height 20
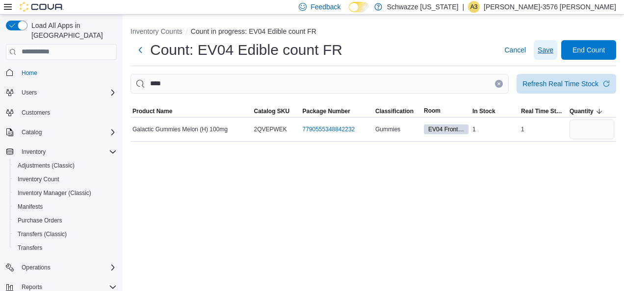
click at [545, 47] on span "Save" at bounding box center [546, 50] width 16 height 10
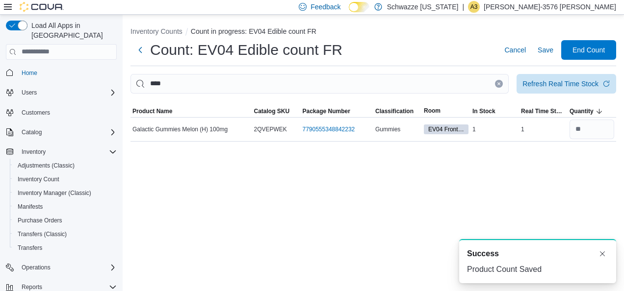
click at [499, 84] on icon "Clear input" at bounding box center [499, 84] width 4 height 4
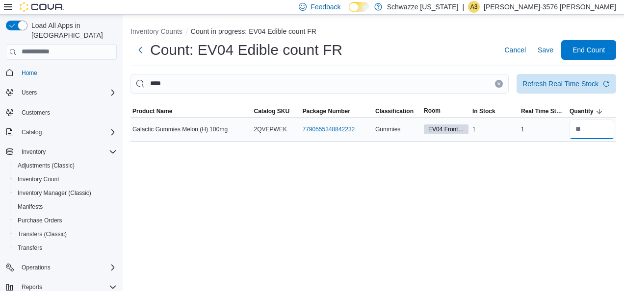
click at [586, 138] on input "number" at bounding box center [591, 130] width 45 height 20
click at [543, 46] on span "Save" at bounding box center [546, 50] width 16 height 10
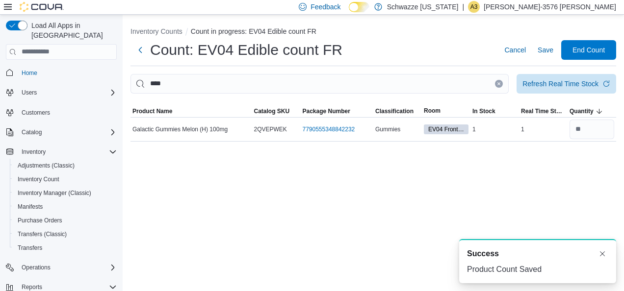
click at [498, 87] on button "Clear input" at bounding box center [499, 84] width 8 height 8
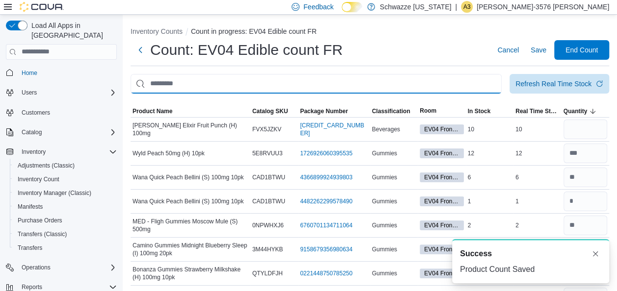
click at [446, 82] on input "This is a search bar. After typing your query, hit enter to filter the results …" at bounding box center [315, 84] width 371 height 20
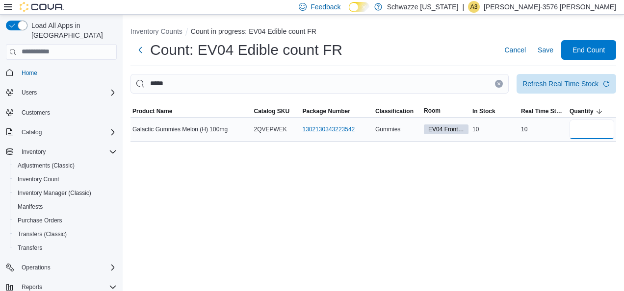
click at [574, 127] on input "number" at bounding box center [591, 130] width 45 height 20
click at [536, 45] on button "Save" at bounding box center [546, 50] width 24 height 20
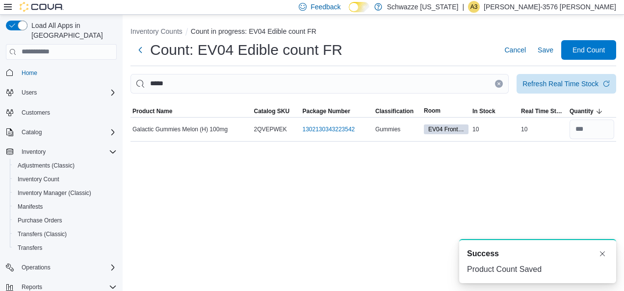
click at [497, 82] on icon "Clear input" at bounding box center [499, 84] width 4 height 4
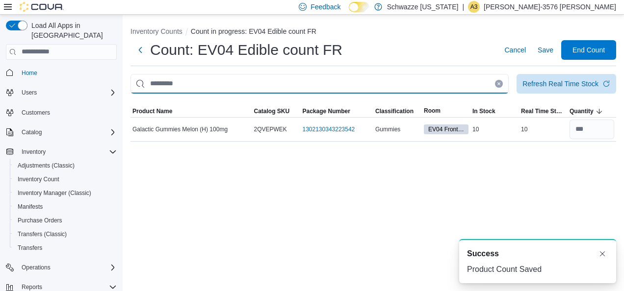
click at [497, 82] on input "This is a search bar. After typing your query, hit enter to filter the results …" at bounding box center [319, 84] width 378 height 20
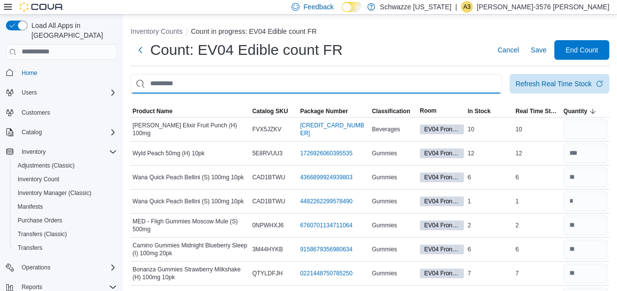
click at [497, 82] on input "This is a search bar. After typing your query, hit enter to filter the results …" at bounding box center [315, 84] width 371 height 20
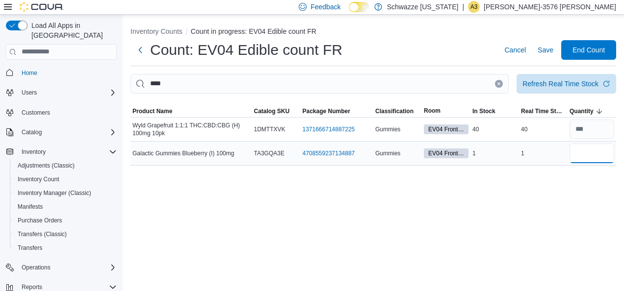
click at [591, 157] on input "number" at bounding box center [591, 154] width 45 height 20
click at [540, 54] on span "Save" at bounding box center [546, 50] width 16 height 10
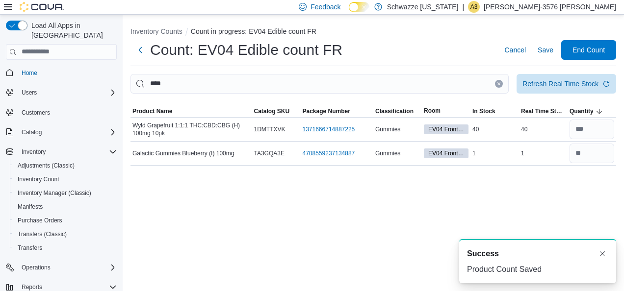
click at [497, 83] on icon "Clear input" at bounding box center [499, 84] width 4 height 4
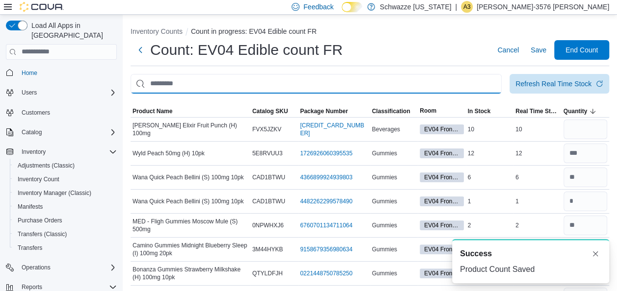
click at [491, 83] on input "This is a search bar. After typing your query, hit enter to filter the results …" at bounding box center [315, 84] width 371 height 20
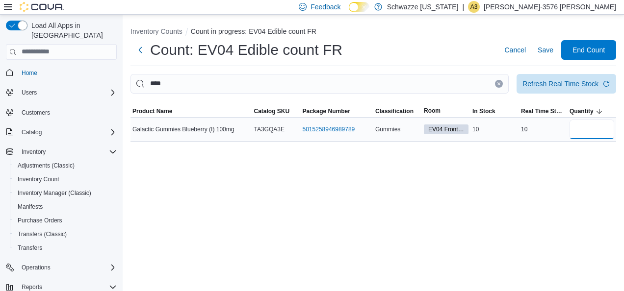
click at [574, 129] on input "number" at bounding box center [591, 130] width 45 height 20
click at [549, 56] on span "Save" at bounding box center [546, 50] width 16 height 20
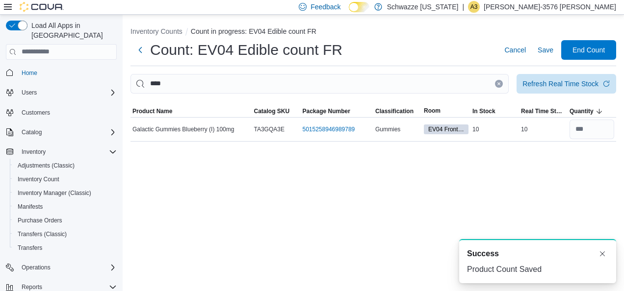
click at [500, 83] on icon "Clear input" at bounding box center [499, 84] width 4 height 4
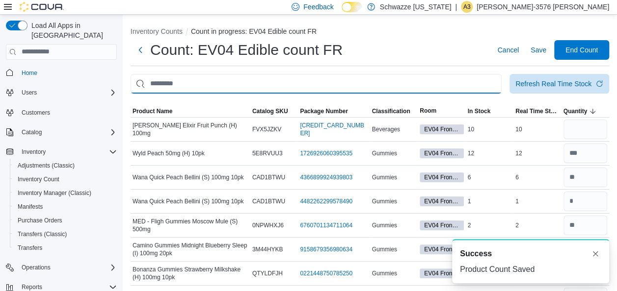
click at [487, 83] on input "This is a search bar. After typing your query, hit enter to filter the results …" at bounding box center [315, 84] width 371 height 20
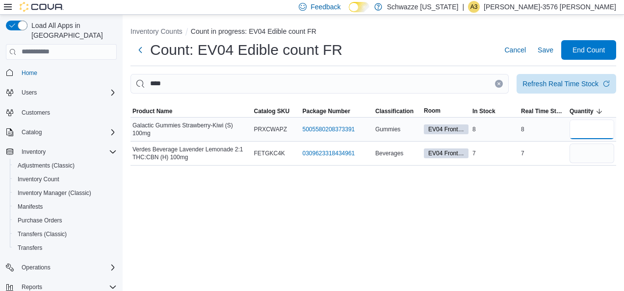
click at [580, 134] on input "number" at bounding box center [591, 130] width 45 height 20
click at [550, 50] on span "Save" at bounding box center [546, 50] width 16 height 10
drag, startPoint x: 550, startPoint y: 50, endPoint x: 445, endPoint y: 25, distance: 107.5
click at [445, 25] on div "Inventory Counts Count in progress: EV04 Edible count FR Count: EV04 Edible cou…" at bounding box center [373, 94] width 501 height 159
click at [543, 50] on span "Save" at bounding box center [546, 50] width 16 height 10
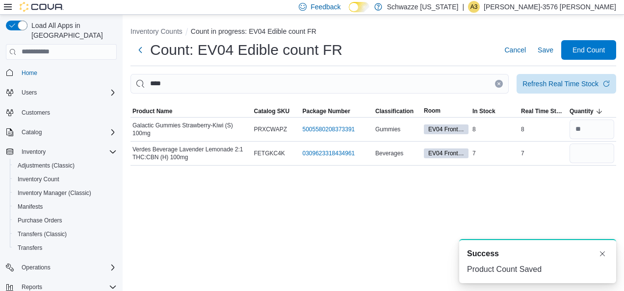
click at [499, 86] on button "Clear input" at bounding box center [499, 84] width 8 height 8
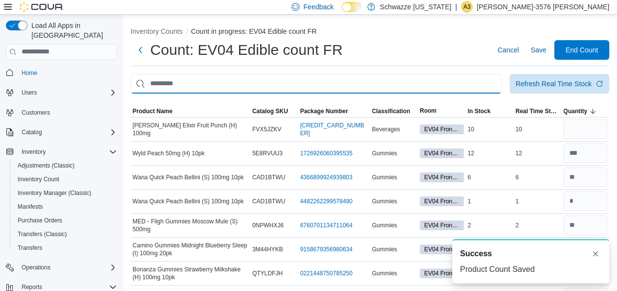
click at [473, 81] on input "This is a search bar. After typing your query, hit enter to filter the results …" at bounding box center [315, 84] width 371 height 20
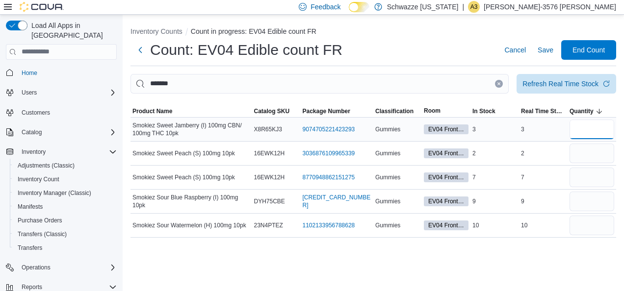
click at [584, 129] on input "number" at bounding box center [591, 130] width 45 height 20
click at [596, 183] on input "number" at bounding box center [591, 178] width 45 height 20
click at [582, 161] on input "number" at bounding box center [591, 154] width 45 height 20
click at [593, 125] on input "number" at bounding box center [591, 130] width 45 height 20
click at [585, 201] on input "number" at bounding box center [591, 202] width 45 height 20
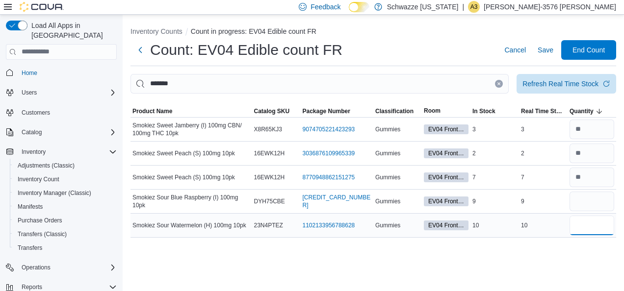
click at [583, 221] on input "number" at bounding box center [591, 226] width 45 height 20
click at [541, 45] on span "Save" at bounding box center [546, 50] width 16 height 10
click at [606, 208] on input "number" at bounding box center [591, 202] width 45 height 20
click at [541, 53] on span "Save" at bounding box center [546, 50] width 16 height 10
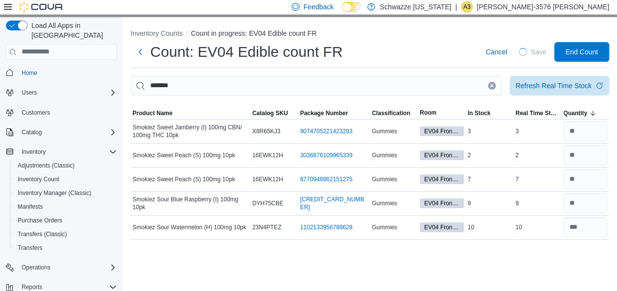
click at [495, 83] on button "Clear input" at bounding box center [492, 86] width 8 height 8
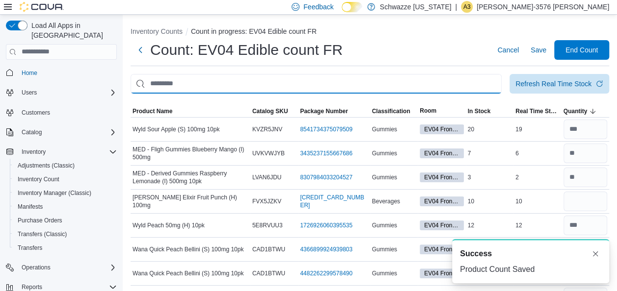
click at [484, 82] on input "This is a search bar. After typing your query, hit enter to filter the results …" at bounding box center [315, 84] width 371 height 20
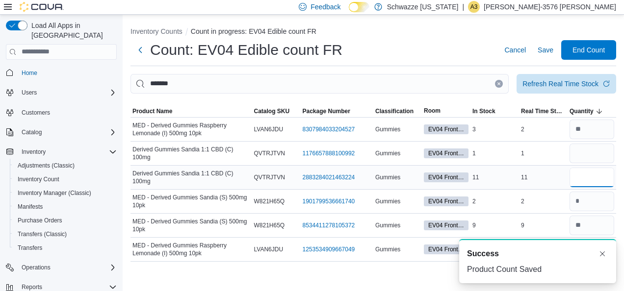
click at [585, 173] on input "number" at bounding box center [591, 178] width 45 height 20
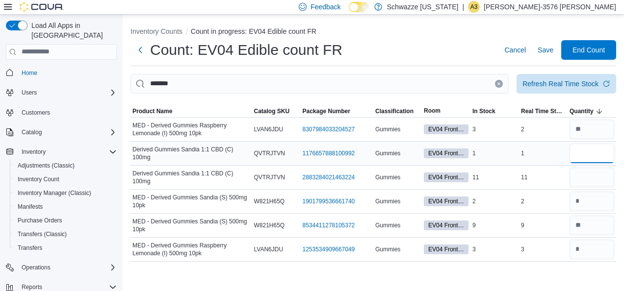
click at [571, 151] on input "number" at bounding box center [591, 154] width 45 height 20
click at [546, 52] on span "Save" at bounding box center [546, 50] width 16 height 10
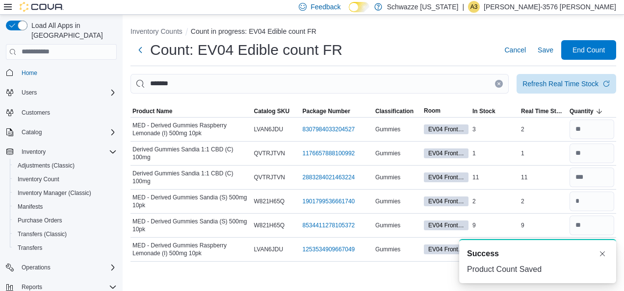
click at [501, 86] on button "Clear input" at bounding box center [499, 84] width 8 height 8
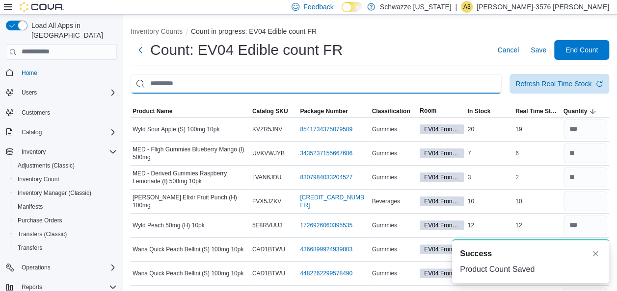
click at [477, 90] on input "This is a search bar. After typing your query, hit enter to filter the results …" at bounding box center [315, 84] width 371 height 20
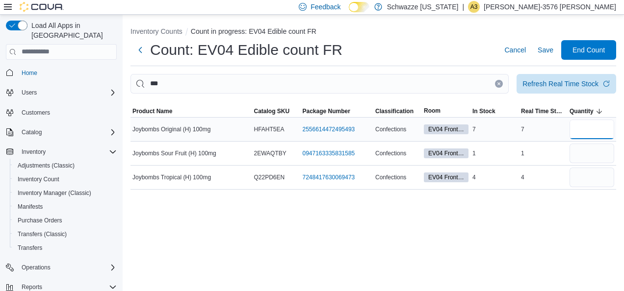
click at [576, 132] on input "number" at bounding box center [591, 130] width 45 height 20
click at [581, 154] on input "number" at bounding box center [591, 154] width 45 height 20
click at [580, 181] on input "number" at bounding box center [591, 178] width 45 height 20
click at [553, 51] on span "Save" at bounding box center [546, 50] width 16 height 10
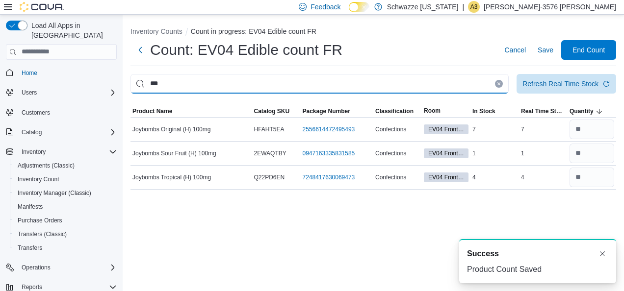
click at [472, 82] on input "***" at bounding box center [319, 84] width 378 height 20
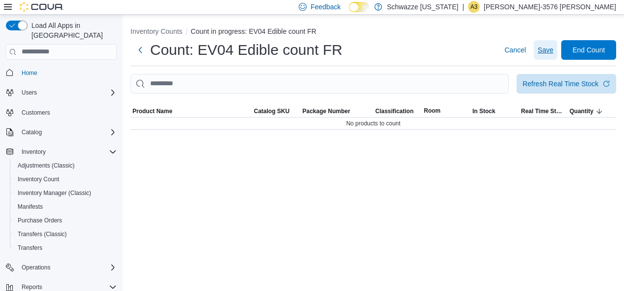
click at [539, 52] on span "Save" at bounding box center [546, 50] width 16 height 10
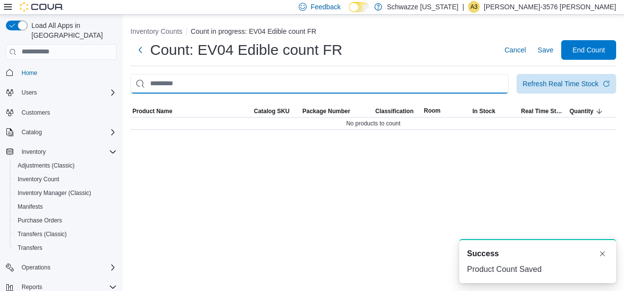
click at [471, 88] on input "This is a search bar. After typing your query, hit enter to filter the results …" at bounding box center [319, 84] width 378 height 20
click at [443, 63] on div "Count: EV04 Edible count FR Cancel Save End Count" at bounding box center [373, 53] width 486 height 26
click at [453, 81] on input "This is a search bar. After typing your query, hit enter to filter the results …" at bounding box center [319, 84] width 378 height 20
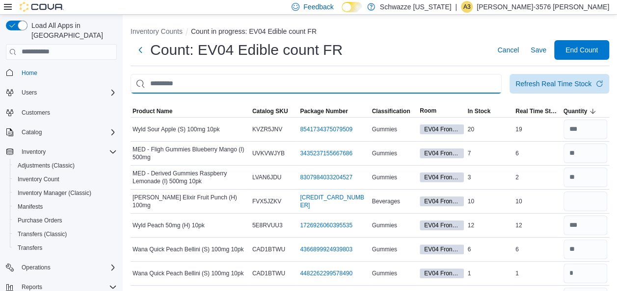
click at [446, 84] on input "This is a search bar. After typing your query, hit enter to filter the results …" at bounding box center [315, 84] width 371 height 20
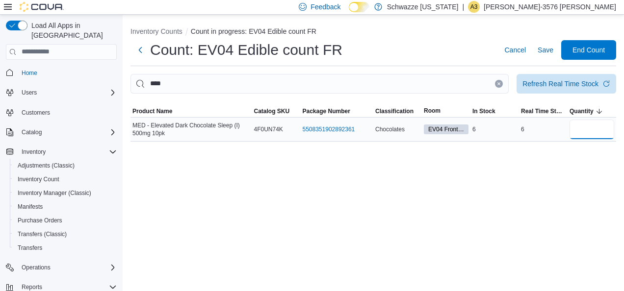
click at [577, 134] on input "number" at bounding box center [591, 130] width 45 height 20
click at [579, 135] on input "number" at bounding box center [591, 130] width 45 height 20
click at [546, 52] on span "Save" at bounding box center [546, 50] width 16 height 10
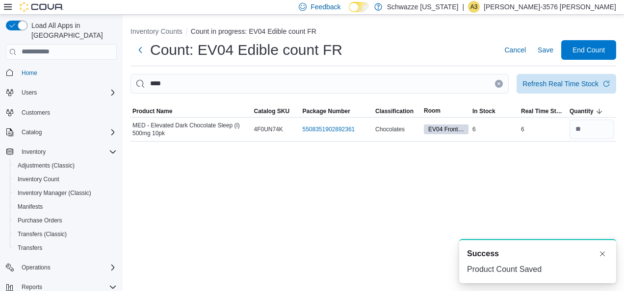
click at [499, 87] on button "Clear input" at bounding box center [499, 84] width 8 height 8
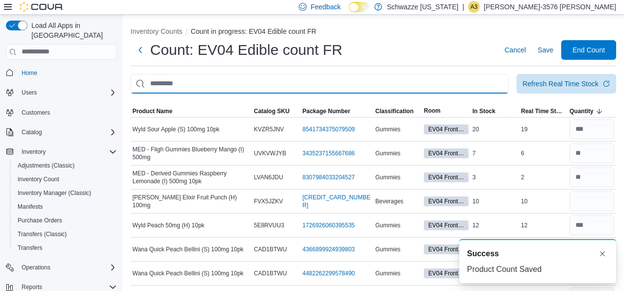
click at [477, 87] on input "This is a search bar. After typing your query, hit enter to filter the results …" at bounding box center [319, 84] width 378 height 20
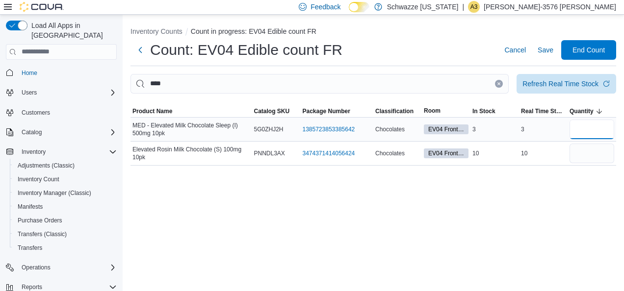
click at [581, 129] on input "number" at bounding box center [591, 130] width 45 height 20
click at [586, 125] on input "number" at bounding box center [591, 130] width 45 height 20
click at [539, 54] on span "Save" at bounding box center [546, 50] width 16 height 10
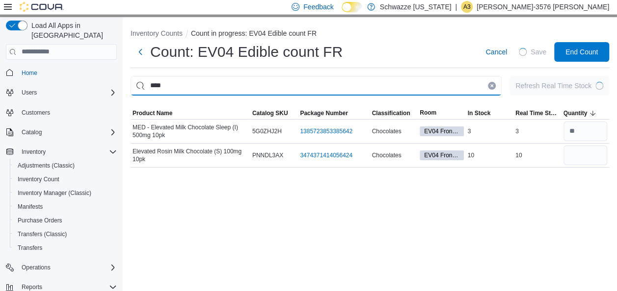
click at [483, 88] on input "****" at bounding box center [315, 86] width 371 height 20
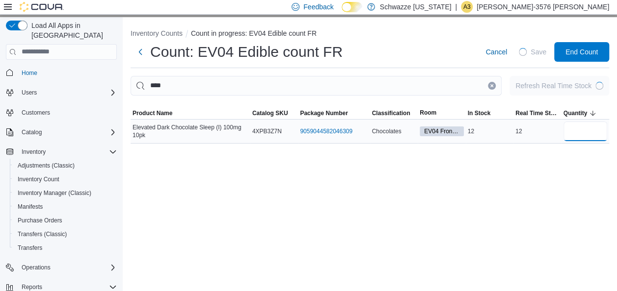
click at [588, 129] on input "number" at bounding box center [585, 132] width 44 height 20
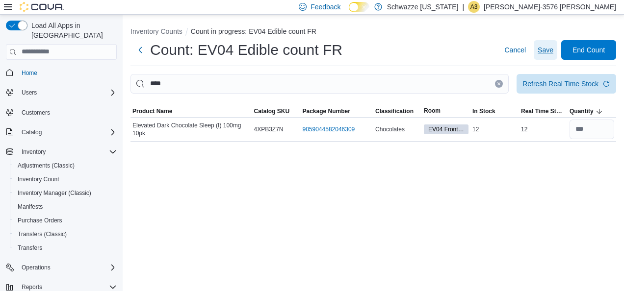
click at [546, 55] on span "Save" at bounding box center [546, 50] width 16 height 20
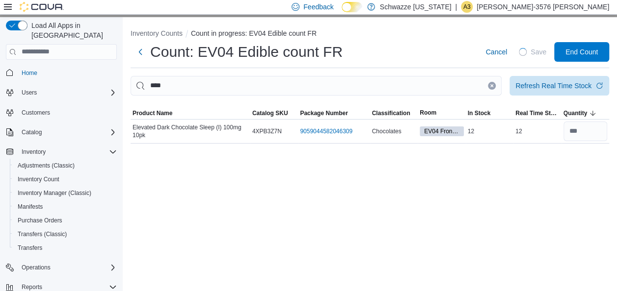
click at [493, 86] on icon "Clear input" at bounding box center [492, 85] width 2 height 2
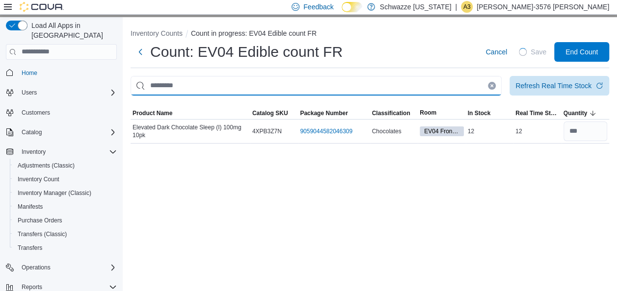
click at [484, 84] on input "This is a search bar. After typing your query, hit enter to filter the results …" at bounding box center [315, 86] width 371 height 20
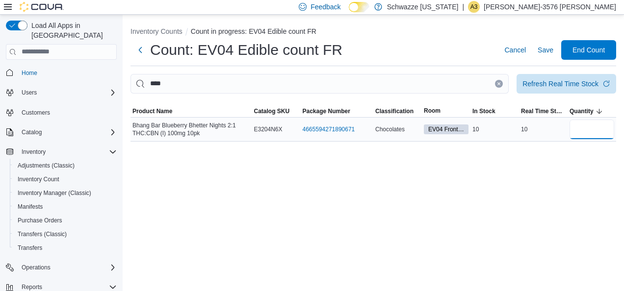
click at [597, 134] on input "number" at bounding box center [591, 130] width 45 height 20
click at [551, 52] on span "Save" at bounding box center [546, 50] width 16 height 10
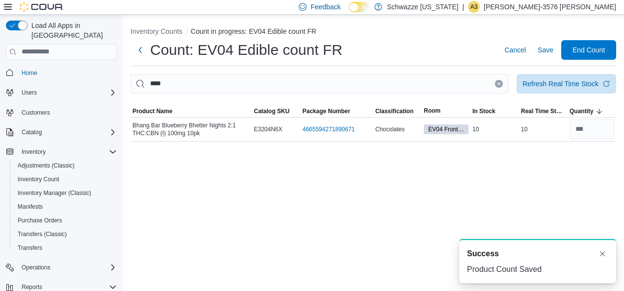
click at [497, 83] on icon "Clear input" at bounding box center [499, 84] width 4 height 4
click at [490, 83] on input "This is a search bar. After typing your query, hit enter to filter the results …" at bounding box center [319, 84] width 378 height 20
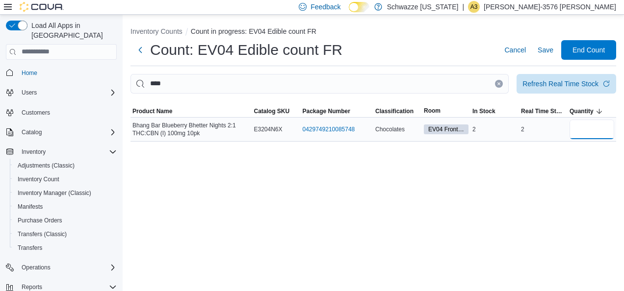
click at [586, 127] on input "number" at bounding box center [591, 130] width 45 height 20
click at [547, 52] on span "Save" at bounding box center [546, 50] width 16 height 10
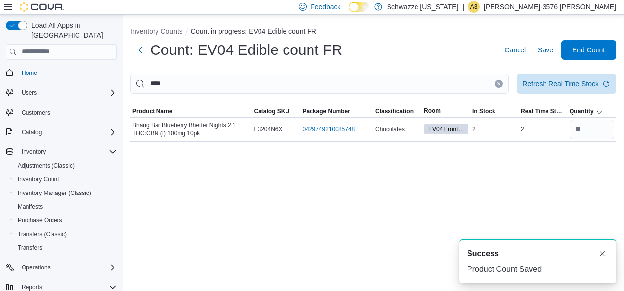
click at [496, 86] on button "Clear input" at bounding box center [499, 84] width 8 height 8
click at [494, 86] on input "This is a search bar. After typing your query, hit enter to filter the results …" at bounding box center [319, 84] width 378 height 20
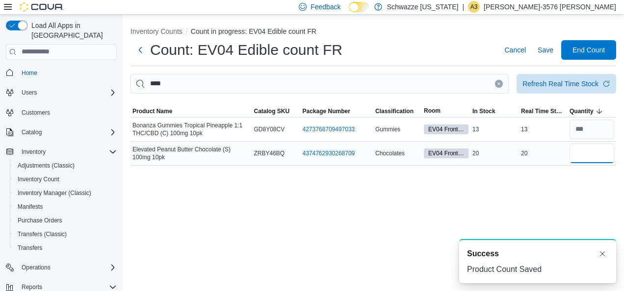
click at [579, 151] on input "number" at bounding box center [591, 154] width 45 height 20
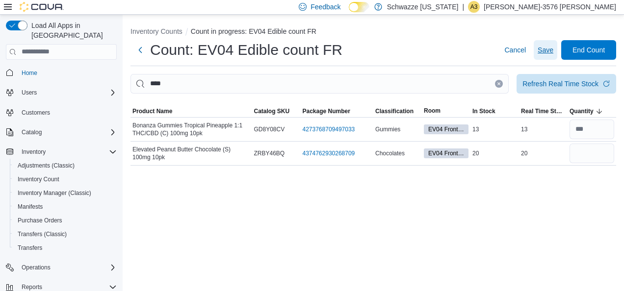
click at [548, 50] on span "Save" at bounding box center [546, 50] width 16 height 10
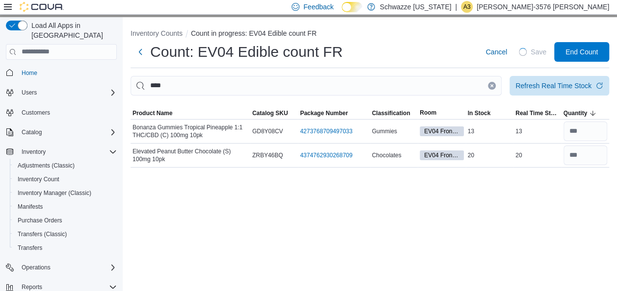
click at [493, 86] on icon "Clear input" at bounding box center [492, 86] width 4 height 4
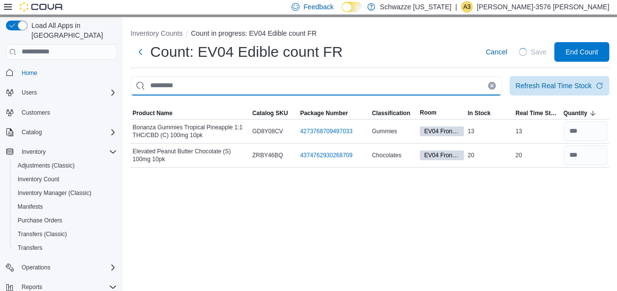
click at [493, 86] on input "This is a search bar. After typing your query, hit enter to filter the results …" at bounding box center [315, 86] width 371 height 20
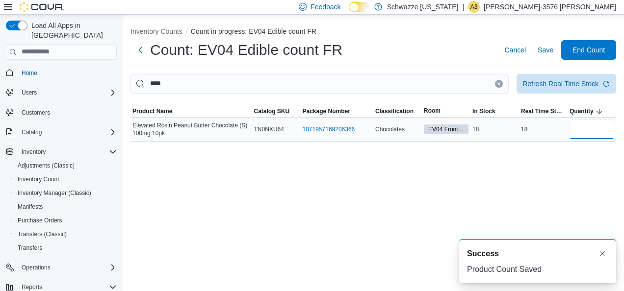
click at [581, 127] on input "number" at bounding box center [591, 130] width 45 height 20
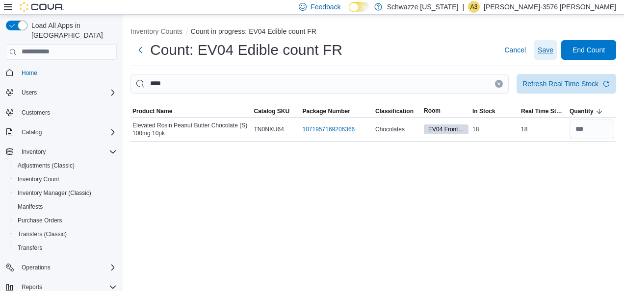
click at [549, 48] on span "Save" at bounding box center [546, 50] width 16 height 10
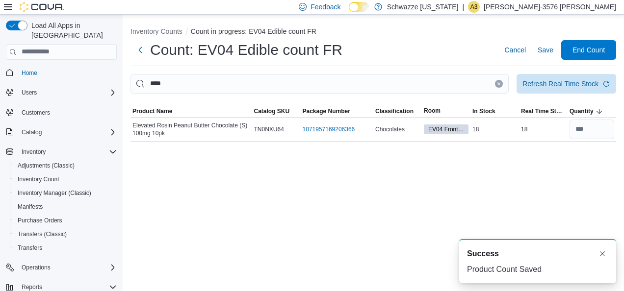
click at [499, 84] on icon "Clear input" at bounding box center [499, 83] width 2 height 2
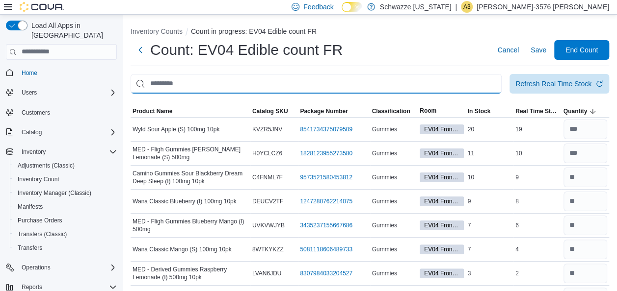
click at [499, 84] on input "This is a search bar. After typing your query, hit enter to filter the results …" at bounding box center [315, 84] width 371 height 20
drag, startPoint x: 499, startPoint y: 84, endPoint x: 475, endPoint y: 83, distance: 24.1
click at [475, 83] on input "This is a search bar. After typing your query, hit enter to filter the results …" at bounding box center [315, 84] width 371 height 20
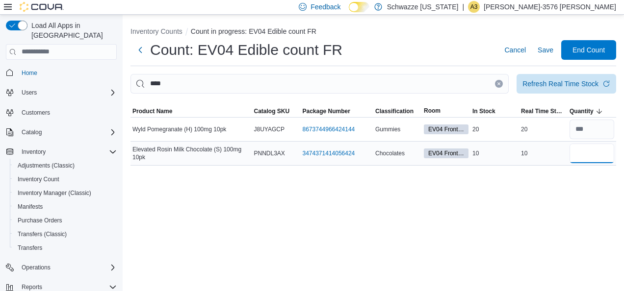
click at [594, 150] on input "number" at bounding box center [591, 154] width 45 height 20
click at [553, 53] on button "Save" at bounding box center [546, 50] width 24 height 20
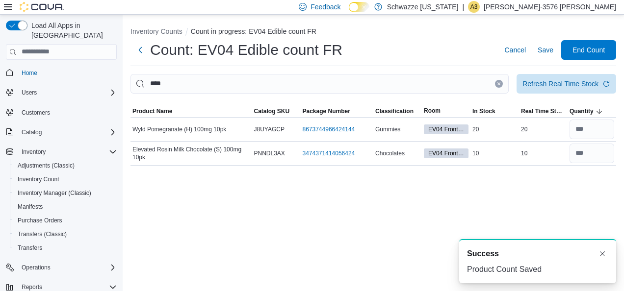
click at [500, 82] on icon "Clear input" at bounding box center [499, 83] width 2 height 2
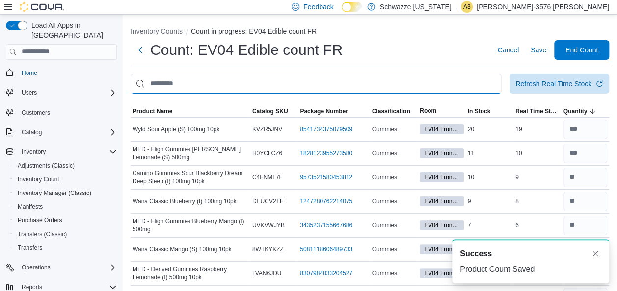
click at [472, 82] on input "This is a search bar. After typing your query, hit enter to filter the results …" at bounding box center [315, 84] width 371 height 20
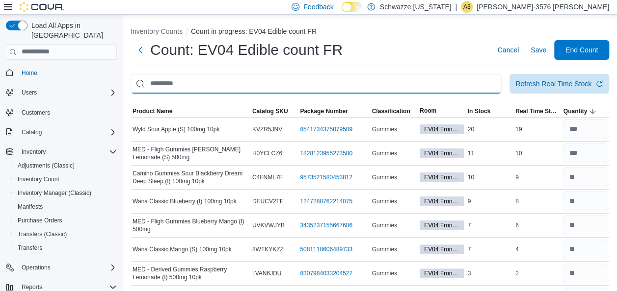
click at [472, 82] on input "This is a search bar. After typing your query, hit enter to filter the results …" at bounding box center [315, 84] width 371 height 20
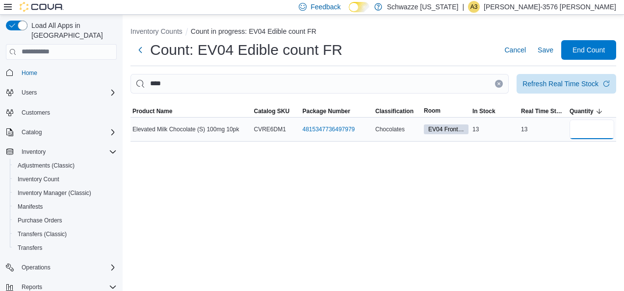
click at [591, 120] on input "number" at bounding box center [591, 130] width 45 height 20
click at [547, 54] on span "Save" at bounding box center [546, 50] width 16 height 10
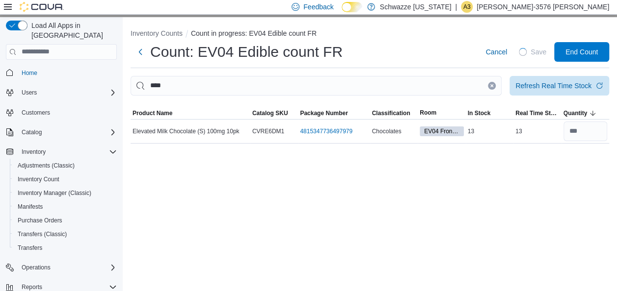
click at [493, 84] on icon "Clear input" at bounding box center [492, 86] width 4 height 4
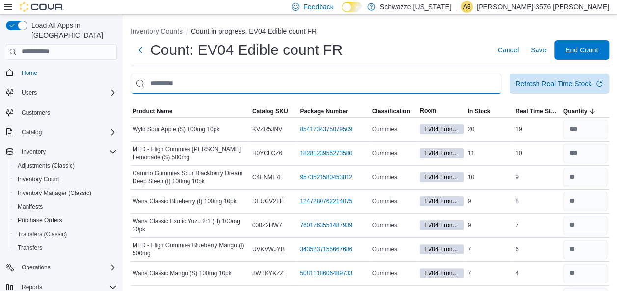
click at [497, 84] on input "This is a search bar. After typing your query, hit enter to filter the results …" at bounding box center [315, 84] width 371 height 20
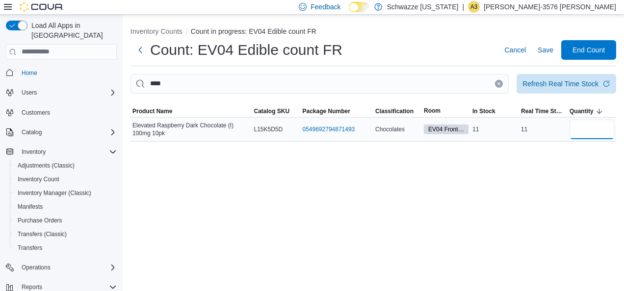
click at [584, 129] on input "number" at bounding box center [591, 130] width 45 height 20
click at [542, 56] on span "Save" at bounding box center [546, 50] width 16 height 20
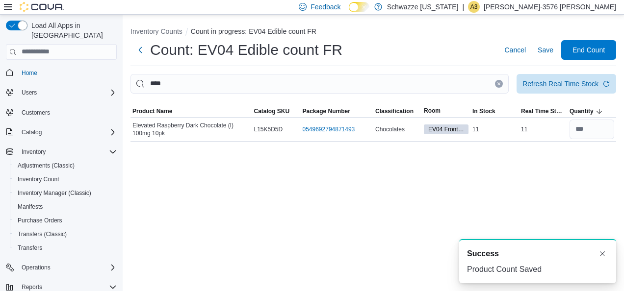
click at [498, 84] on icon "Clear input" at bounding box center [499, 83] width 2 height 2
click at [491, 86] on input "This is a search bar. After typing your query, hit enter to filter the results …" at bounding box center [319, 84] width 378 height 20
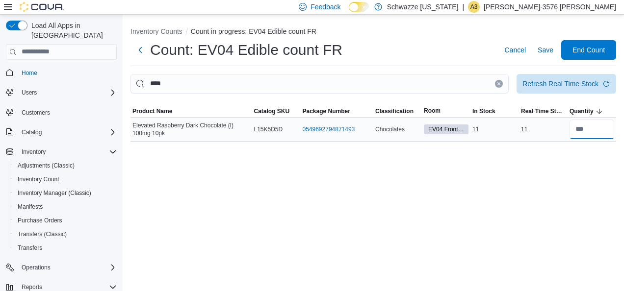
click at [588, 127] on input "number" at bounding box center [591, 130] width 45 height 20
click at [545, 53] on span "Save" at bounding box center [546, 50] width 16 height 10
click at [544, 55] on span "Save" at bounding box center [546, 50] width 16 height 20
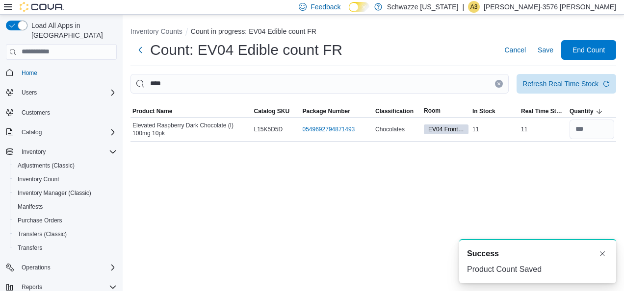
click at [500, 84] on icon "Clear input" at bounding box center [499, 84] width 4 height 4
click at [470, 86] on input "This is a search bar. After typing your query, hit enter to filter the results …" at bounding box center [319, 84] width 378 height 20
click at [578, 125] on input "number" at bounding box center [591, 130] width 45 height 20
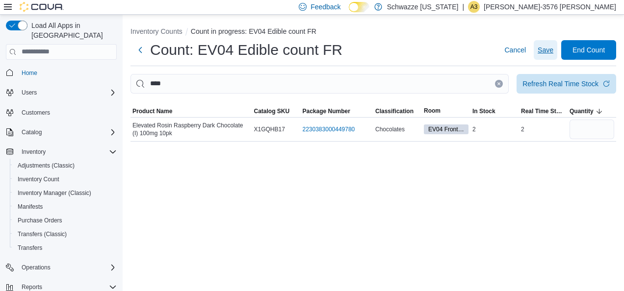
click at [547, 52] on span "Save" at bounding box center [546, 50] width 16 height 10
click at [548, 52] on span "Save" at bounding box center [546, 50] width 16 height 10
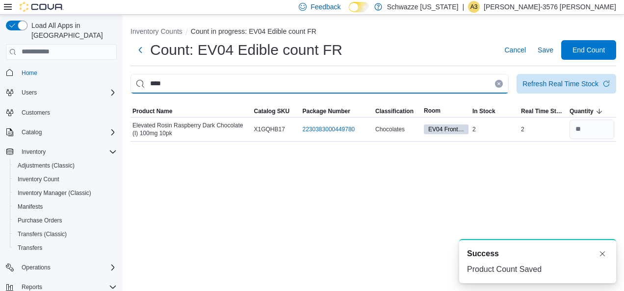
click at [502, 87] on input "****" at bounding box center [319, 84] width 378 height 20
click at [463, 80] on input "****" at bounding box center [319, 84] width 378 height 20
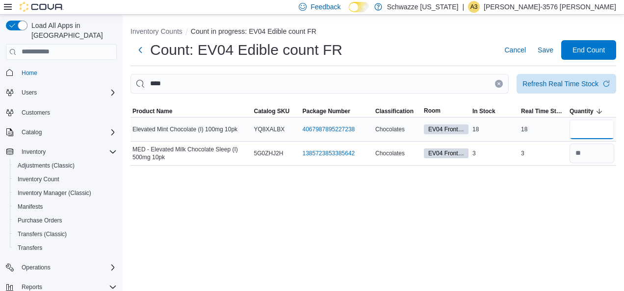
click at [579, 124] on input "number" at bounding box center [591, 130] width 45 height 20
click at [541, 50] on span "Save" at bounding box center [546, 50] width 16 height 10
click at [528, 191] on div "Inventory Counts Count in progress: EV04 Edible count FR Count: EV04 Edible cou…" at bounding box center [373, 153] width 501 height 277
click at [551, 48] on span "Save" at bounding box center [546, 50] width 16 height 10
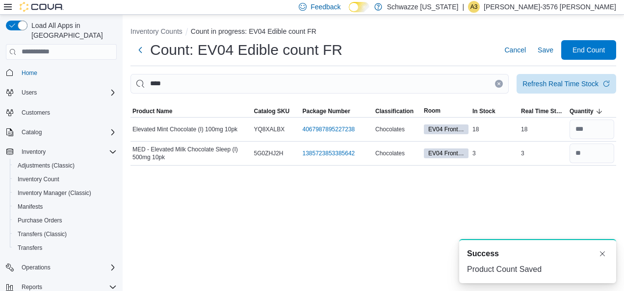
click at [497, 81] on button "Clear input" at bounding box center [499, 84] width 8 height 8
click at [478, 85] on input "This is a search bar. After typing your query, hit enter to filter the results …" at bounding box center [319, 84] width 378 height 20
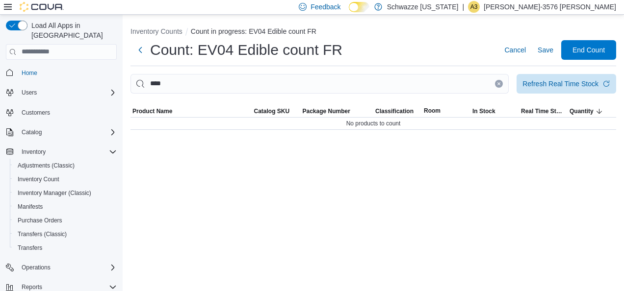
click at [474, 95] on div at bounding box center [373, 100] width 486 height 12
click at [474, 93] on input "****" at bounding box center [319, 84] width 378 height 20
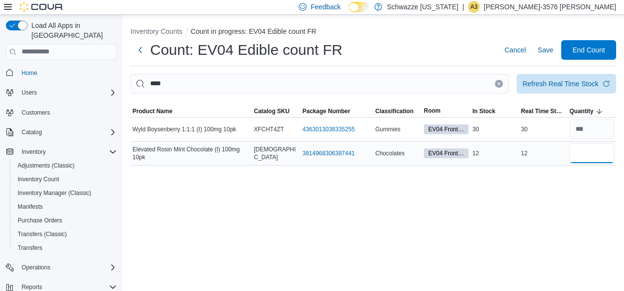
click at [597, 157] on input "number" at bounding box center [591, 154] width 45 height 20
click at [543, 53] on span "Save" at bounding box center [546, 50] width 16 height 10
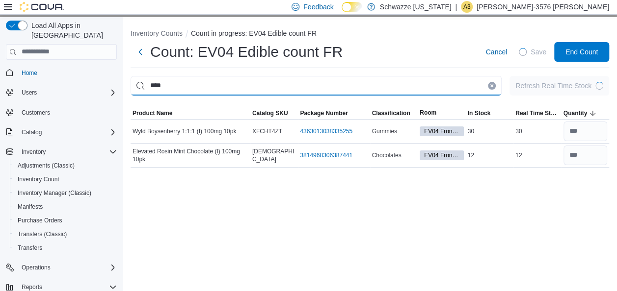
click at [501, 81] on input "****" at bounding box center [315, 86] width 371 height 20
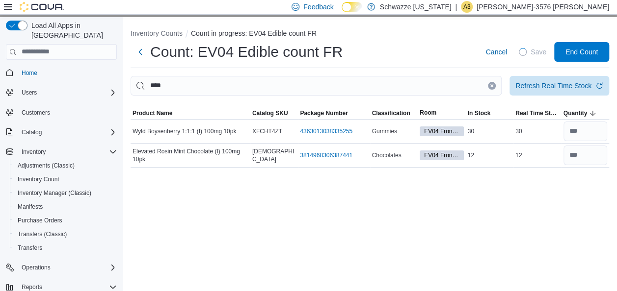
click at [493, 84] on icon "Clear input" at bounding box center [492, 86] width 4 height 4
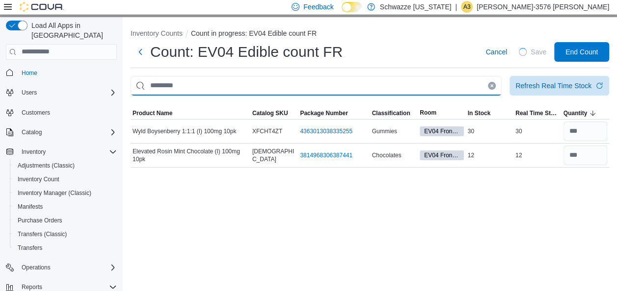
click at [485, 85] on input "This is a search bar. After typing your query, hit enter to filter the results …" at bounding box center [315, 86] width 371 height 20
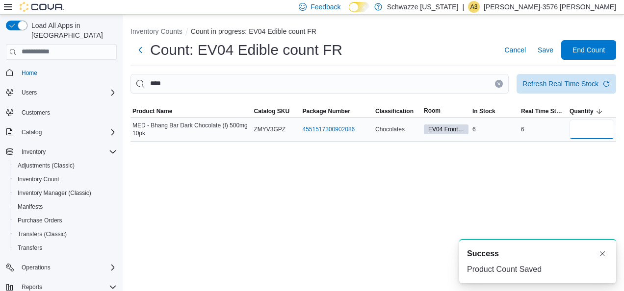
click at [578, 131] on input "number" at bounding box center [591, 130] width 45 height 20
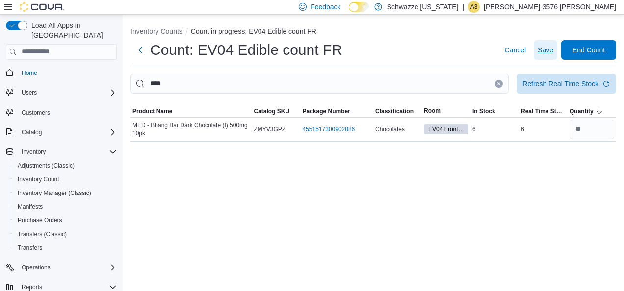
click at [545, 48] on span "Save" at bounding box center [546, 50] width 16 height 10
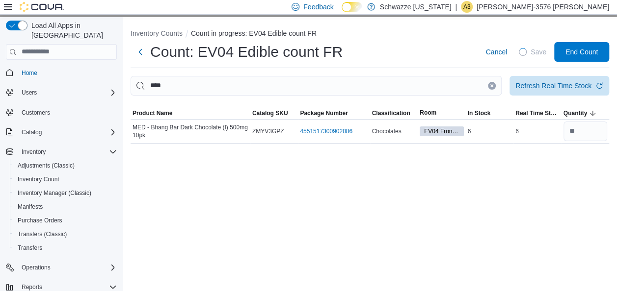
click at [495, 83] on button "Clear input" at bounding box center [492, 86] width 8 height 8
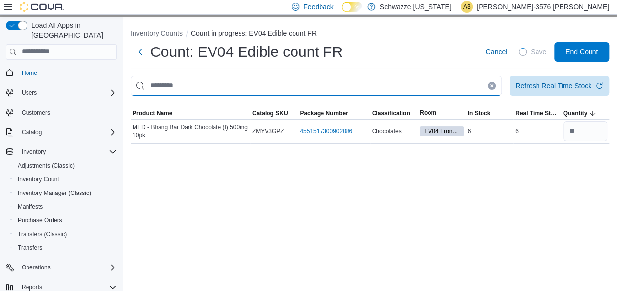
click at [486, 84] on input "This is a search bar. After typing your query, hit enter to filter the results …" at bounding box center [315, 86] width 371 height 20
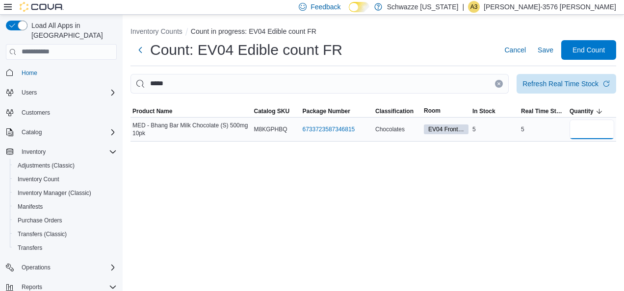
click at [570, 127] on input "number" at bounding box center [591, 130] width 45 height 20
click at [543, 55] on span "Save" at bounding box center [546, 50] width 16 height 20
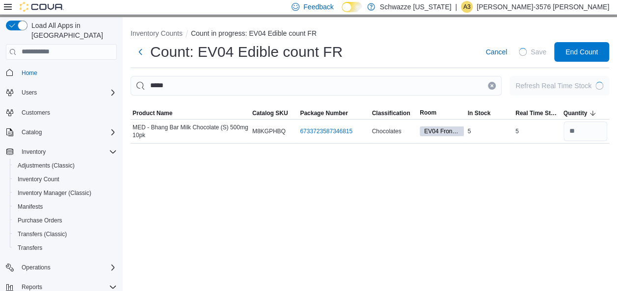
click at [493, 87] on icon "Clear input" at bounding box center [492, 86] width 4 height 4
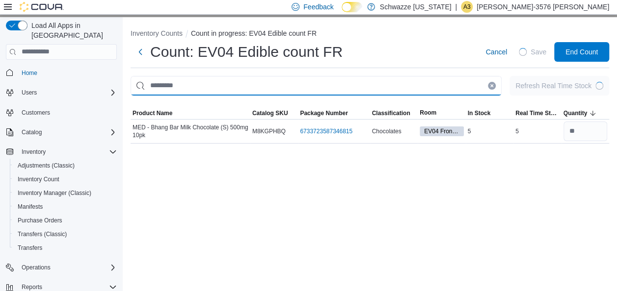
click at [486, 87] on input "This is a search bar. After typing your query, hit enter to filter the results …" at bounding box center [315, 86] width 371 height 20
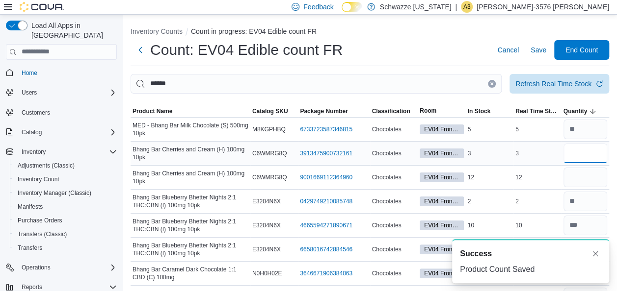
click at [579, 151] on input "number" at bounding box center [585, 154] width 44 height 20
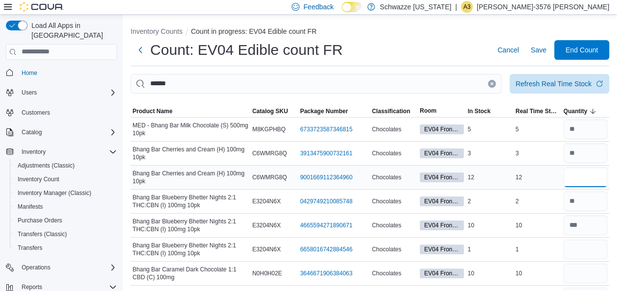
click at [583, 182] on input "number" at bounding box center [585, 178] width 44 height 20
click at [543, 40] on span "Save" at bounding box center [538, 50] width 16 height 20
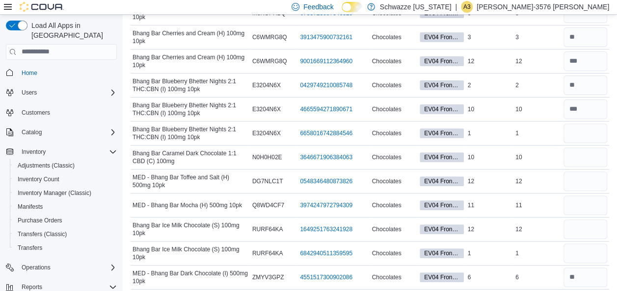
scroll to position [114, 0]
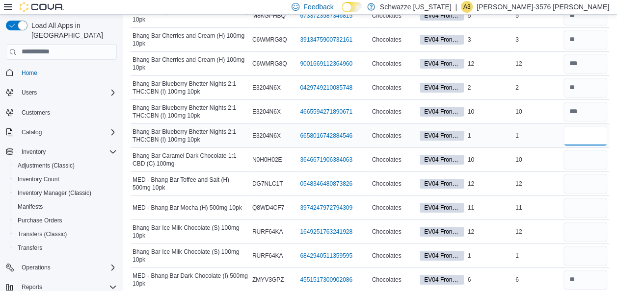
click at [582, 142] on input "number" at bounding box center [585, 136] width 44 height 20
click at [582, 158] on input "number" at bounding box center [585, 160] width 44 height 20
click at [590, 181] on input "number" at bounding box center [585, 184] width 44 height 20
click at [580, 198] on input "number" at bounding box center [585, 208] width 44 height 20
click at [589, 227] on input "number" at bounding box center [585, 232] width 44 height 20
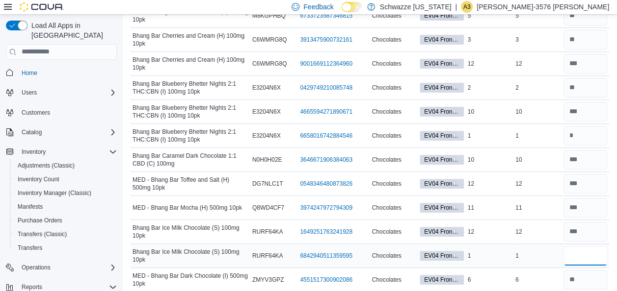
click at [590, 255] on input "number" at bounding box center [585, 256] width 44 height 20
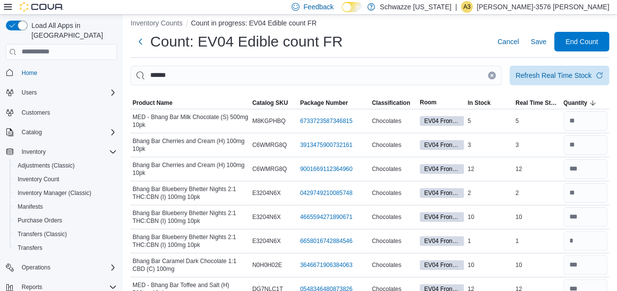
scroll to position [0, 0]
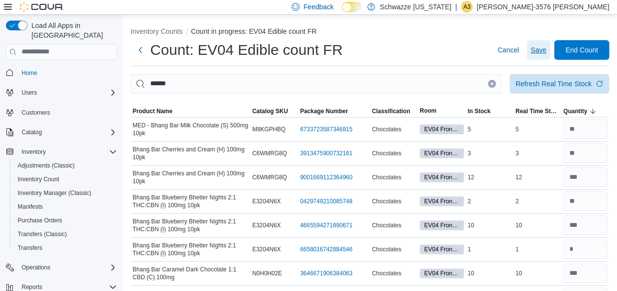
click at [546, 52] on span "Save" at bounding box center [538, 50] width 16 height 10
click at [495, 84] on button "Clear input" at bounding box center [492, 84] width 8 height 8
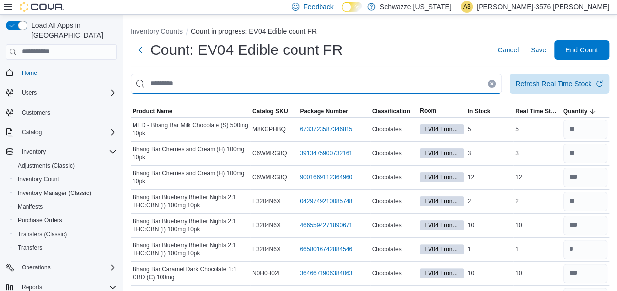
click at [485, 90] on input "This is a search bar. After typing your query, hit enter to filter the results …" at bounding box center [315, 84] width 371 height 20
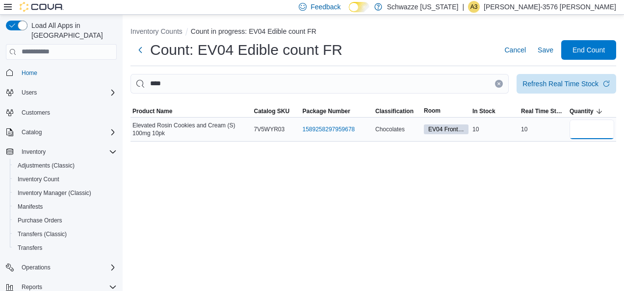
click at [594, 125] on input "number" at bounding box center [591, 130] width 45 height 20
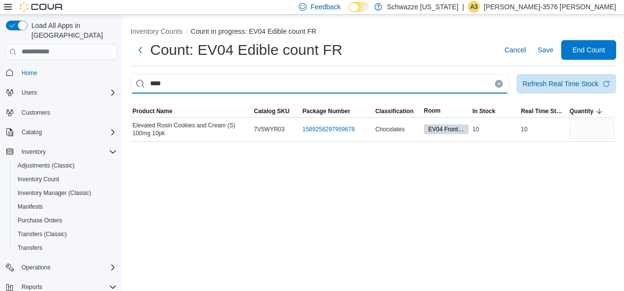
click at [484, 86] on input "****" at bounding box center [319, 84] width 378 height 20
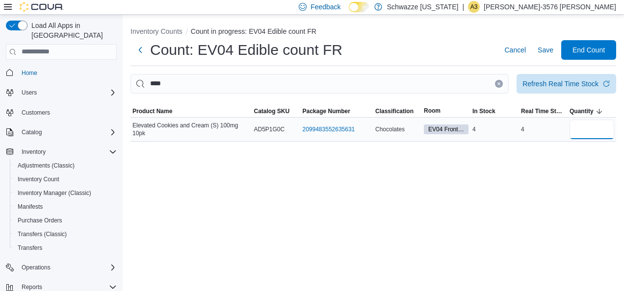
click at [598, 120] on input "number" at bounding box center [591, 130] width 45 height 20
click at [540, 46] on span "Save" at bounding box center [546, 50] width 16 height 10
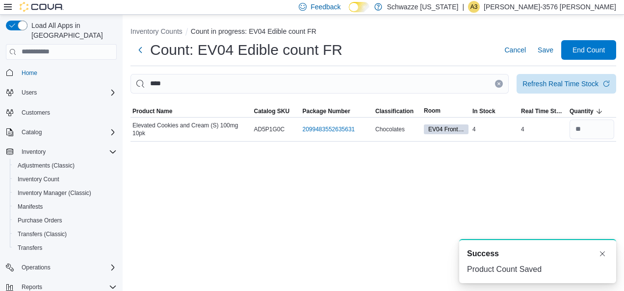
click at [499, 84] on icon "Clear input" at bounding box center [499, 83] width 2 height 2
click at [491, 84] on input "This is a search bar. After typing your query, hit enter to filter the results …" at bounding box center [319, 84] width 378 height 20
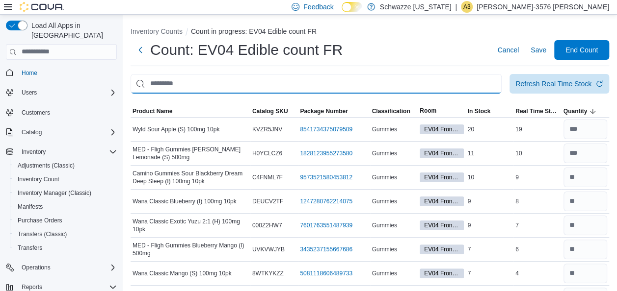
click at [491, 84] on input "This is a search bar. After typing your query, hit enter to filter the results …" at bounding box center [315, 84] width 371 height 20
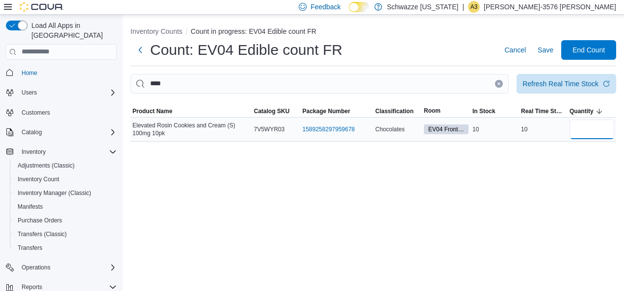
click at [589, 129] on input "number" at bounding box center [591, 130] width 45 height 20
click at [540, 56] on span "Save" at bounding box center [546, 50] width 16 height 20
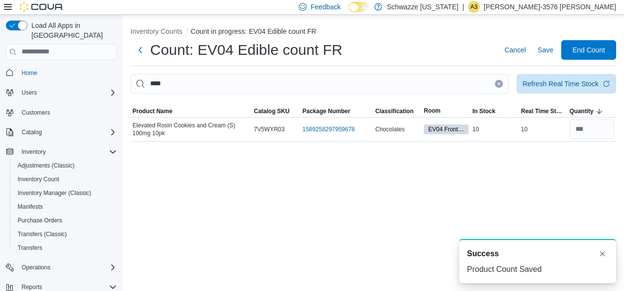
click at [500, 83] on icon "Clear input" at bounding box center [499, 84] width 4 height 4
click at [483, 82] on input "This is a search bar. After typing your query, hit enter to filter the results …" at bounding box center [319, 84] width 378 height 20
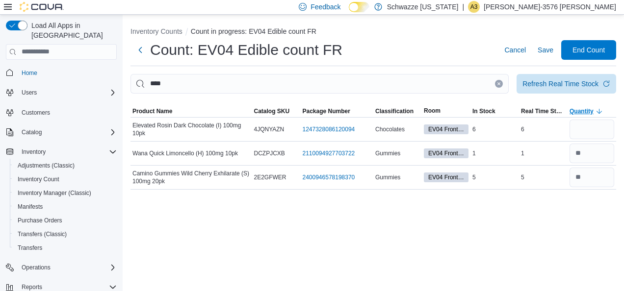
click at [579, 118] on div at bounding box center [592, 130] width 49 height 24
click at [580, 132] on input "number" at bounding box center [591, 130] width 45 height 20
click at [547, 53] on span "Save" at bounding box center [546, 50] width 16 height 10
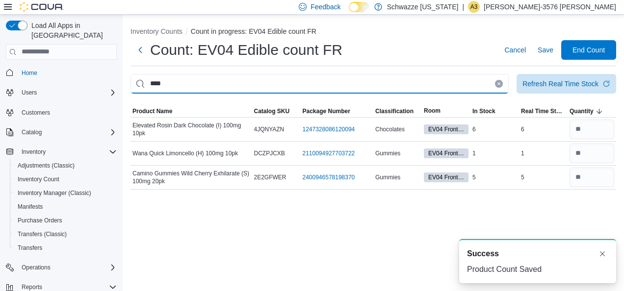
click at [501, 88] on input "****" at bounding box center [319, 84] width 378 height 20
click at [498, 85] on icon "Clear input" at bounding box center [499, 84] width 4 height 4
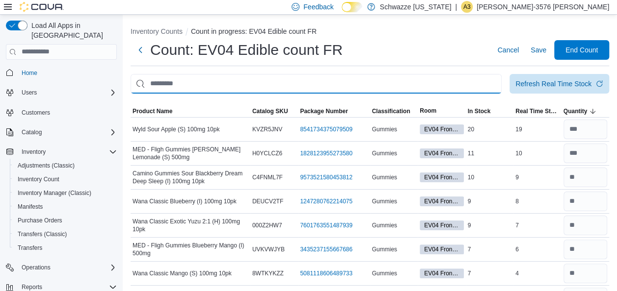
click at [496, 82] on input "This is a search bar. After typing your query, hit enter to filter the results …" at bounding box center [315, 84] width 371 height 20
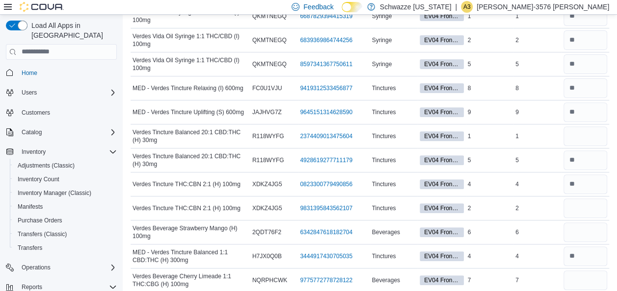
scroll to position [157, 0]
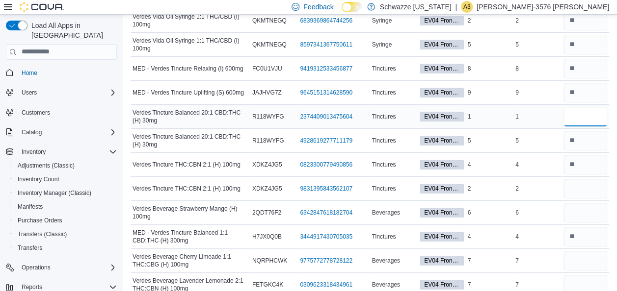
click at [587, 118] on input "number" at bounding box center [585, 117] width 44 height 20
click at [584, 188] on input "number" at bounding box center [585, 189] width 44 height 20
click at [586, 208] on input "number" at bounding box center [585, 213] width 44 height 20
click at [589, 265] on input "number" at bounding box center [585, 261] width 44 height 20
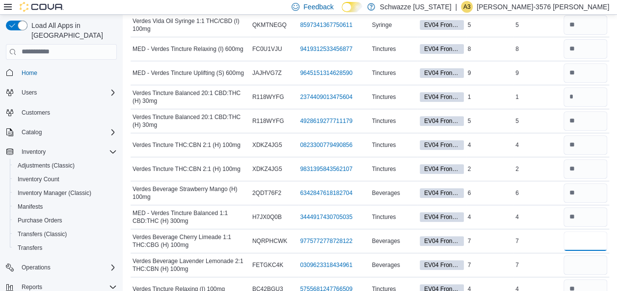
scroll to position [192, 0]
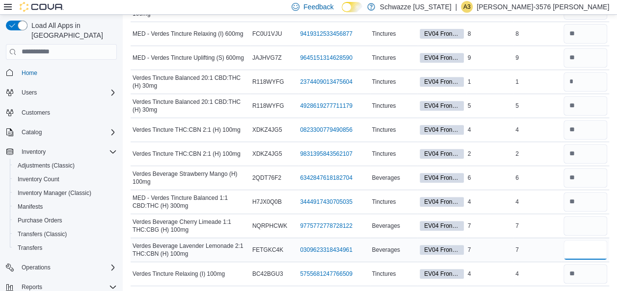
click at [598, 245] on input "number" at bounding box center [585, 250] width 44 height 20
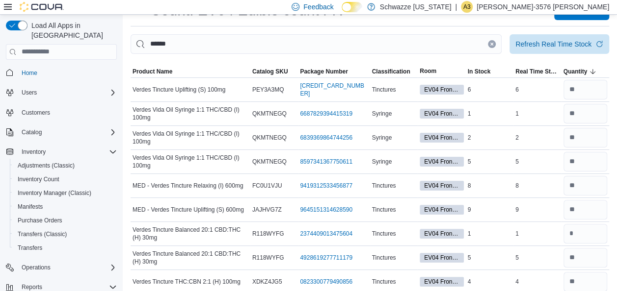
scroll to position [0, 0]
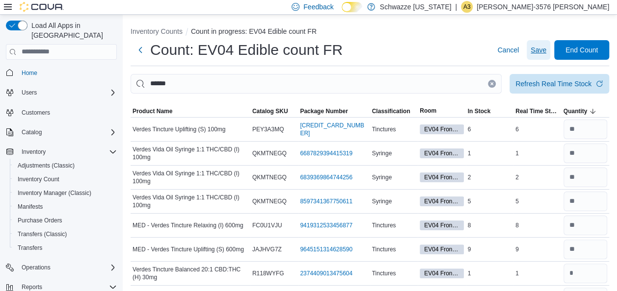
click at [546, 50] on span "Save" at bounding box center [538, 50] width 16 height 10
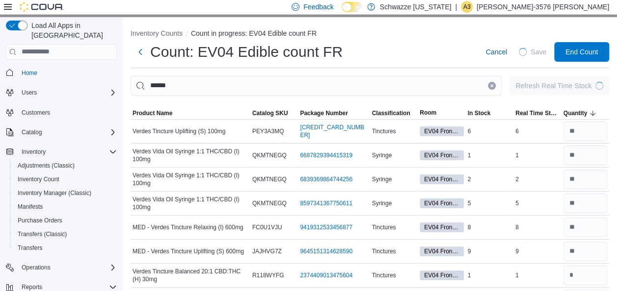
click at [493, 87] on icon "Clear input" at bounding box center [492, 86] width 4 height 4
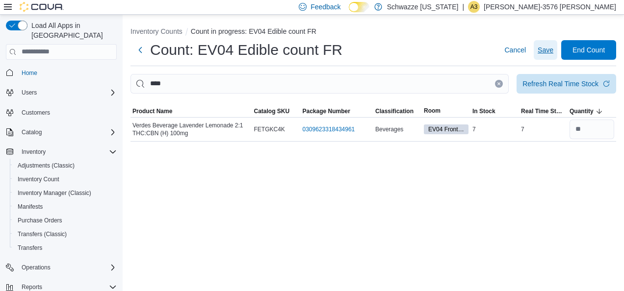
click at [546, 59] on span "Save" at bounding box center [546, 50] width 16 height 20
click at [501, 86] on button "Clear input" at bounding box center [499, 84] width 8 height 8
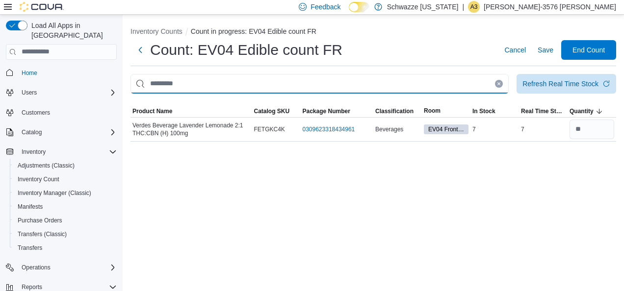
click at [477, 87] on input "This is a search bar. After typing your query, hit enter to filter the results …" at bounding box center [319, 84] width 378 height 20
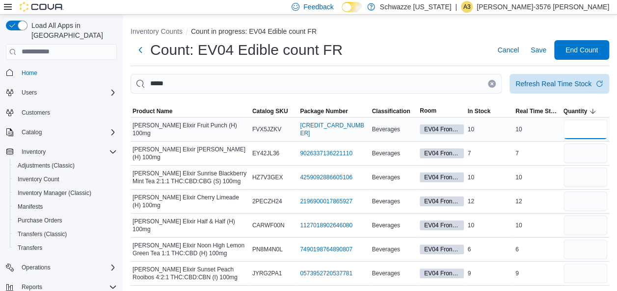
click at [578, 130] on input "number" at bounding box center [585, 130] width 44 height 20
click at [589, 151] on input "number" at bounding box center [585, 154] width 44 height 20
click at [580, 280] on input "number" at bounding box center [585, 274] width 44 height 20
click at [580, 134] on input "number" at bounding box center [585, 130] width 44 height 20
click at [587, 172] on input "number" at bounding box center [585, 178] width 44 height 20
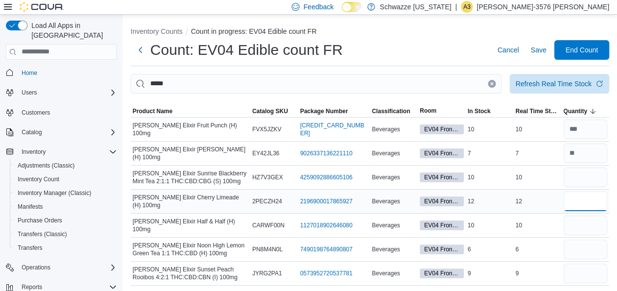
click at [584, 197] on input "number" at bounding box center [585, 202] width 44 height 20
click at [585, 220] on input "number" at bounding box center [585, 226] width 44 height 20
click at [588, 245] on input "number" at bounding box center [585, 250] width 44 height 20
click at [587, 269] on input "number" at bounding box center [585, 274] width 44 height 20
click at [542, 53] on span "Save" at bounding box center [538, 50] width 16 height 10
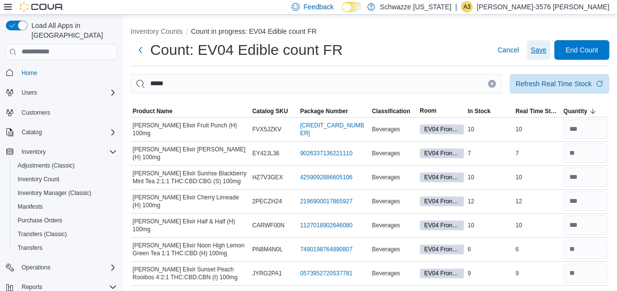
click at [542, 53] on span "Save" at bounding box center [538, 50] width 16 height 10
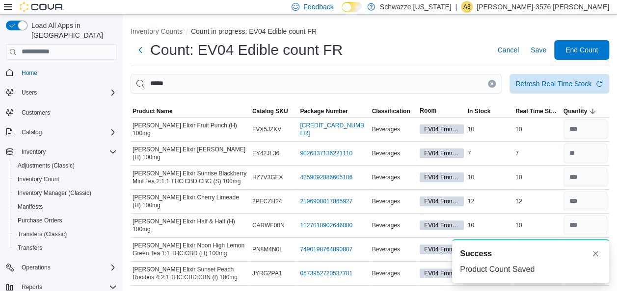
click at [493, 84] on icon "Clear input" at bounding box center [492, 84] width 4 height 4
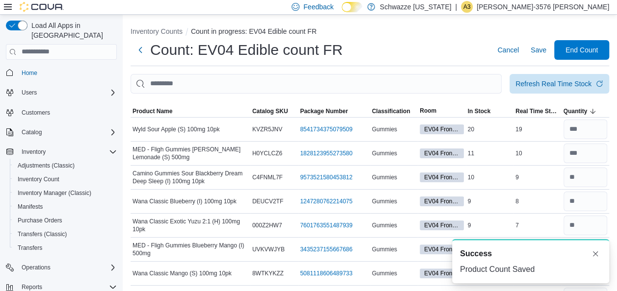
click at [483, 63] on div "Count: EV04 Edible count FR Cancel Save End Count" at bounding box center [369, 53] width 478 height 26
click at [543, 54] on span "Save" at bounding box center [538, 50] width 16 height 10
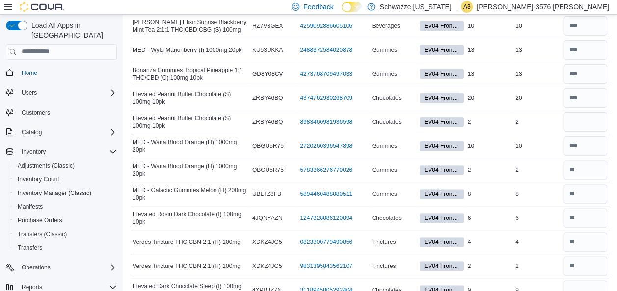
scroll to position [1942, 0]
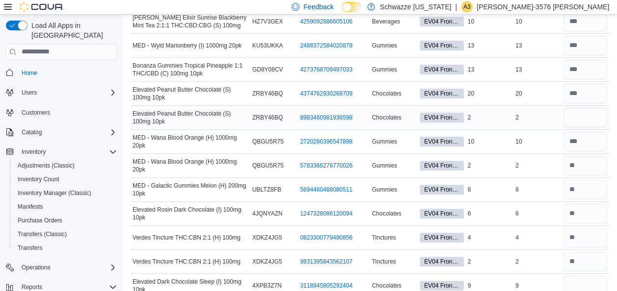
click at [587, 130] on div at bounding box center [585, 142] width 48 height 24
click at [584, 108] on input "number" at bounding box center [585, 118] width 44 height 20
click at [591, 276] on input "number" at bounding box center [585, 286] width 44 height 20
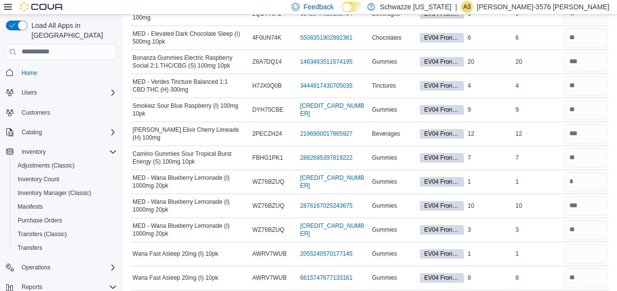
scroll to position [2315, 0]
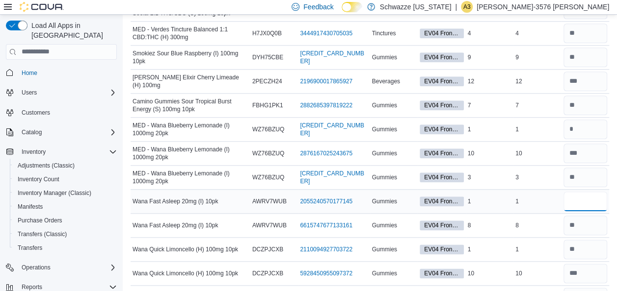
click at [585, 193] on input "number" at bounding box center [585, 202] width 44 height 20
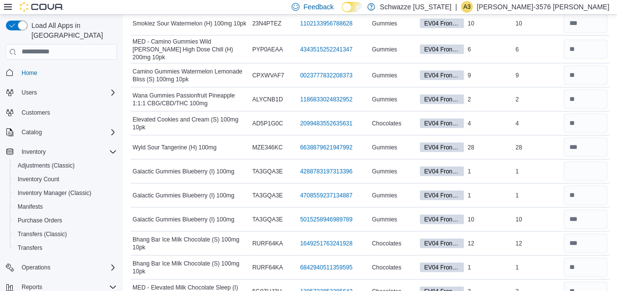
scroll to position [2825, 0]
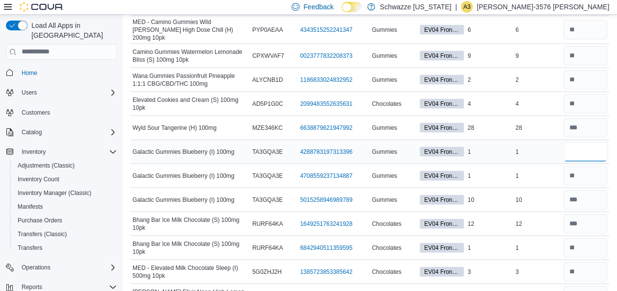
click at [589, 142] on input "number" at bounding box center [585, 152] width 44 height 20
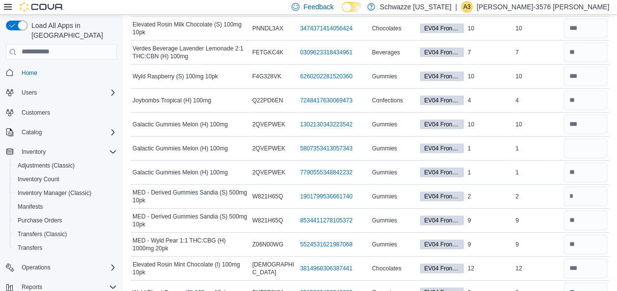
scroll to position [3316, 0]
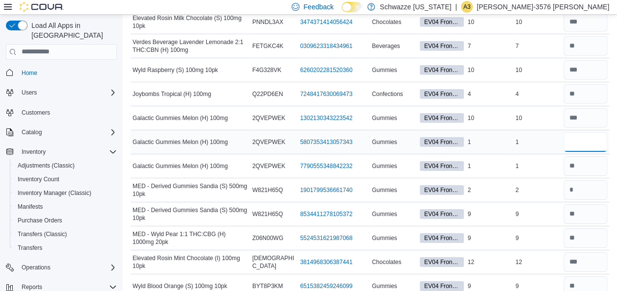
click at [581, 132] on input "number" at bounding box center [585, 142] width 44 height 20
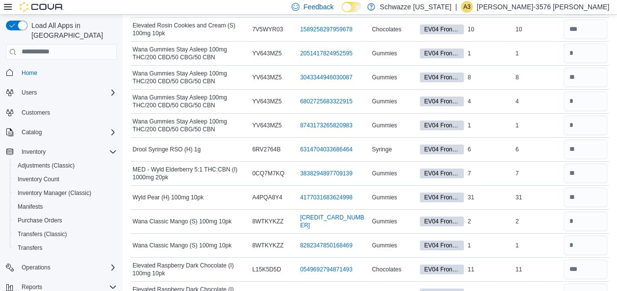
scroll to position [3637, 0]
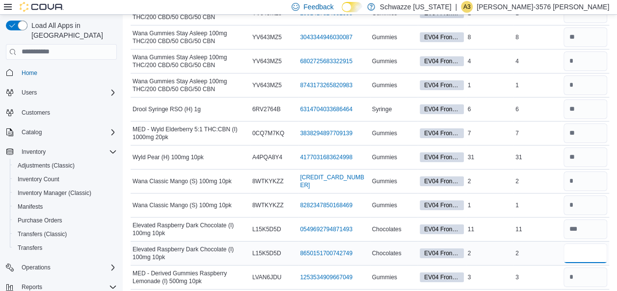
click at [572, 244] on input "number" at bounding box center [585, 254] width 44 height 20
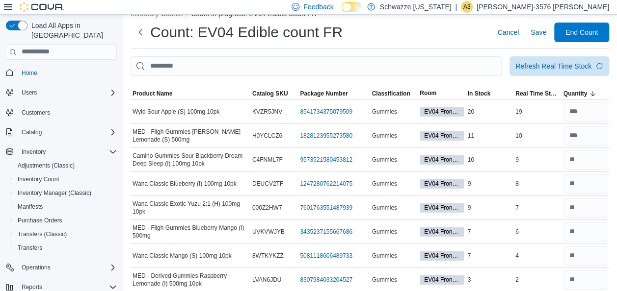
scroll to position [0, 0]
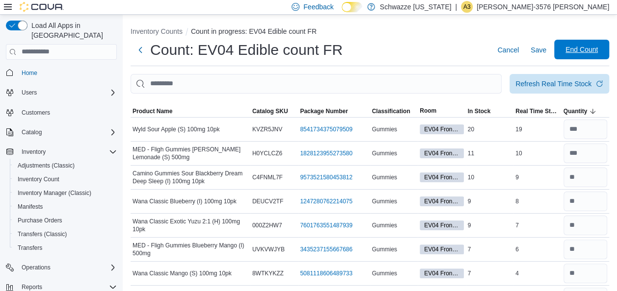
click at [595, 45] on span "End Count" at bounding box center [581, 50] width 32 height 10
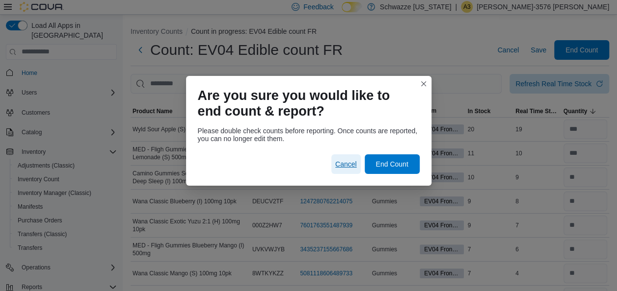
click at [348, 159] on span "Cancel" at bounding box center [346, 164] width 22 height 10
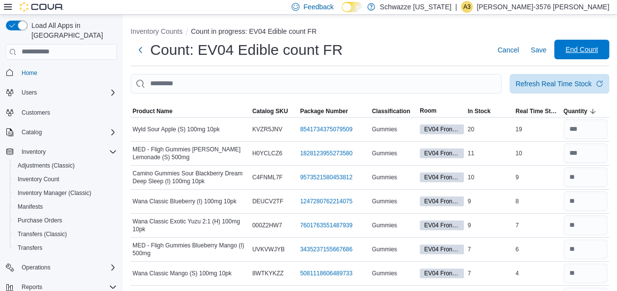
click at [593, 51] on span "End Count" at bounding box center [581, 50] width 32 height 10
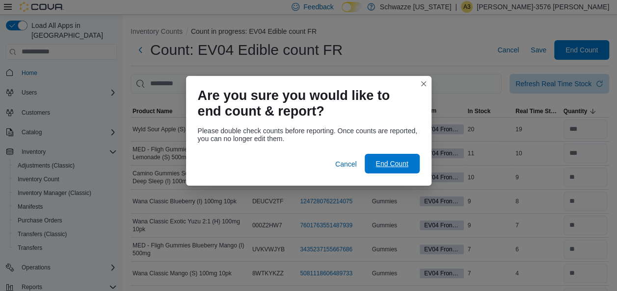
click at [401, 156] on span "End Count" at bounding box center [391, 164] width 43 height 20
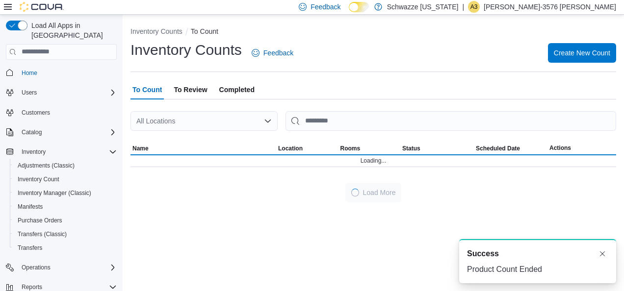
click at [184, 93] on span "To Review" at bounding box center [190, 90] width 33 height 20
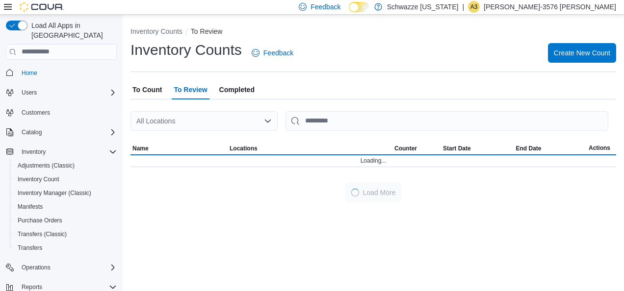
click at [182, 125] on div "All Locations" at bounding box center [203, 121] width 147 height 20
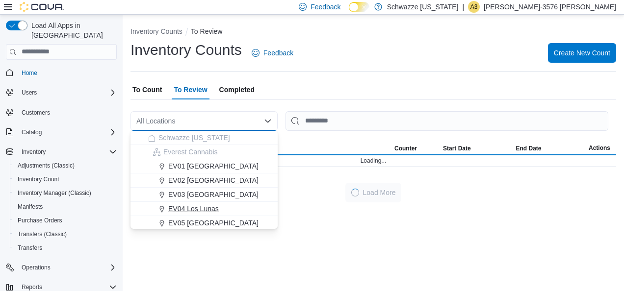
click at [185, 208] on span "EV04 Los Lunas" at bounding box center [193, 209] width 51 height 10
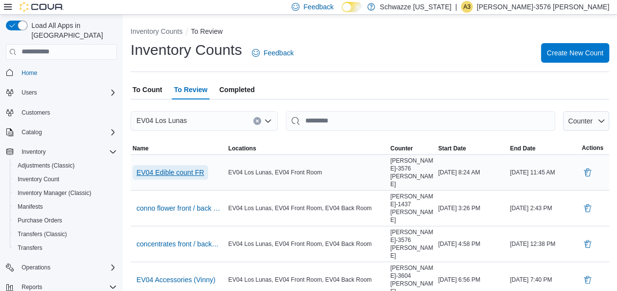
click at [159, 168] on span "EV04 Edible count FR" at bounding box center [170, 173] width 68 height 10
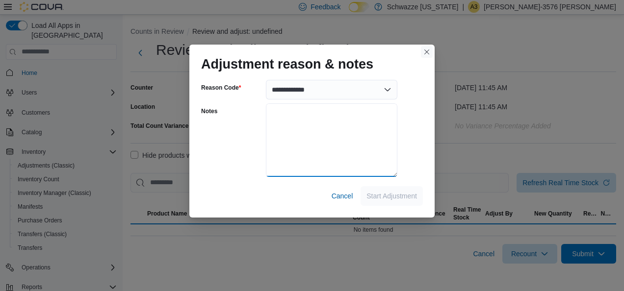
click at [329, 117] on textarea "Notes" at bounding box center [331, 140] width 131 height 74
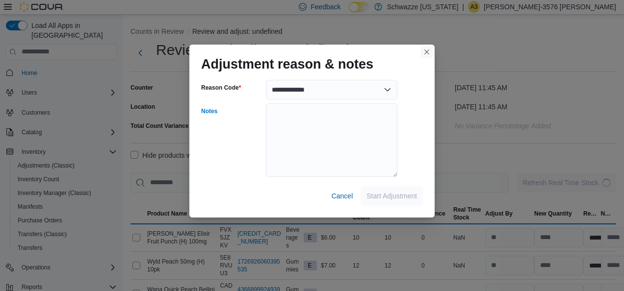
click at [426, 55] on button "Closes this modal window" at bounding box center [427, 52] width 12 height 12
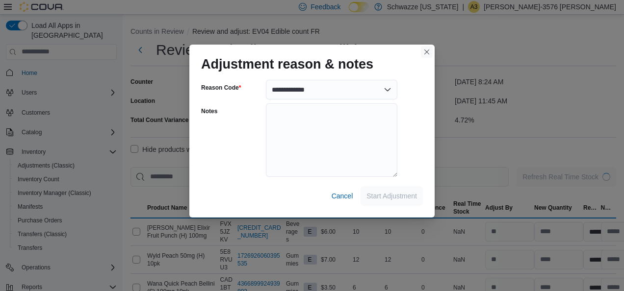
click at [423, 54] on button "Closes this modal window" at bounding box center [427, 52] width 12 height 12
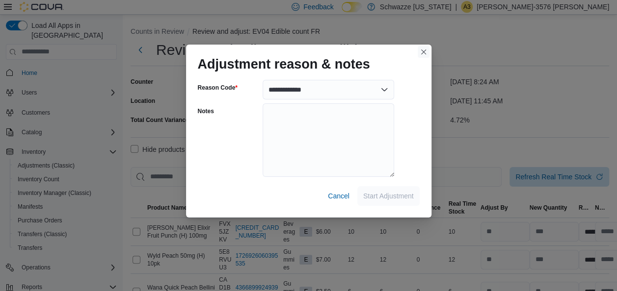
click at [423, 54] on button "Closes this modal window" at bounding box center [423, 52] width 12 height 12
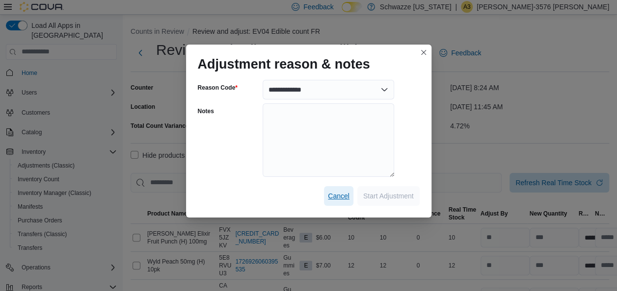
click at [336, 196] on span "Cancel" at bounding box center [339, 196] width 22 height 10
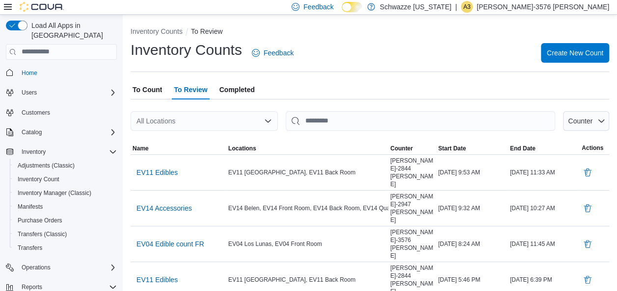
click at [189, 118] on div "All Locations" at bounding box center [203, 121] width 147 height 20
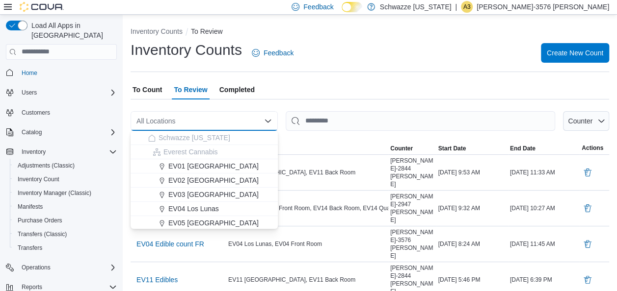
click at [189, 118] on div "All Locations Combo box. Selected. Combo box input. All Locations. Type some te…" at bounding box center [203, 121] width 147 height 20
click at [218, 204] on span "EV04 Los Lunas" at bounding box center [193, 209] width 51 height 10
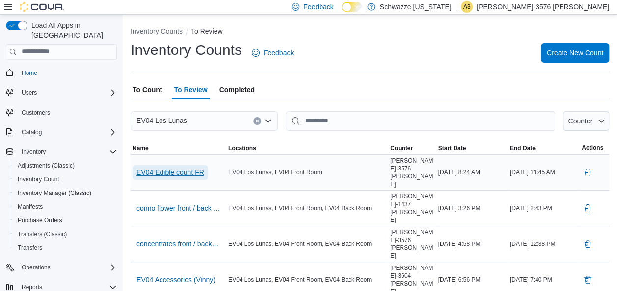
click at [168, 168] on span "EV04 Edible count FR" at bounding box center [170, 173] width 68 height 10
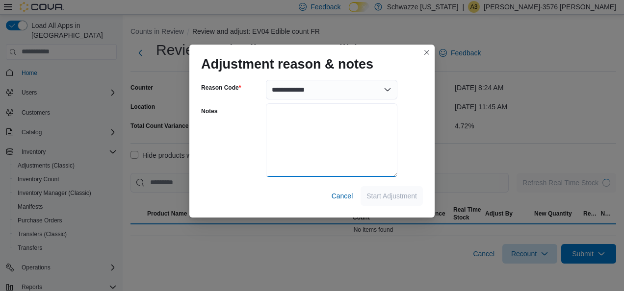
click at [346, 151] on textarea "Notes" at bounding box center [331, 140] width 131 height 74
click at [349, 144] on textarea "****" at bounding box center [331, 140] width 131 height 74
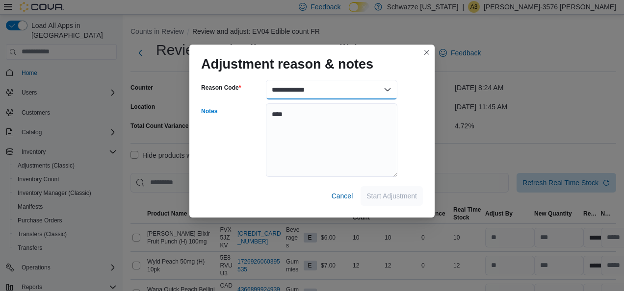
click at [334, 94] on select "**********" at bounding box center [331, 90] width 131 height 20
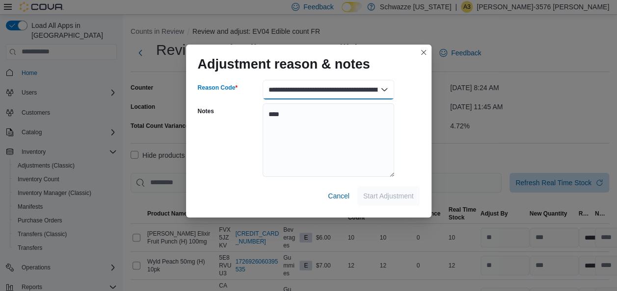
click at [262, 80] on select "**********" at bounding box center [327, 90] width 131 height 20
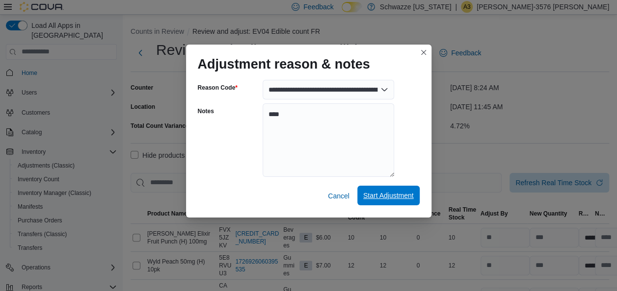
click at [389, 194] on span "Start Adjustment" at bounding box center [388, 196] width 51 height 10
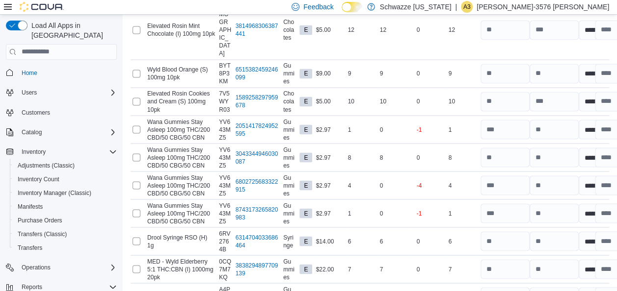
scroll to position [4513, 0]
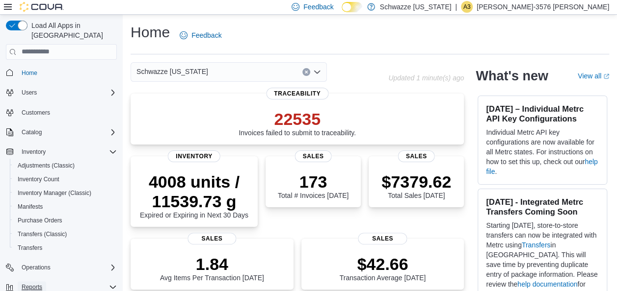
click at [35, 282] on span "Reports" at bounding box center [32, 288] width 21 height 12
click at [109, 148] on icon "Complex example" at bounding box center [113, 152] width 8 height 8
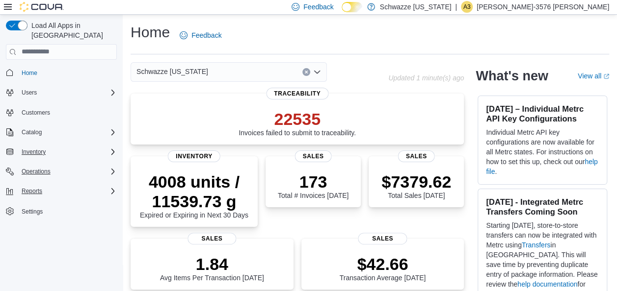
click at [94, 166] on div "Operations" at bounding box center [67, 172] width 99 height 12
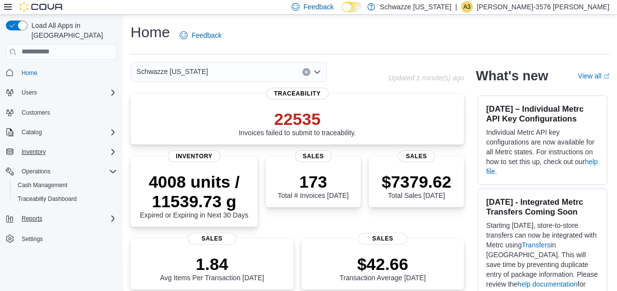
click at [49, 213] on div "Reports" at bounding box center [67, 219] width 99 height 12
click at [46, 254] on div "Reports" at bounding box center [65, 260] width 103 height 12
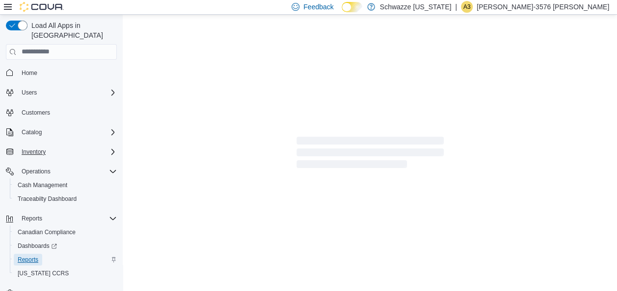
click at [36, 256] on span "Reports" at bounding box center [28, 260] width 21 height 8
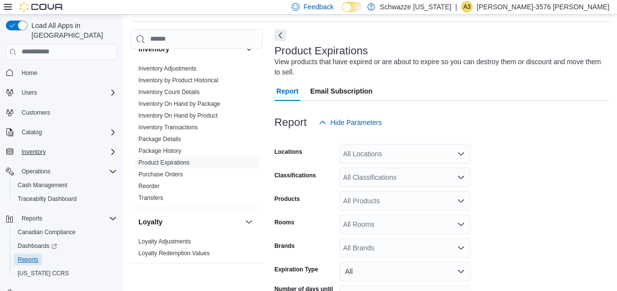
scroll to position [330, 0]
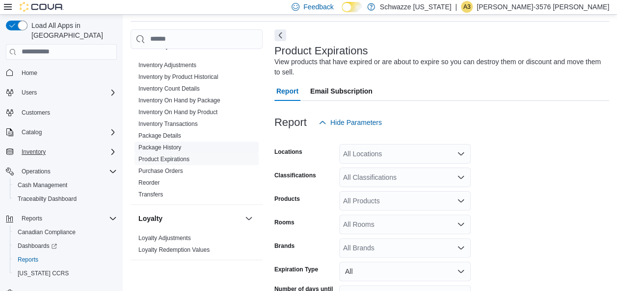
click at [156, 144] on link "Package History" at bounding box center [159, 147] width 43 height 7
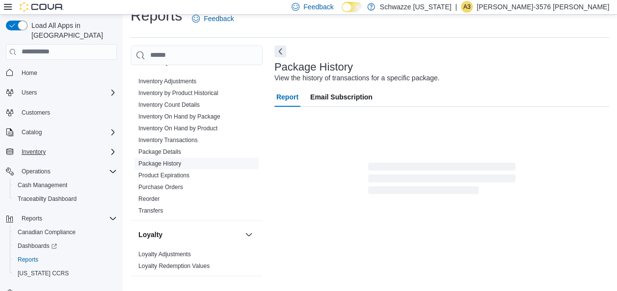
scroll to position [17, 0]
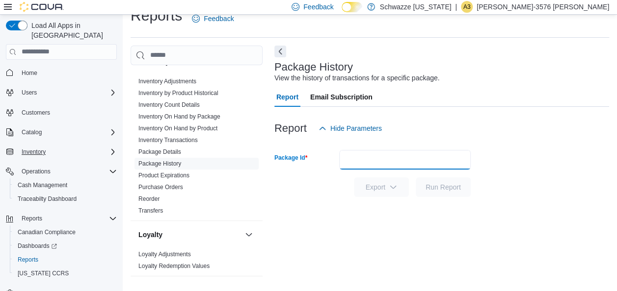
click at [397, 164] on input "Package Id" at bounding box center [404, 160] width 131 height 20
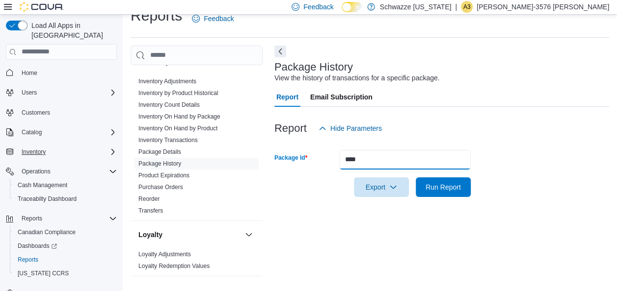
type input "****"
click at [415, 178] on button "Run Report" at bounding box center [442, 188] width 55 height 20
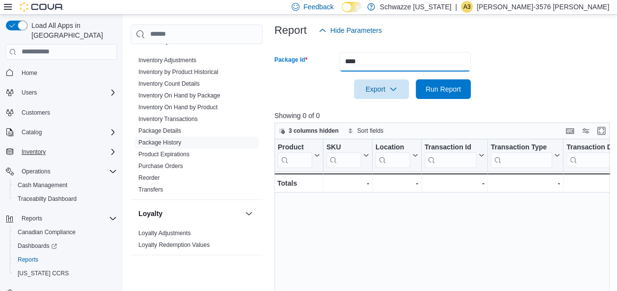
scroll to position [147, 0]
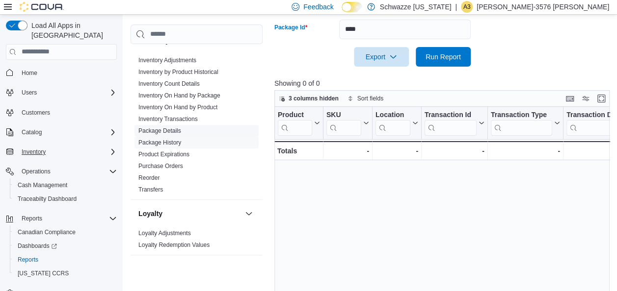
click at [172, 131] on link "Package Details" at bounding box center [159, 131] width 43 height 7
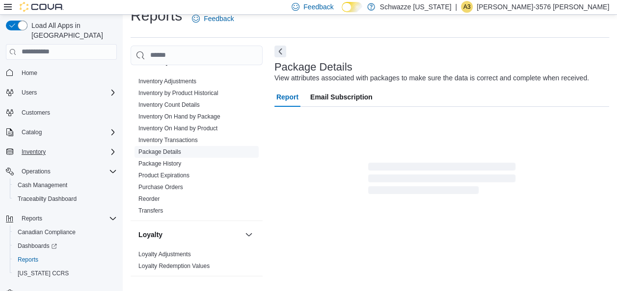
scroll to position [17, 0]
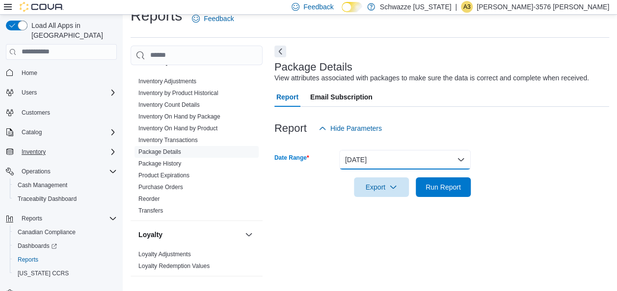
click at [363, 166] on button "Yesterday" at bounding box center [404, 160] width 131 height 20
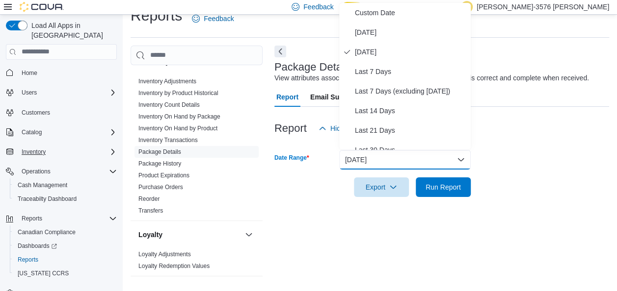
click at [568, 151] on form "Date Range Yesterday Export Run Report" at bounding box center [441, 167] width 335 height 59
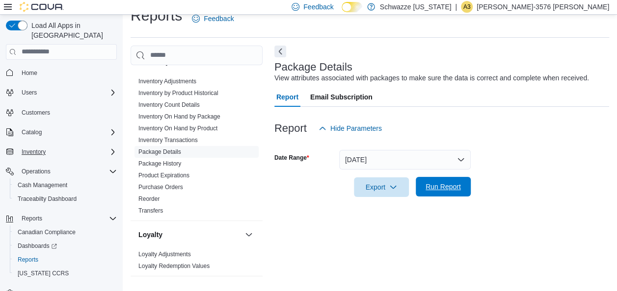
click at [465, 190] on button "Run Report" at bounding box center [442, 187] width 55 height 20
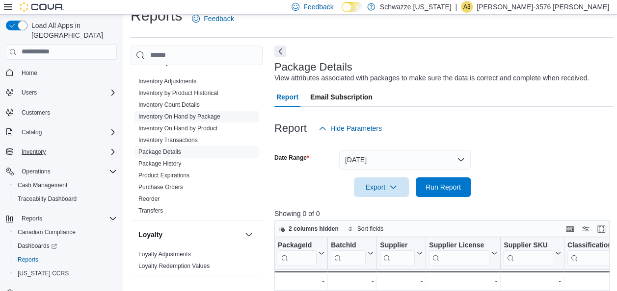
click at [206, 119] on link "Inventory On Hand by Package" at bounding box center [179, 116] width 82 height 7
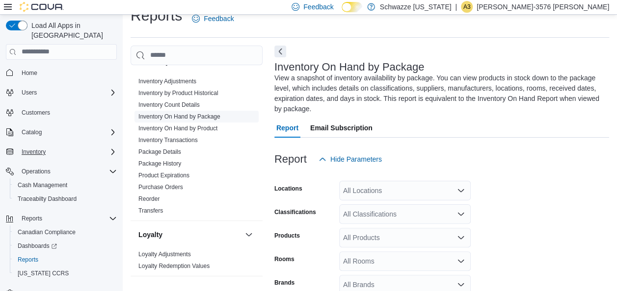
scroll to position [53, 0]
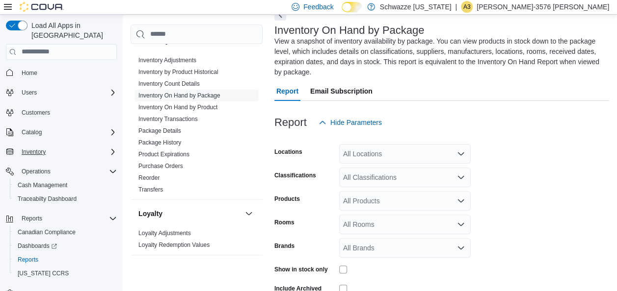
click at [417, 155] on div "All Locations" at bounding box center [404, 154] width 131 height 20
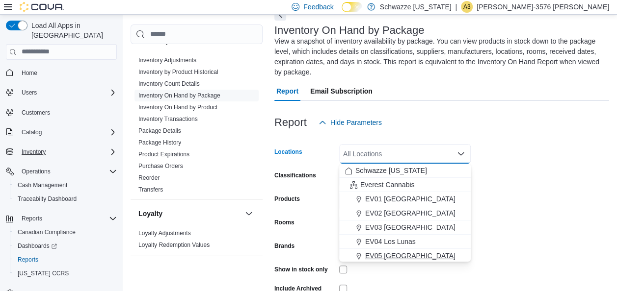
click at [381, 249] on button "EV05 [GEOGRAPHIC_DATA]" at bounding box center [404, 256] width 131 height 14
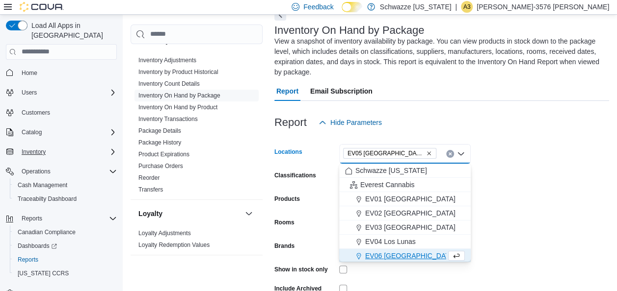
scroll to position [1, 0]
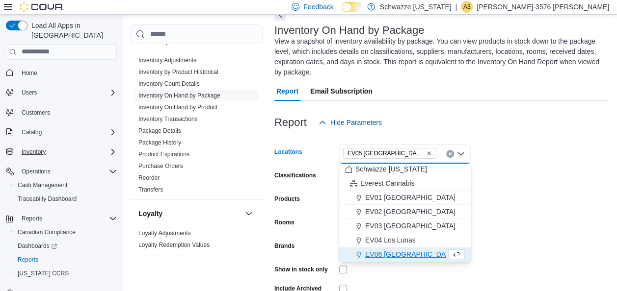
click at [427, 154] on icon "Remove EV05 Uptown from selection in this group" at bounding box center [429, 154] width 4 height 4
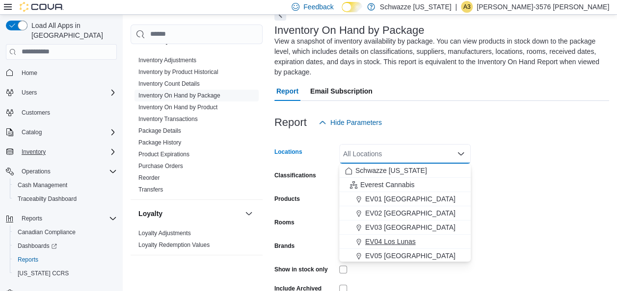
click at [388, 242] on span "EV04 Los Lunas" at bounding box center [390, 242] width 51 height 10
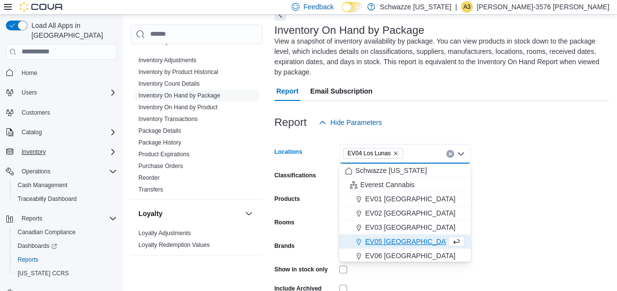
click at [563, 141] on div at bounding box center [441, 138] width 335 height 12
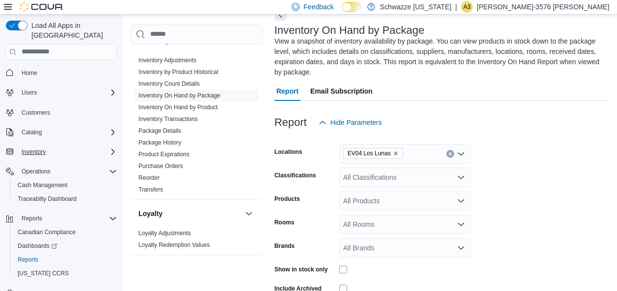
click at [431, 175] on div "All Classifications" at bounding box center [404, 178] width 131 height 20
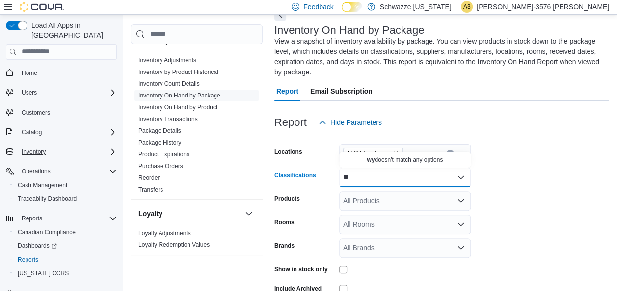
type input "*"
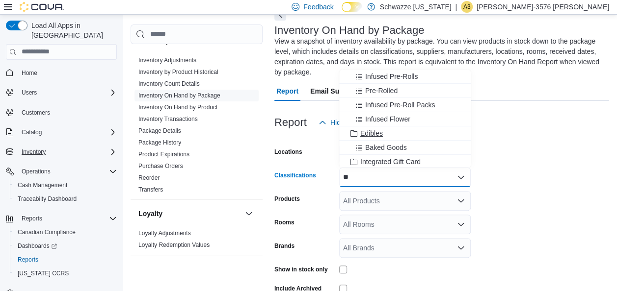
type input "**"
click at [366, 131] on span "Edibles" at bounding box center [371, 134] width 23 height 10
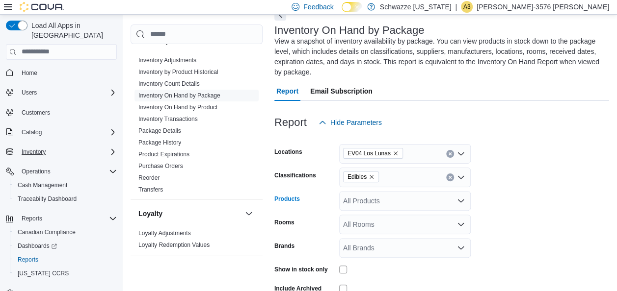
click at [385, 208] on div "All Products" at bounding box center [404, 201] width 131 height 20
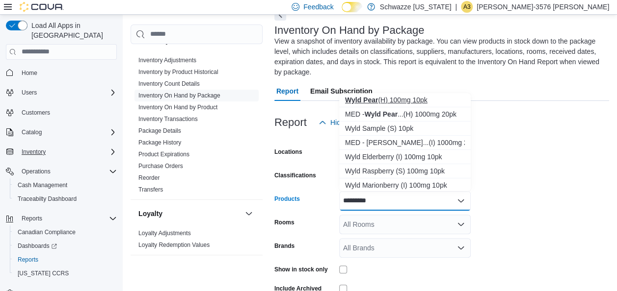
type input "*********"
click at [396, 102] on div "Wyld Pear (H) 100mg 10pk" at bounding box center [405, 100] width 120 height 10
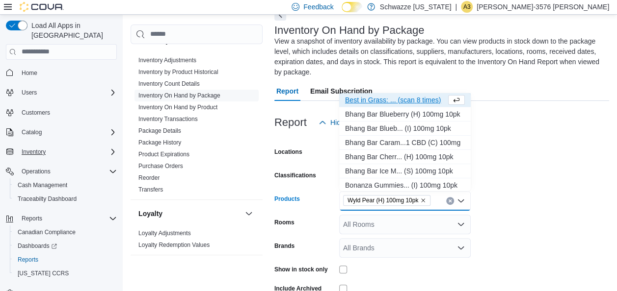
click at [570, 200] on form "Locations EV04 Los Lunas Classifications Edibles Products Wyld Pear (H) 100mg 1…" at bounding box center [441, 227] width 335 height 191
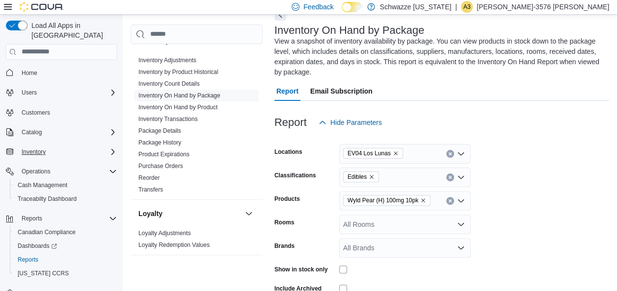
click at [448, 229] on div "All Rooms" at bounding box center [404, 225] width 131 height 20
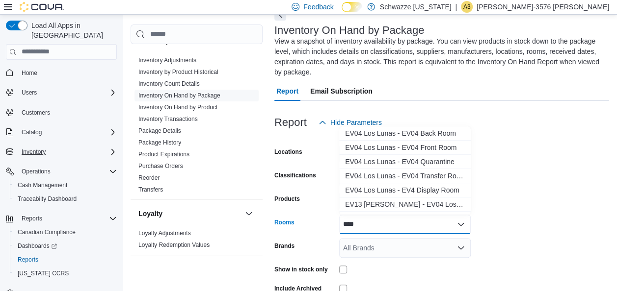
type input "****"
click at [397, 140] on button "EV04 Los Lunas - EV04 Back Room" at bounding box center [404, 134] width 131 height 14
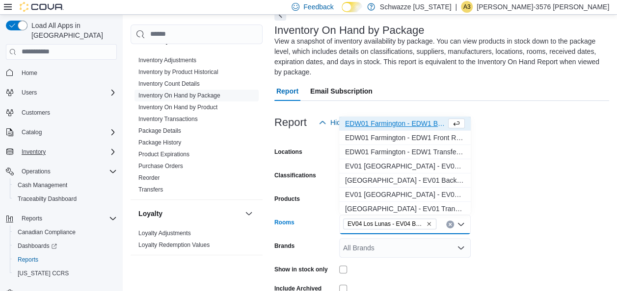
click at [431, 225] on icon "Remove EV04 Los Lunas - EV04 Back Room from selection in this group" at bounding box center [429, 224] width 6 height 6
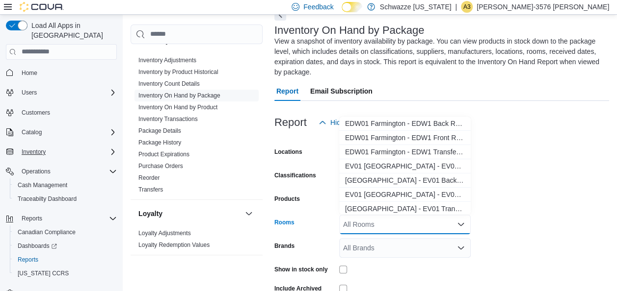
click at [431, 225] on div "All Rooms" at bounding box center [404, 225] width 131 height 20
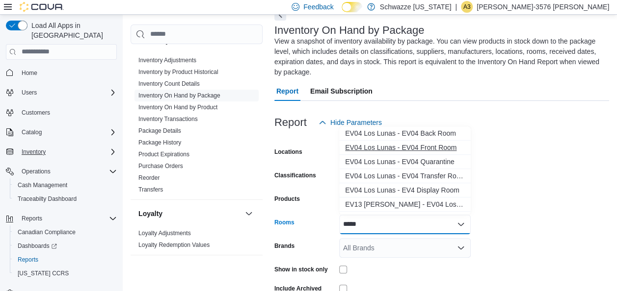
type input "****"
click at [427, 148] on span "EV04 Los Lunas - EV04 Front Room" at bounding box center [405, 148] width 120 height 10
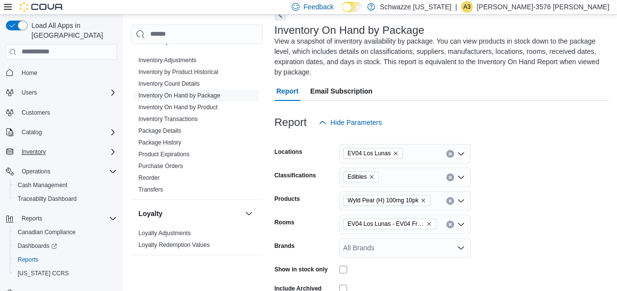
click at [592, 177] on form "Locations EV04 Los Lunas Classifications Edibles Products Wyld Pear (H) 100mg 1…" at bounding box center [441, 227] width 335 height 191
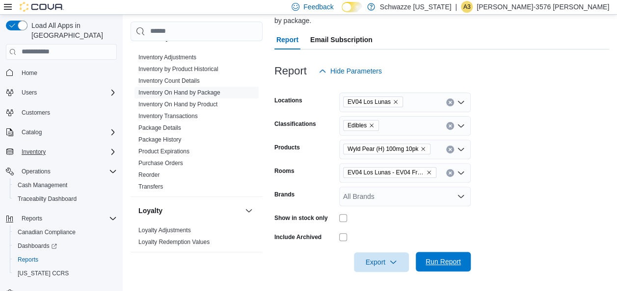
click at [447, 265] on span "Run Report" at bounding box center [442, 262] width 35 height 10
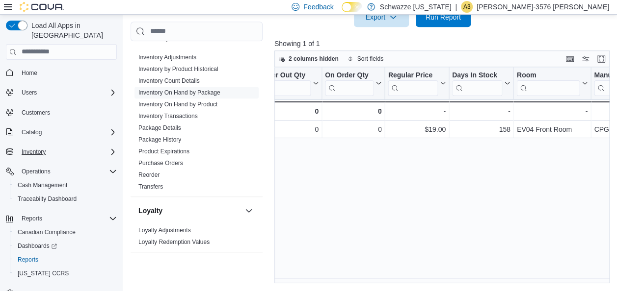
scroll to position [0, 1019]
click at [601, 62] on button "Enter fullscreen" at bounding box center [601, 58] width 12 height 12
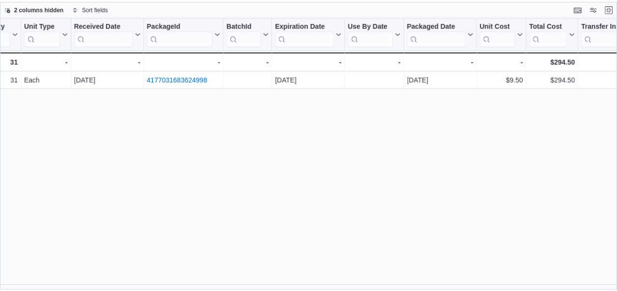
scroll to position [0, 337]
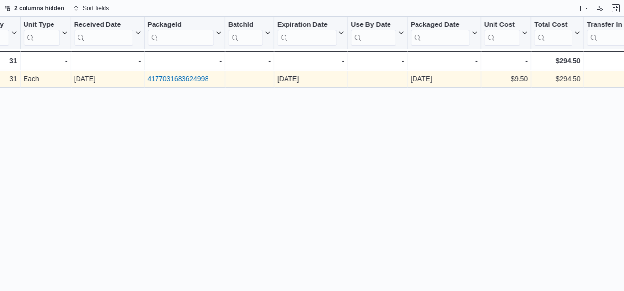
click at [171, 77] on link "4177031683624998" at bounding box center [178, 79] width 61 height 8
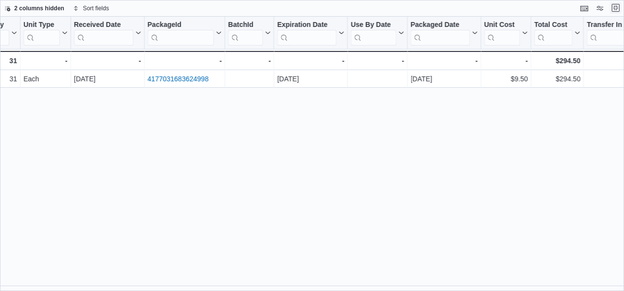
click at [611, 9] on button "Exit fullscreen" at bounding box center [616, 8] width 12 height 12
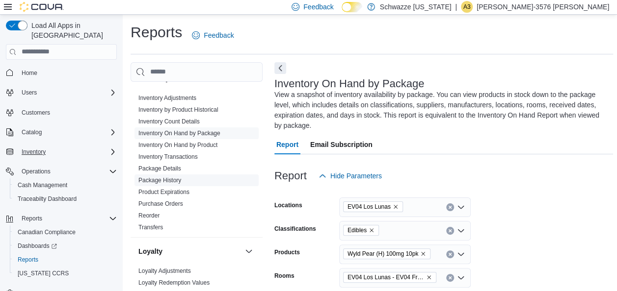
click at [174, 181] on link "Package History" at bounding box center [159, 180] width 43 height 7
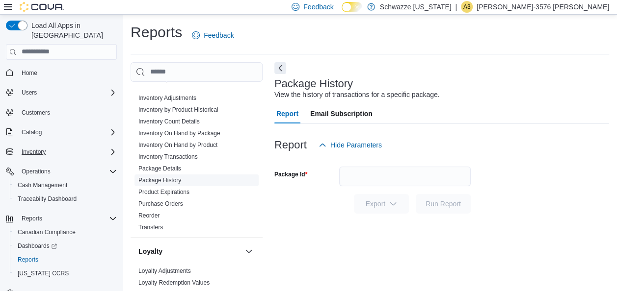
scroll to position [17, 0]
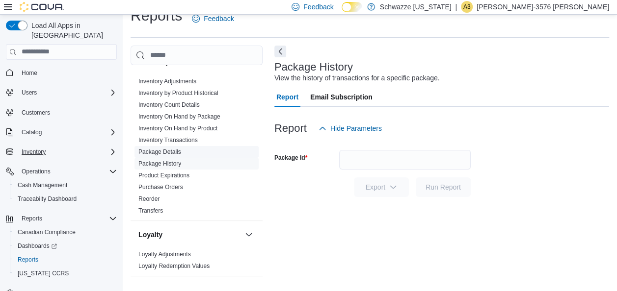
click at [159, 154] on link "Package Details" at bounding box center [159, 152] width 43 height 7
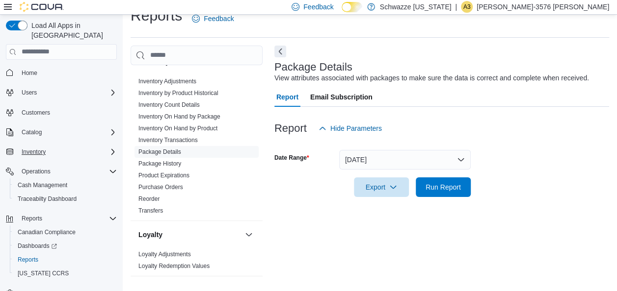
click at [412, 144] on div at bounding box center [441, 144] width 335 height 12
click at [410, 161] on button "Yesterday" at bounding box center [404, 160] width 131 height 20
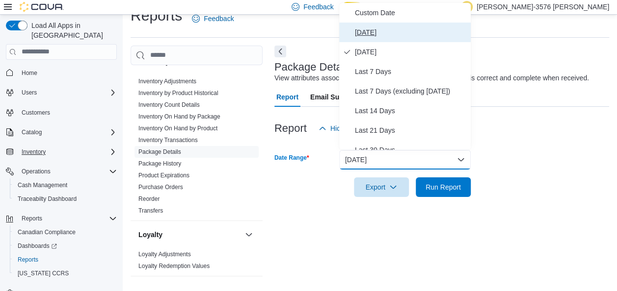
click at [356, 41] on button "Today" at bounding box center [404, 33] width 131 height 20
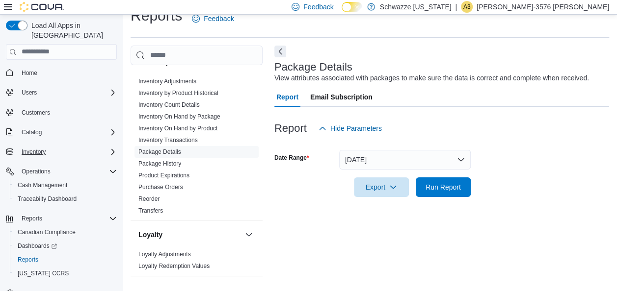
click at [356, 41] on div "Reports Feedback Cash Management Cash Management Cash Out Details Compliance OC…" at bounding box center [369, 145] width 478 height 278
click at [436, 189] on span "Run Report" at bounding box center [442, 187] width 35 height 10
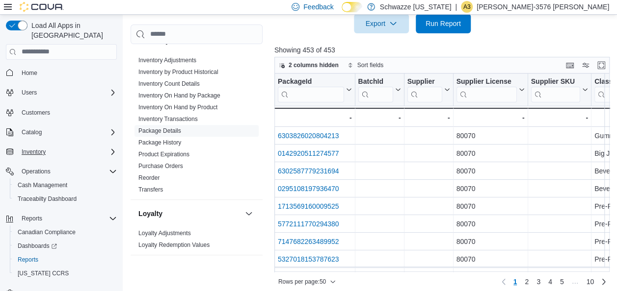
scroll to position [186, 0]
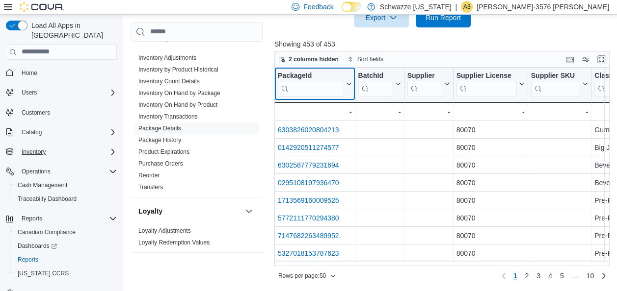
click at [298, 98] on div "PackageId Click to view column header actions" at bounding box center [314, 84] width 81 height 33
click at [291, 84] on input "search" at bounding box center [311, 88] width 66 height 16
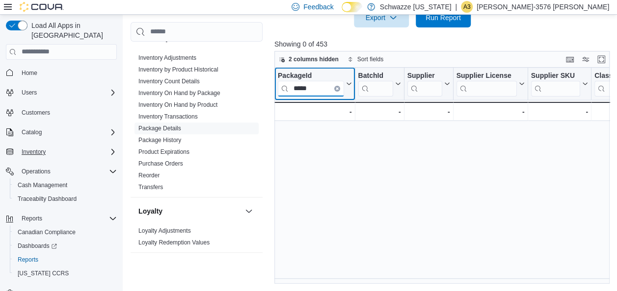
type input "****"
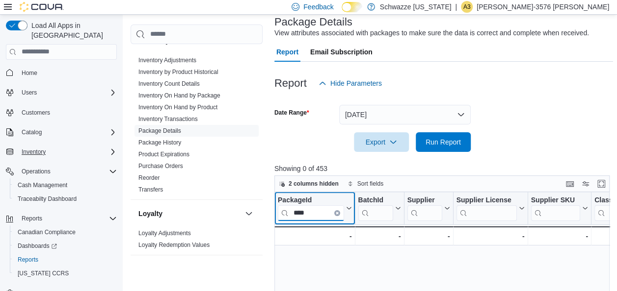
scroll to position [43, 0]
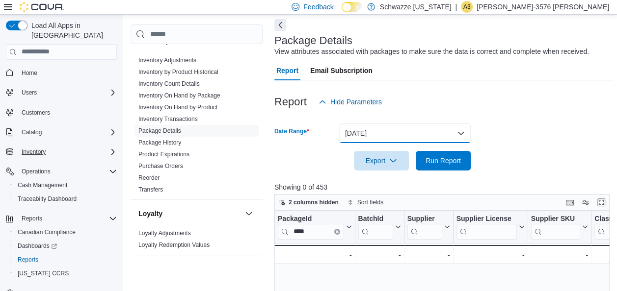
click at [425, 135] on button "Today" at bounding box center [404, 134] width 131 height 20
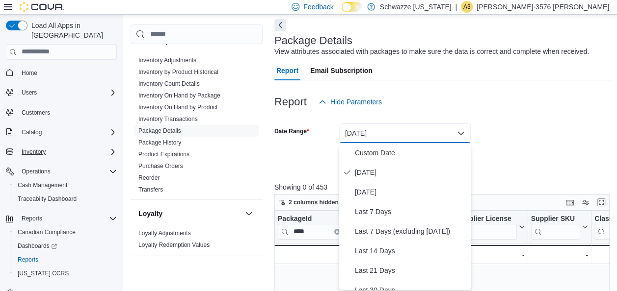
click at [584, 90] on div at bounding box center [443, 86] width 338 height 12
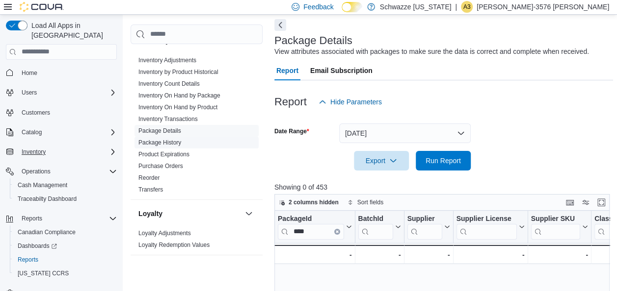
click at [193, 142] on span "Package History" at bounding box center [196, 143] width 124 height 12
click at [160, 140] on link "Package History" at bounding box center [159, 142] width 43 height 7
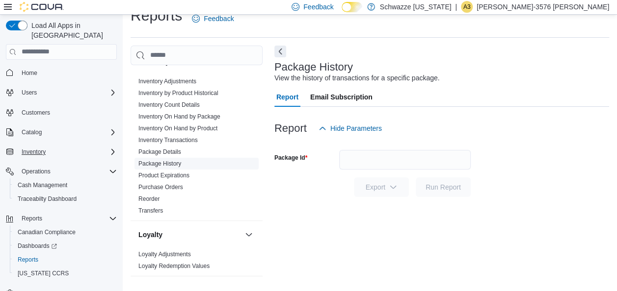
scroll to position [17, 0]
click at [388, 163] on input "Package Id" at bounding box center [404, 160] width 131 height 20
type input "****"
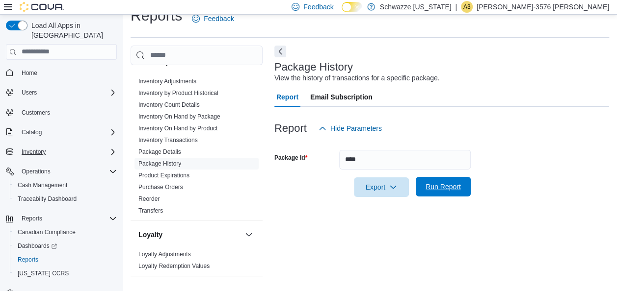
click at [437, 192] on span "Run Report" at bounding box center [442, 187] width 43 height 20
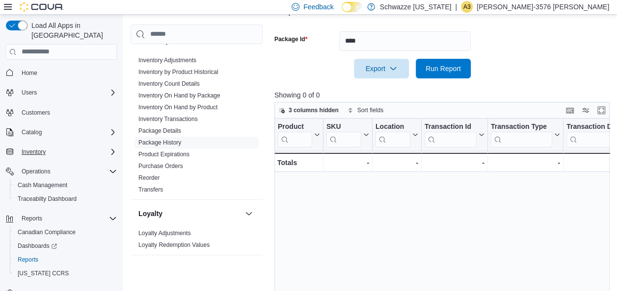
scroll to position [140, 0]
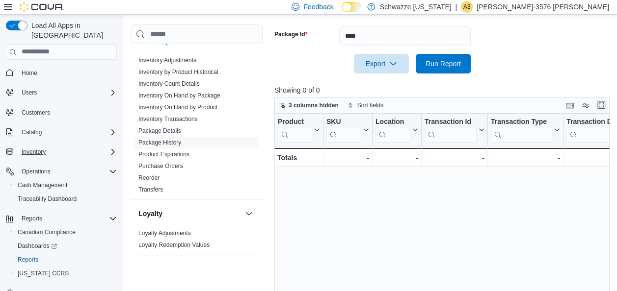
click at [600, 106] on button "Enter fullscreen" at bounding box center [601, 105] width 12 height 12
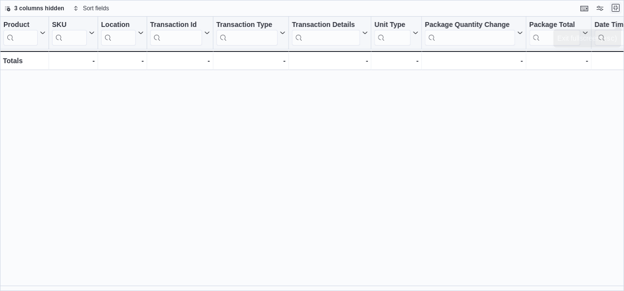
click at [617, 7] on button "Exit fullscreen" at bounding box center [616, 8] width 12 height 12
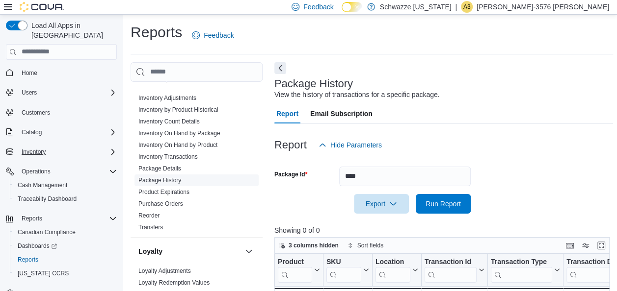
click at [167, 181] on link "Package History" at bounding box center [159, 180] width 43 height 7
drag, startPoint x: 386, startPoint y: 179, endPoint x: 190, endPoint y: 199, distance: 196.3
click at [190, 199] on div "Cash Management Cash Management Cash Out Details Compliance OCS Transaction Sub…" at bounding box center [371, 266] width 482 height 408
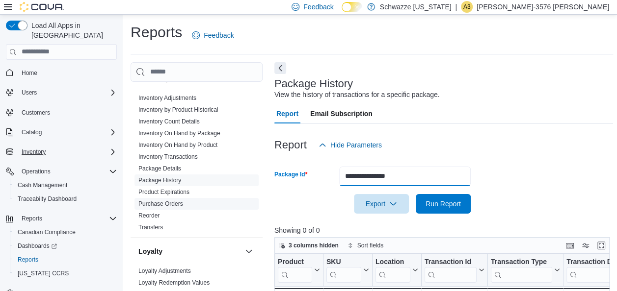
type input "**********"
click at [415, 194] on button "Run Report" at bounding box center [442, 204] width 55 height 20
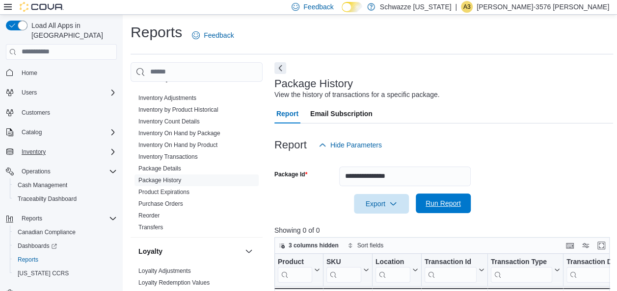
click at [438, 209] on span "Run Report" at bounding box center [442, 204] width 43 height 20
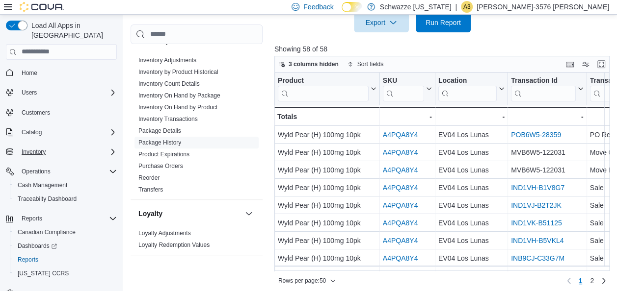
scroll to position [186, 0]
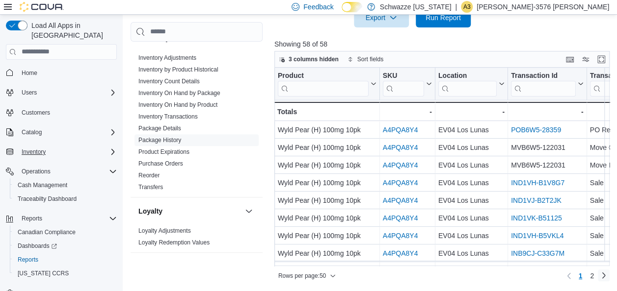
click at [607, 275] on link "Next page" at bounding box center [603, 276] width 12 height 12
click at [574, 276] on link "Previous page" at bounding box center [569, 276] width 12 height 12
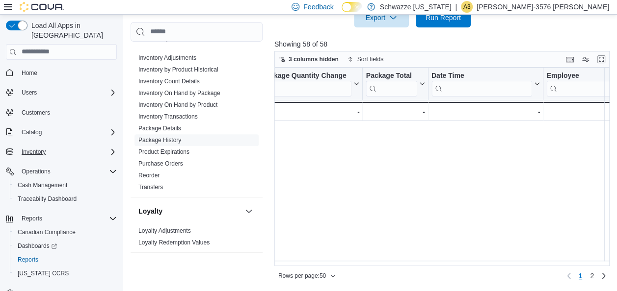
scroll to position [0, 0]
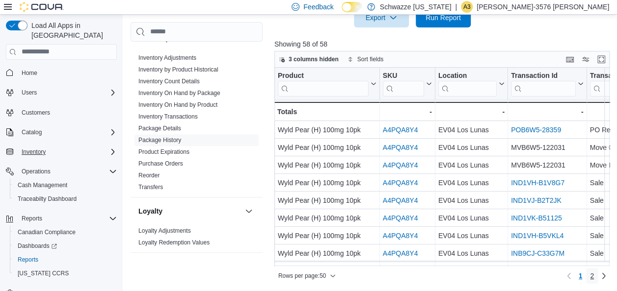
click at [594, 280] on span "2" at bounding box center [592, 276] width 4 height 10
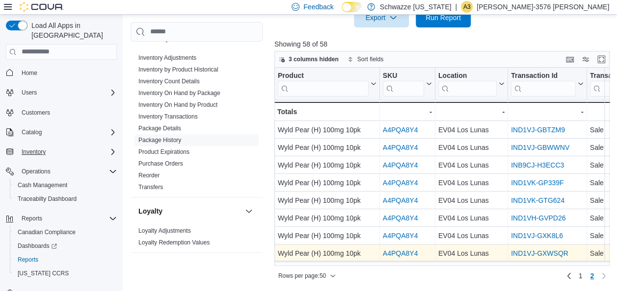
click at [400, 253] on link "A4PQA8Y4" at bounding box center [400, 254] width 35 height 8
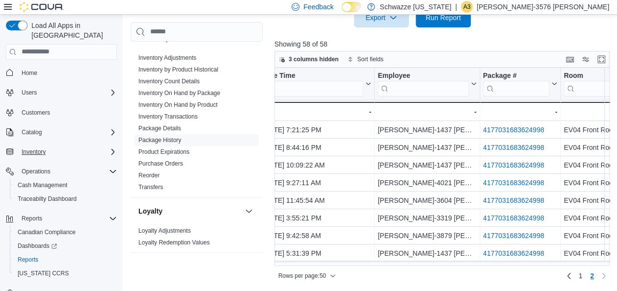
scroll to position [0, 807]
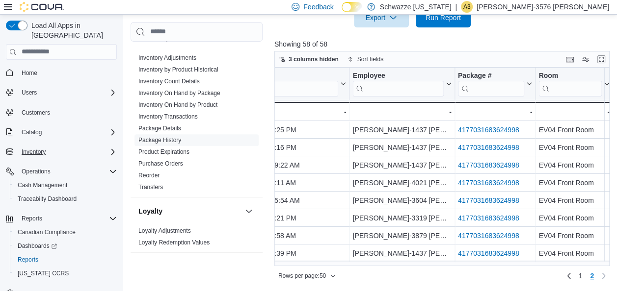
drag, startPoint x: 604, startPoint y: 265, endPoint x: 470, endPoint y: 287, distance: 135.2
click at [470, 287] on div "Reports Feedback Cash Management Cash Management Cash Out Details Compliance OC…" at bounding box center [372, 60] width 498 height 464
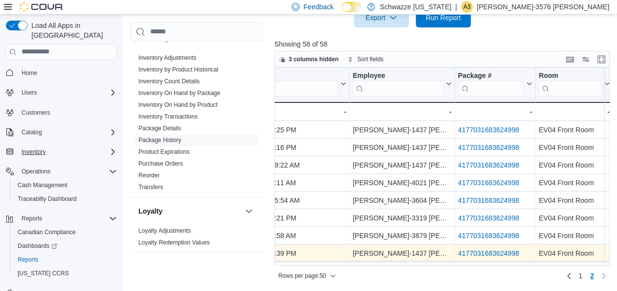
click at [468, 256] on link "4177031683624998" at bounding box center [487, 254] width 61 height 8
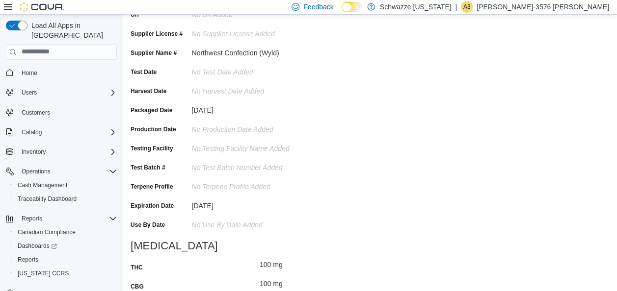
scroll to position [141, 0]
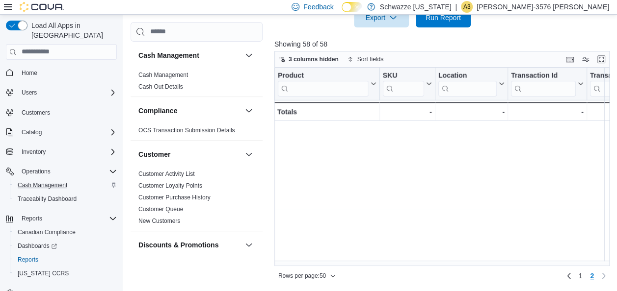
scroll to position [0, 807]
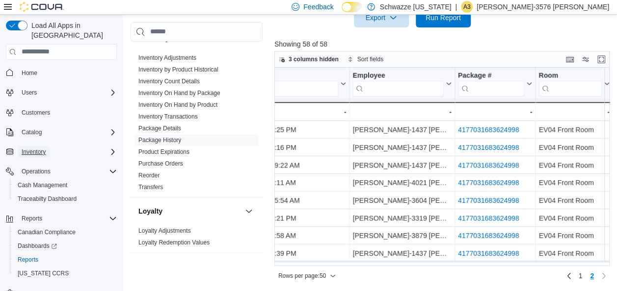
click at [28, 148] on span "Inventory" at bounding box center [34, 152] width 24 height 8
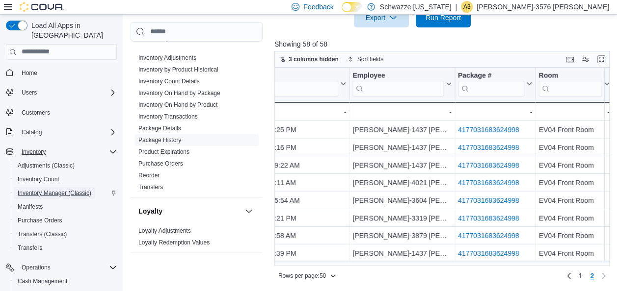
click at [53, 189] on span "Inventory Manager (Classic)" at bounding box center [55, 193] width 74 height 8
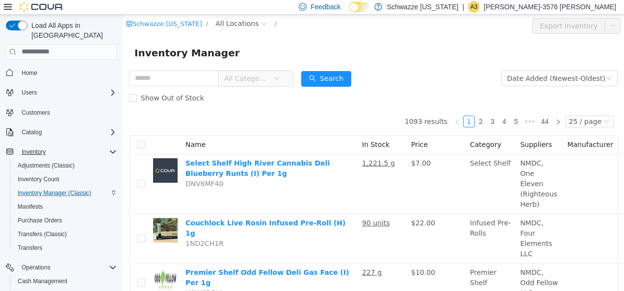
click at [220, 29] on div "Schwazze New Mexico / All Locations /" at bounding box center [332, 26] width 412 height 16
click at [218, 20] on span "All Locations" at bounding box center [236, 23] width 43 height 11
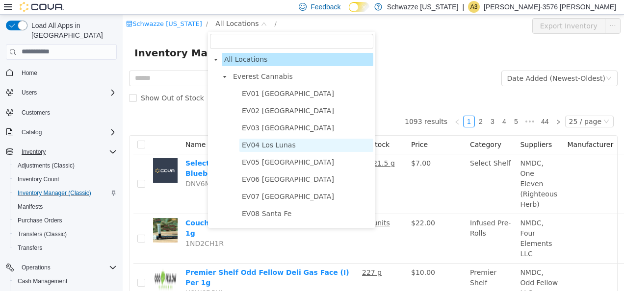
click at [290, 147] on span "EV04 Los Lunas" at bounding box center [306, 144] width 134 height 13
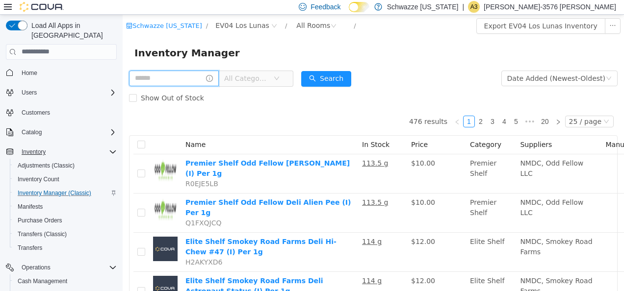
click at [171, 84] on input "text" at bounding box center [174, 78] width 90 height 16
type input "******"
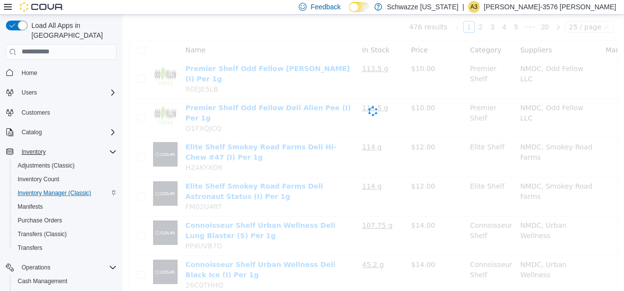
scroll to position [98, 0]
